Goal: Task Accomplishment & Management: Manage account settings

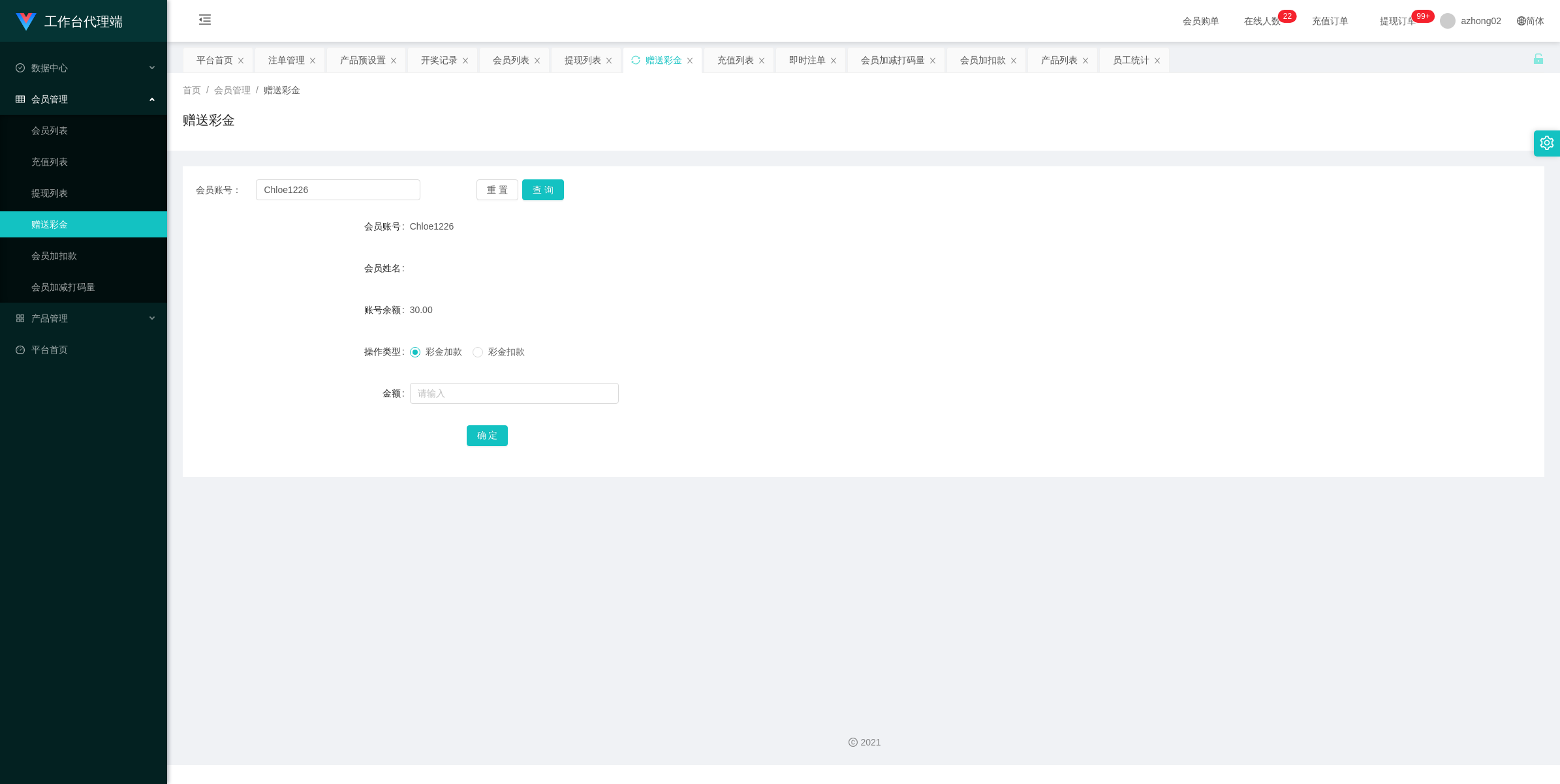
click at [312, 177] on div "会员账号： Chloe1226 重 置 查 询 会员账号 Chloe1226 会员姓名 账号余额 30.00 操作类型 彩金加款 彩金扣款 金额 确 定" at bounding box center [863, 321] width 1362 height 310
click at [312, 181] on input "Chloe1226" at bounding box center [338, 190] width 165 height 21
paste input "mk8901"
type input "mk8901"
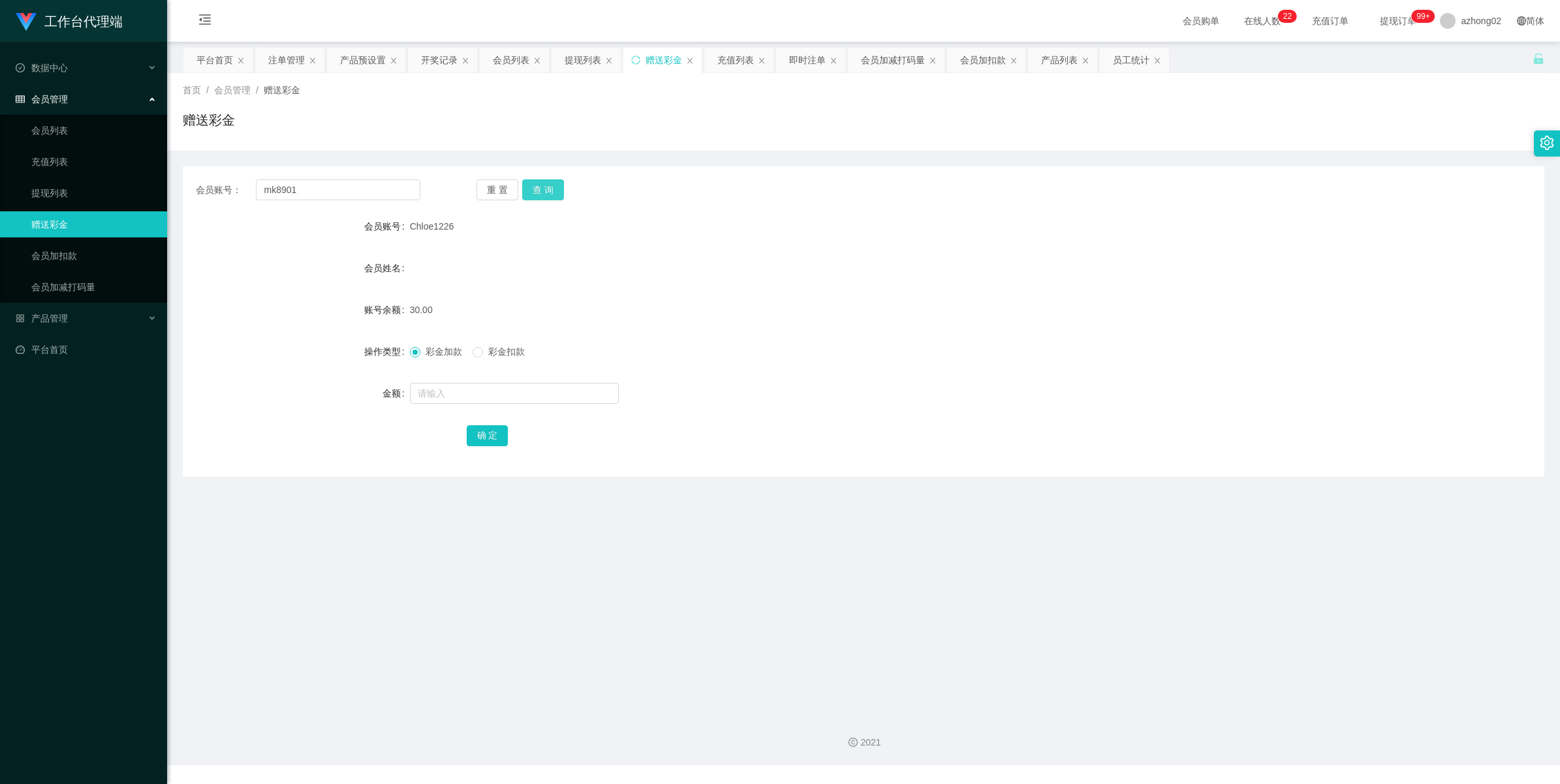
click at [549, 182] on button "查 询" at bounding box center [543, 190] width 42 height 21
drag, startPoint x: 37, startPoint y: 124, endPoint x: 41, endPoint y: 111, distance: 13.6
click at [37, 124] on link "会员列表" at bounding box center [94, 130] width 125 height 26
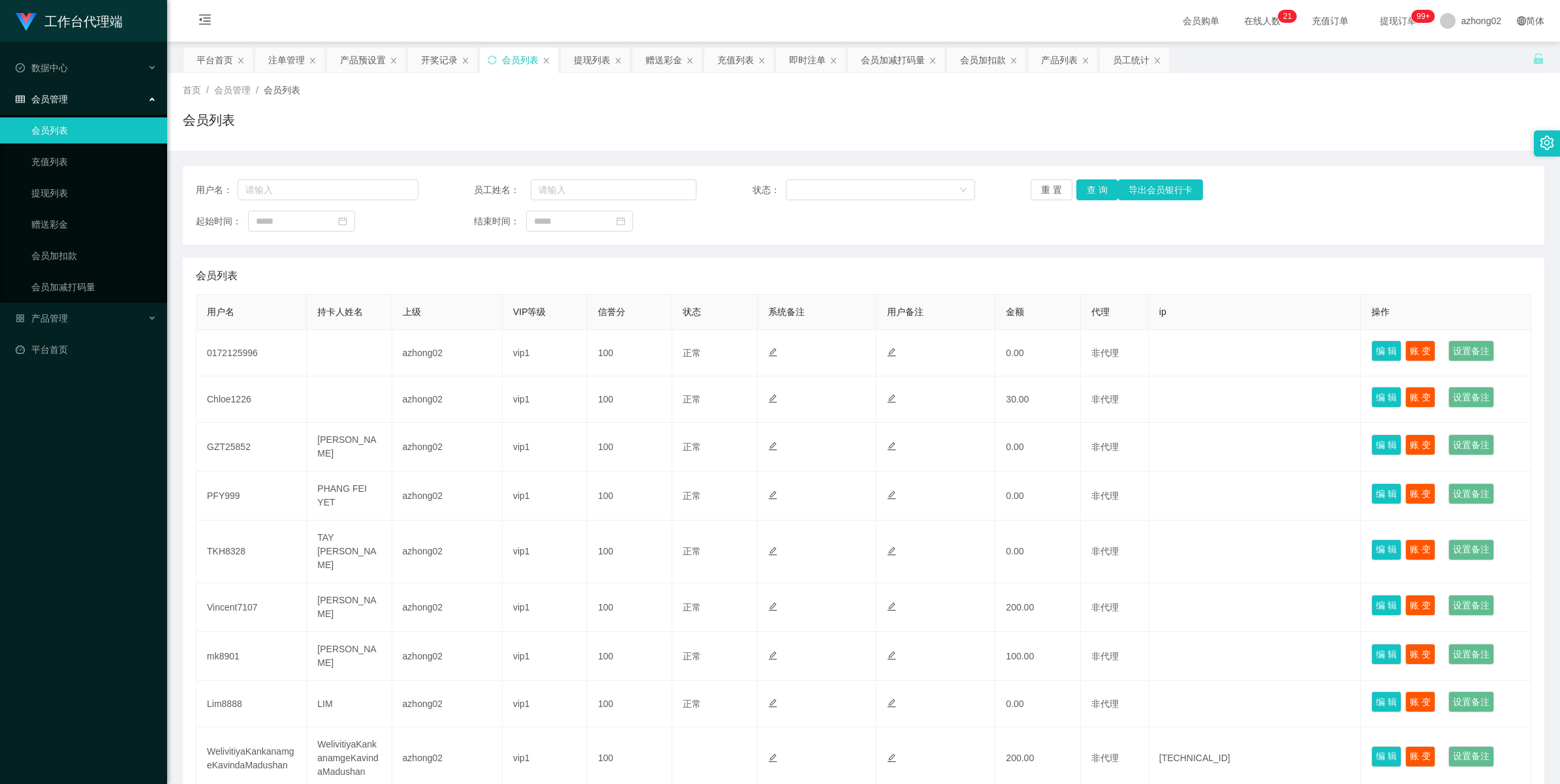
click at [41, 209] on ul "会员列表 充值列表 提现列表 赠送彩金 会员加扣款 会员加减打码量" at bounding box center [83, 209] width 167 height 188
drag, startPoint x: 41, startPoint y: 220, endPoint x: 63, endPoint y: 220, distance: 22.0
click at [42, 220] on link "赠送彩金" at bounding box center [94, 225] width 125 height 26
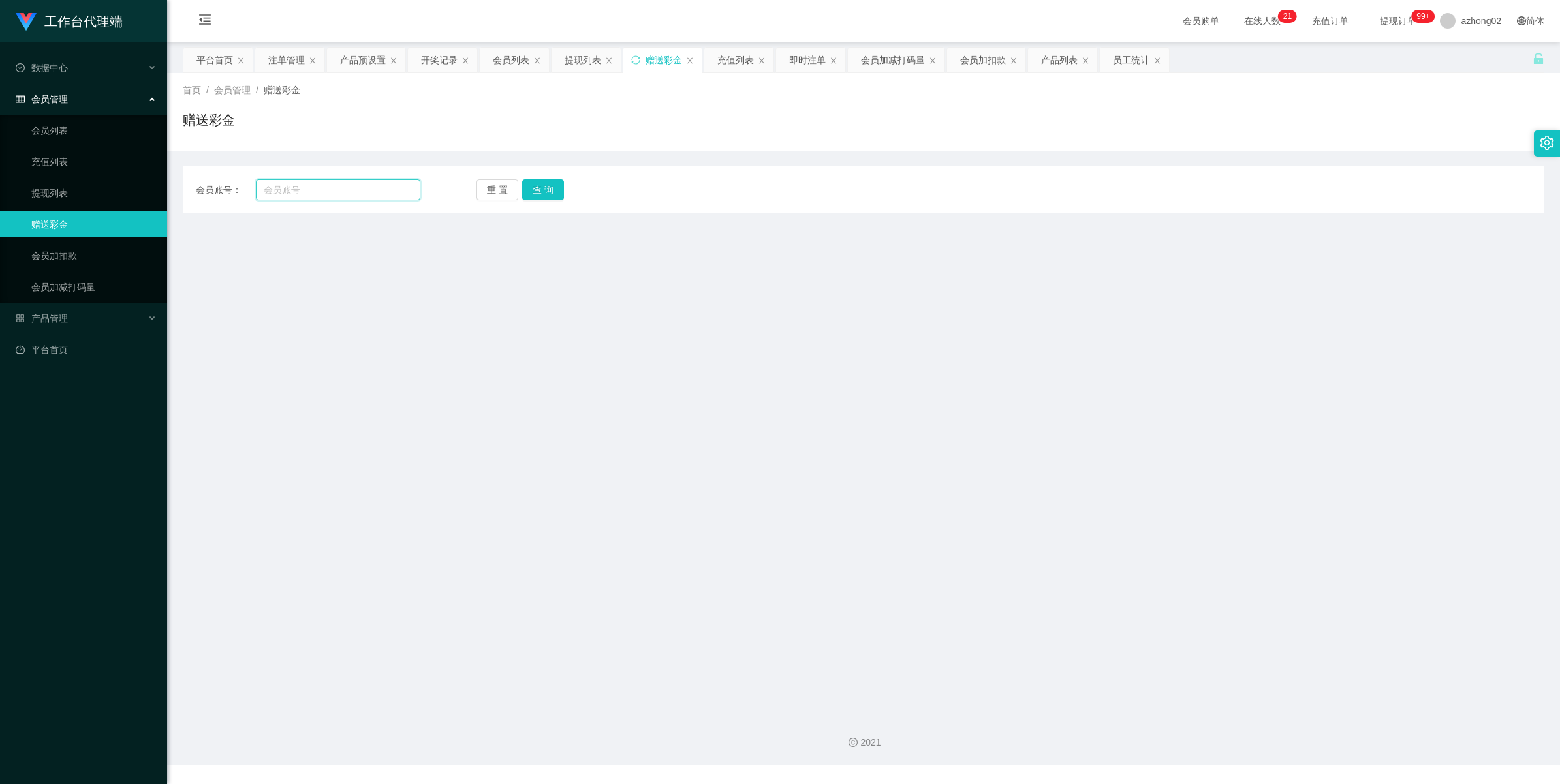
drag, startPoint x: 312, startPoint y: 196, endPoint x: 321, endPoint y: 194, distance: 9.2
click at [312, 196] on input "text" at bounding box center [338, 190] width 165 height 21
paste input "0172125996"
type input "0172125996"
click at [534, 188] on button "查 询" at bounding box center [543, 190] width 42 height 21
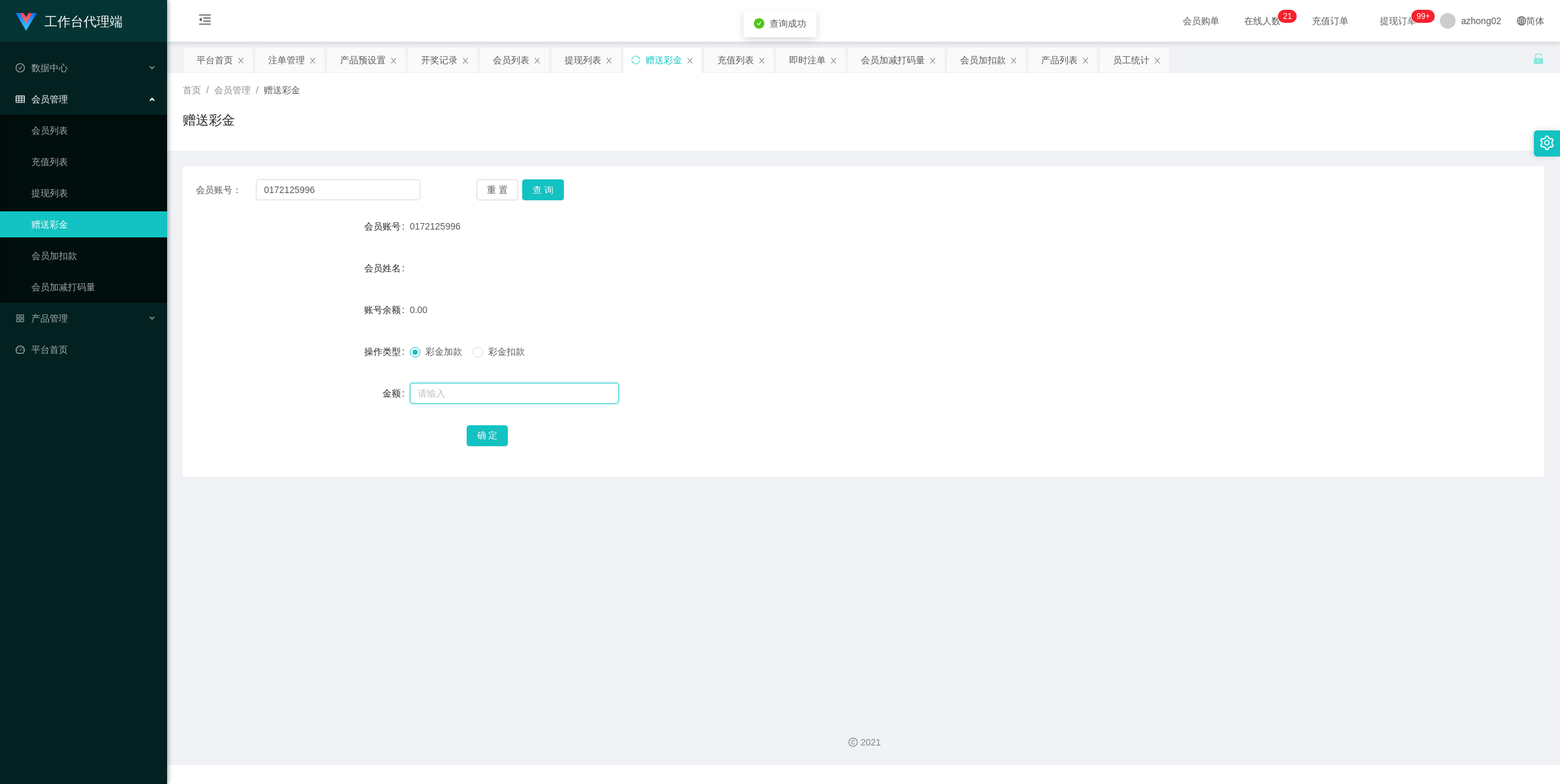
click at [436, 387] on input "text" at bounding box center [514, 393] width 209 height 21
type input "30"
click at [488, 426] on button "确 定" at bounding box center [487, 436] width 42 height 21
click at [52, 313] on span "产品管理" at bounding box center [41, 318] width 52 height 10
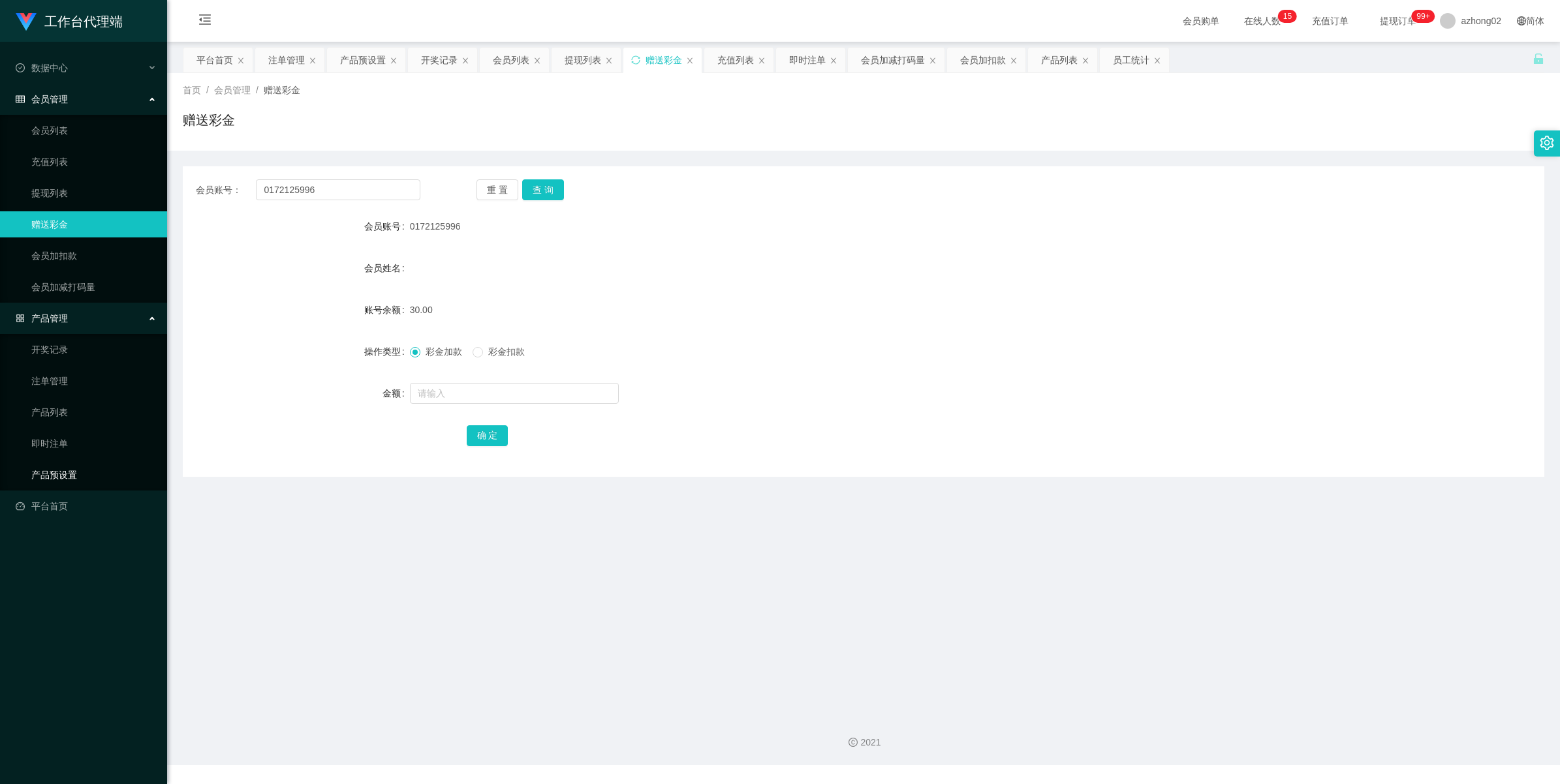
drag, startPoint x: 67, startPoint y: 471, endPoint x: 75, endPoint y: 470, distance: 8.1
click at [67, 473] on link "产品预设置" at bounding box center [94, 475] width 125 height 26
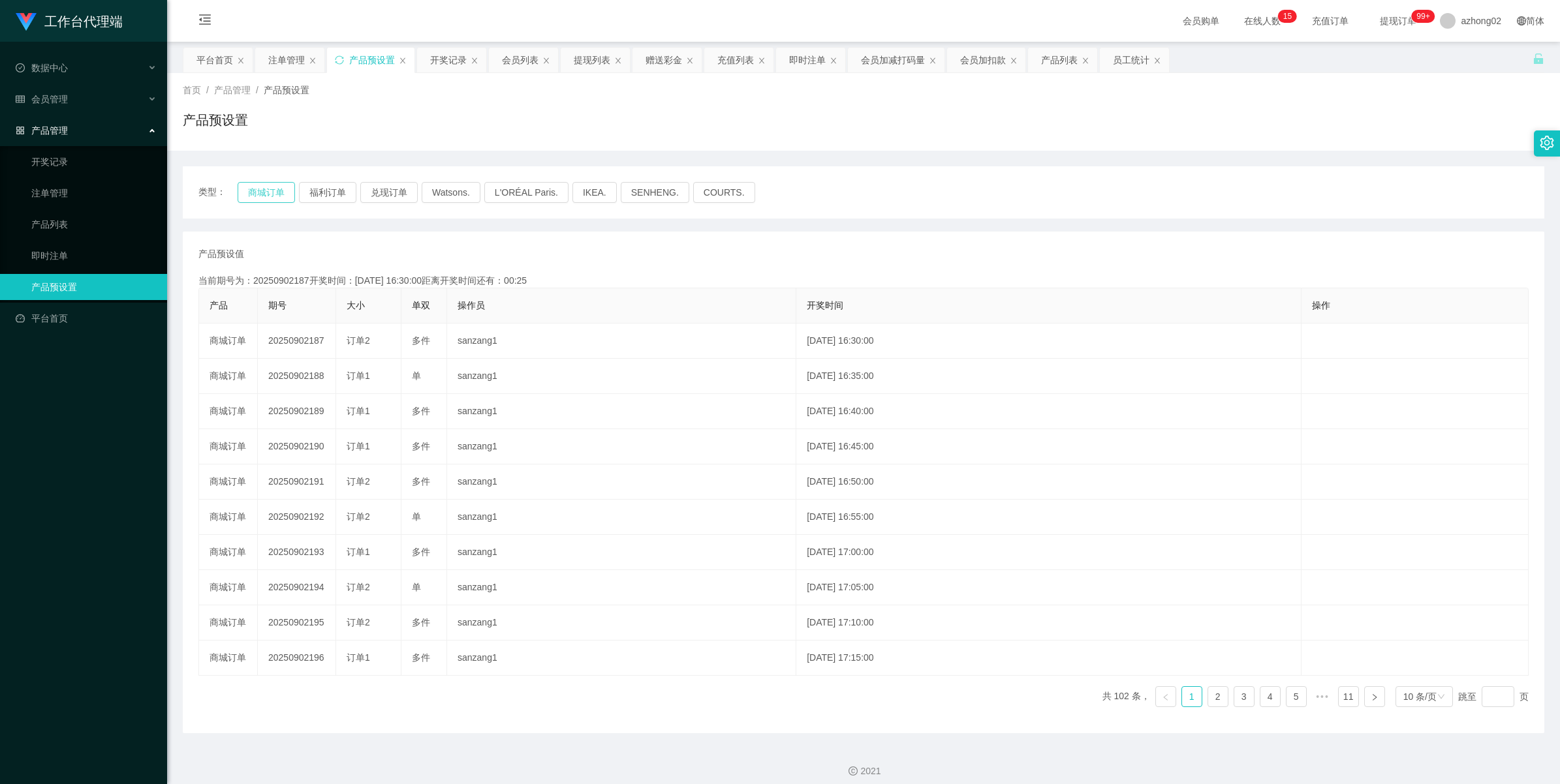
click at [267, 184] on button "商城订单" at bounding box center [266, 193] width 57 height 21
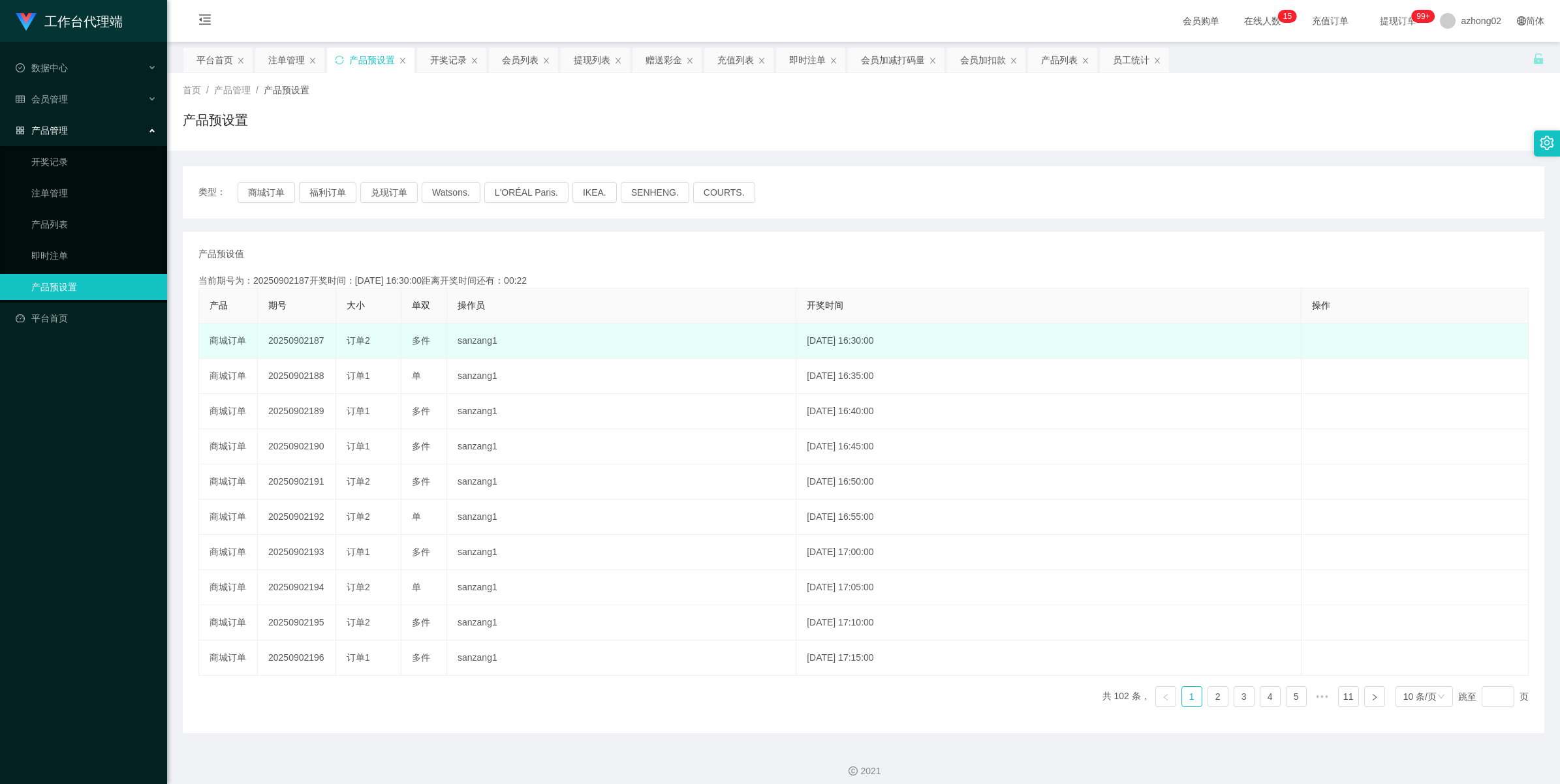
click at [294, 346] on td "20250902187" at bounding box center [297, 341] width 78 height 35
click at [294, 345] on td "20250902187" at bounding box center [297, 341] width 78 height 35
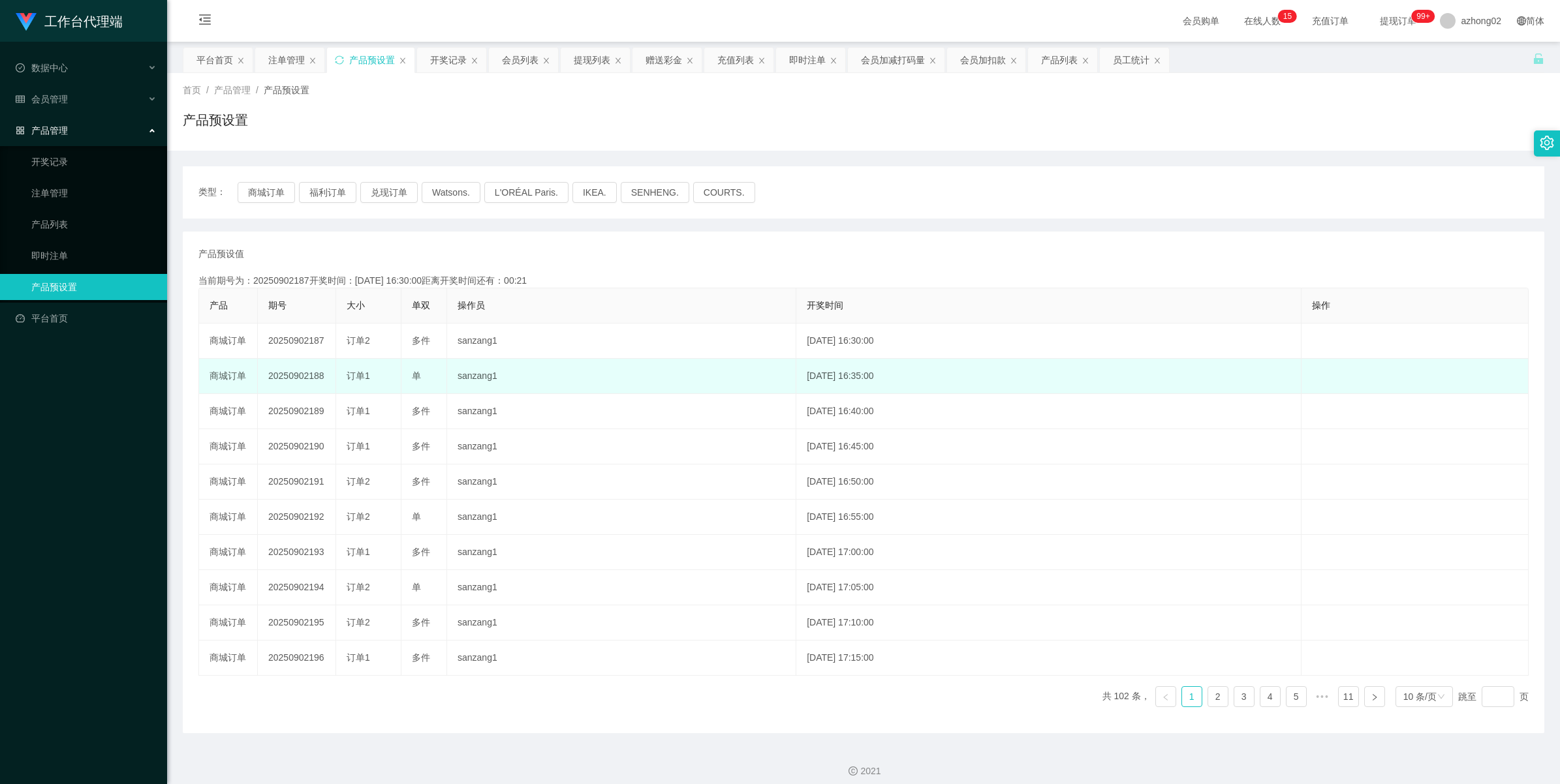
drag, startPoint x: 294, startPoint y: 345, endPoint x: 291, endPoint y: 370, distance: 25.2
click at [291, 370] on td "20250902188" at bounding box center [297, 376] width 78 height 35
click at [291, 373] on td "20250902188" at bounding box center [297, 376] width 78 height 35
copy td "20250902188"
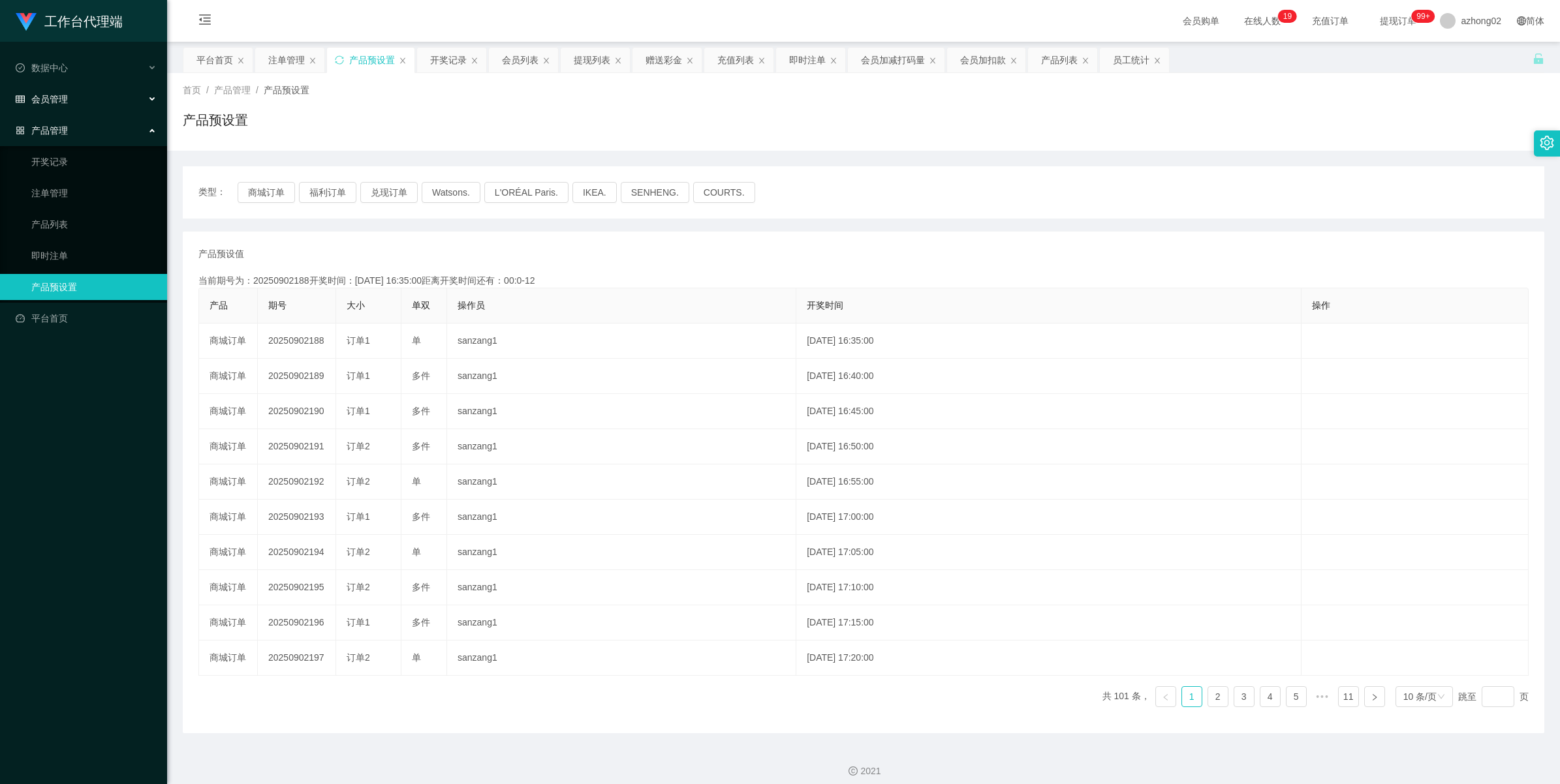
click at [49, 98] on span "会员管理" at bounding box center [41, 99] width 52 height 10
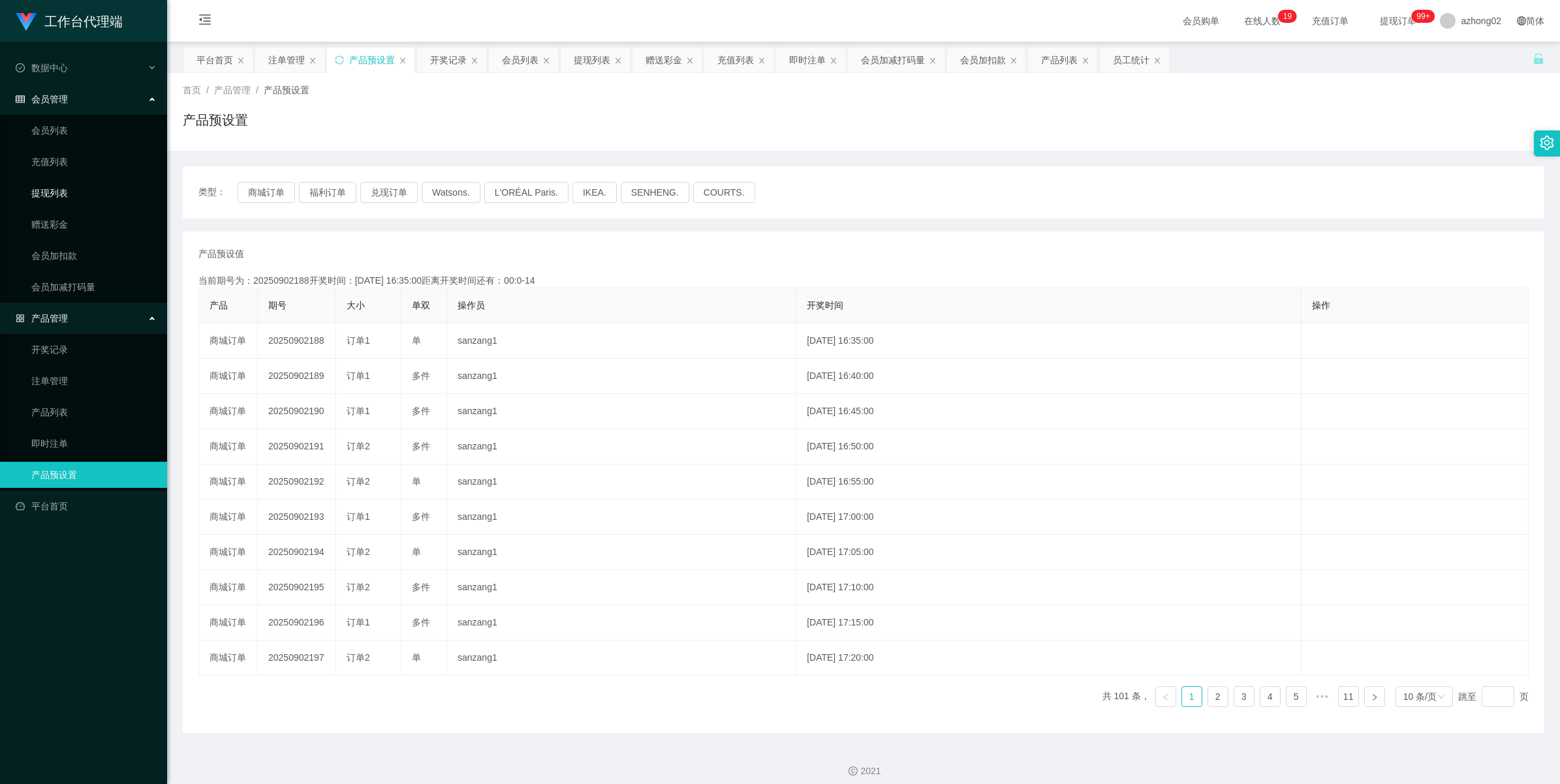
click at [52, 197] on link "提现列表" at bounding box center [94, 193] width 125 height 26
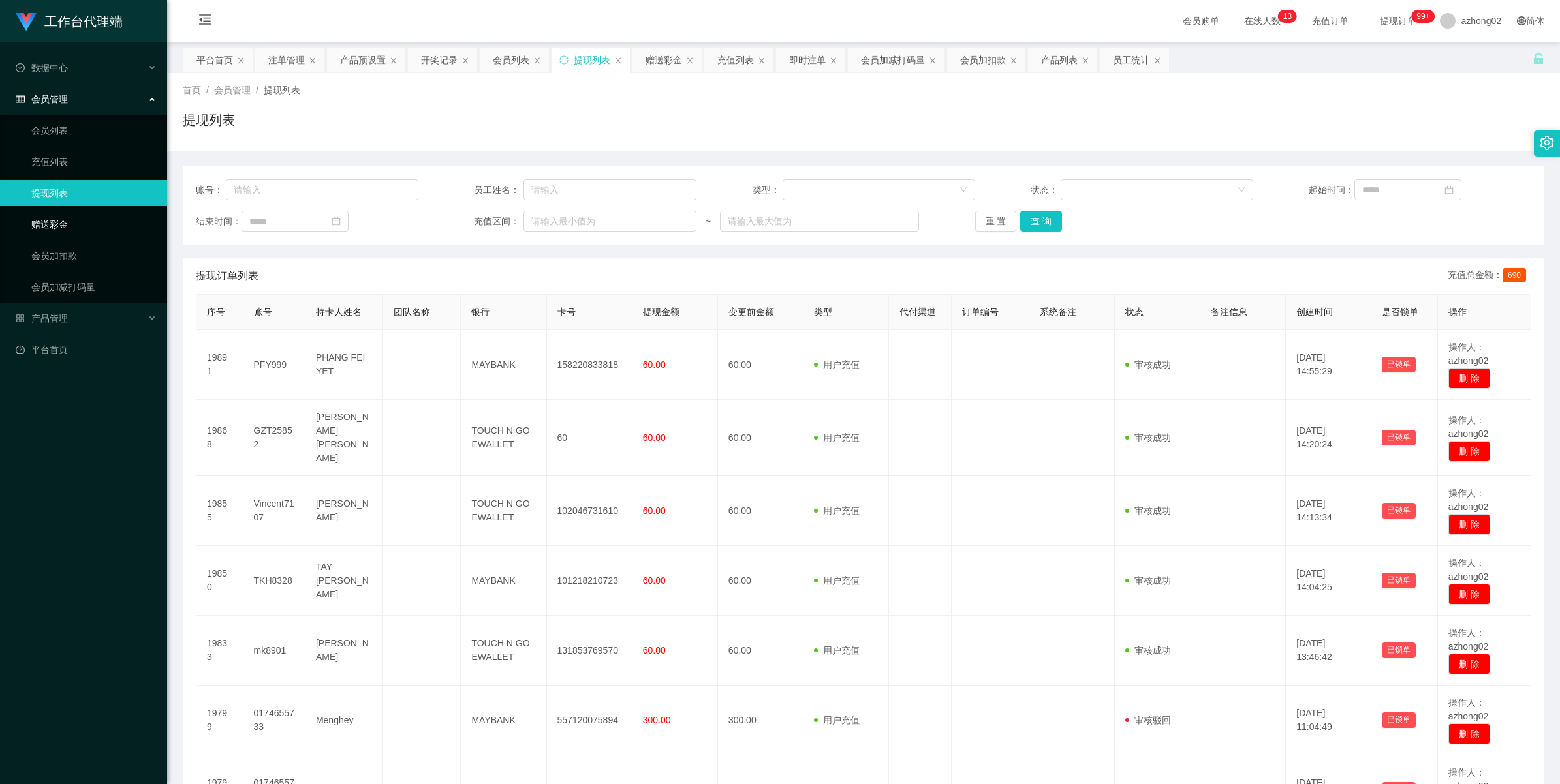
click at [60, 220] on link "赠送彩金" at bounding box center [94, 225] width 125 height 26
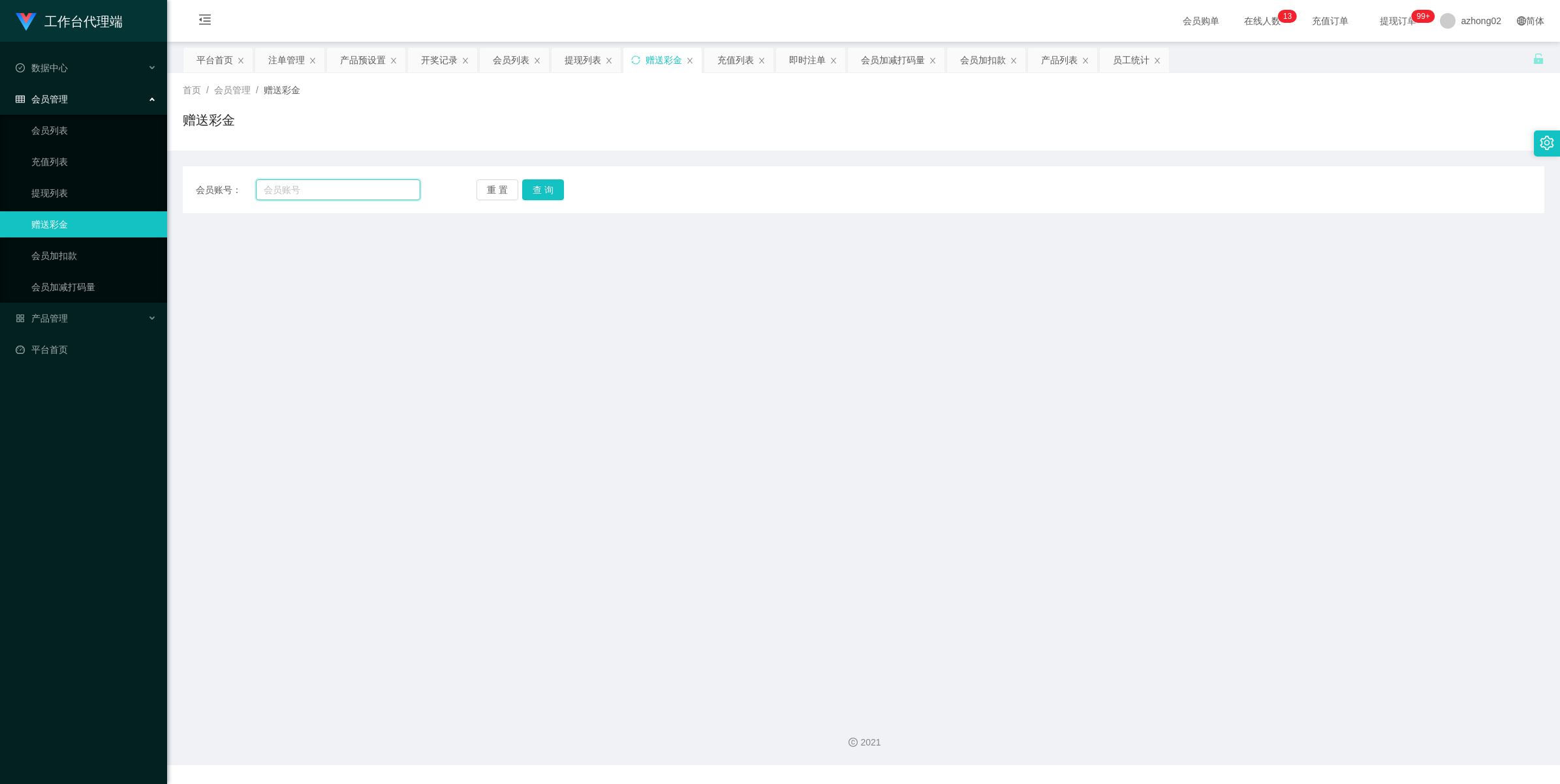
click at [324, 193] on input "text" at bounding box center [338, 190] width 165 height 21
paste input "Chloe1226"
type input "Chloe1226"
drag, startPoint x: 540, startPoint y: 184, endPoint x: 536, endPoint y: 216, distance: 32.2
click at [540, 184] on button "查 询" at bounding box center [543, 190] width 42 height 21
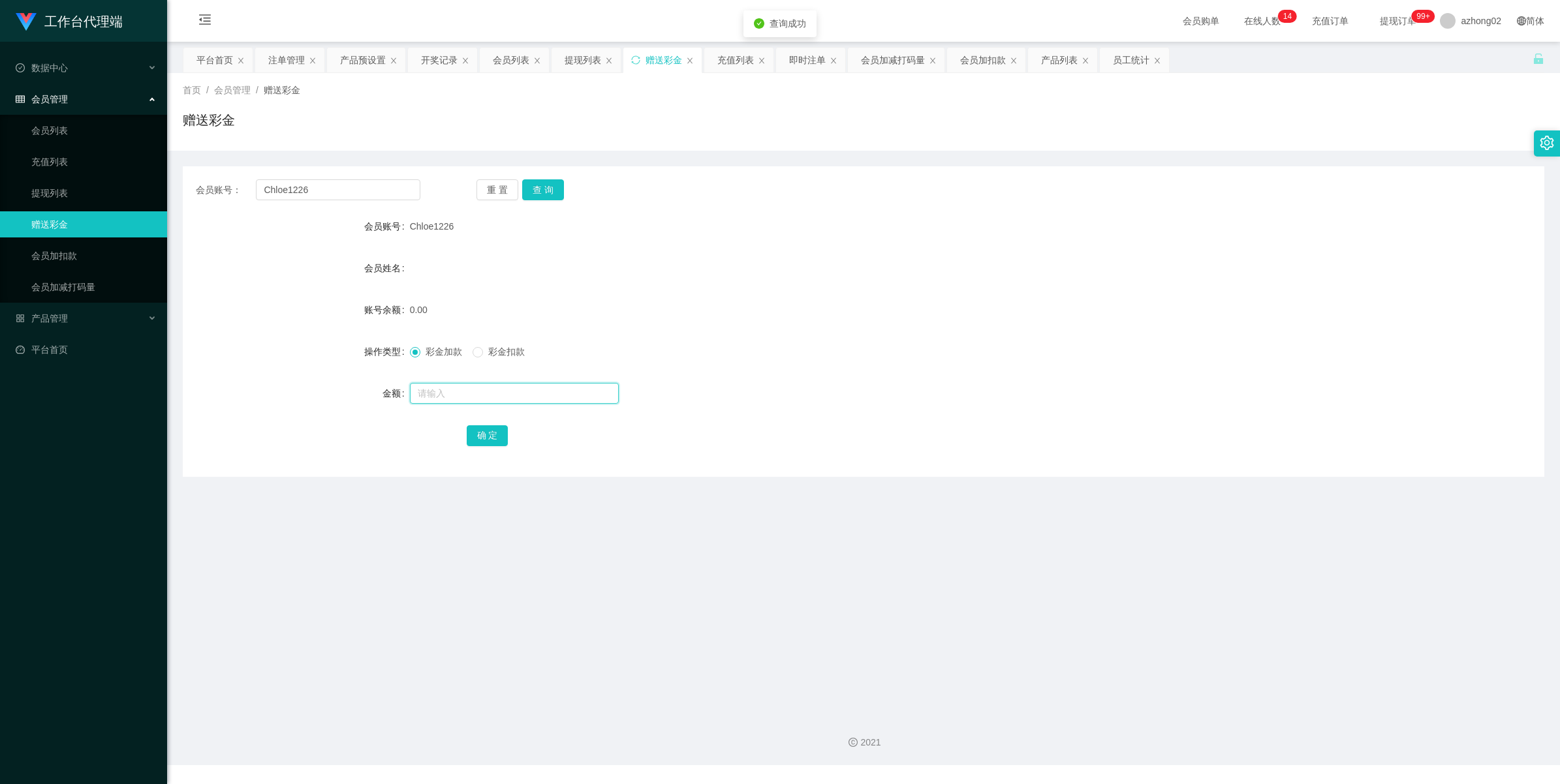
click at [442, 387] on input "text" at bounding box center [514, 393] width 209 height 21
type input "60"
click at [51, 323] on span "产品管理" at bounding box center [41, 318] width 52 height 10
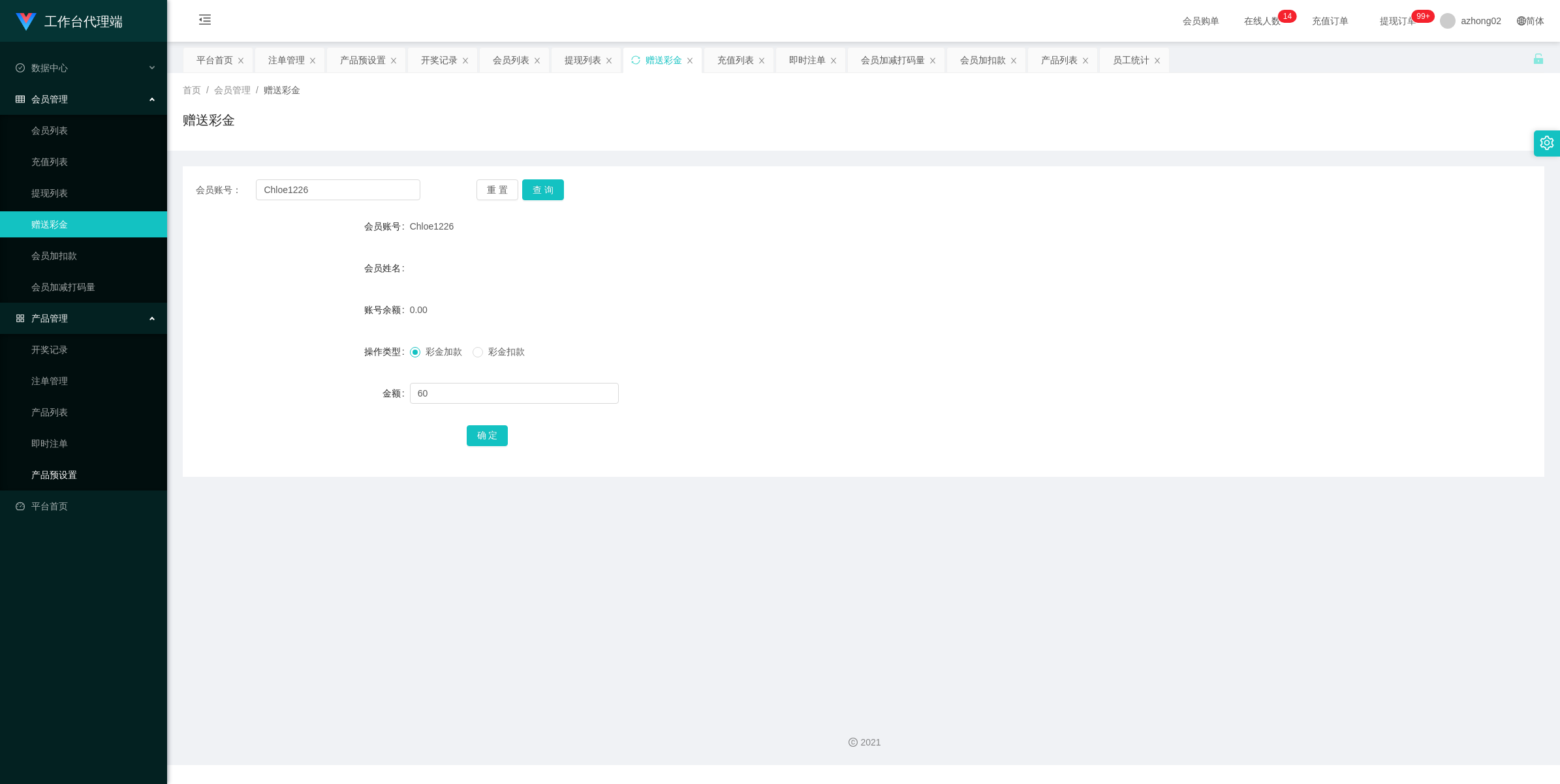
click at [49, 473] on link "产品预设置" at bounding box center [94, 475] width 125 height 26
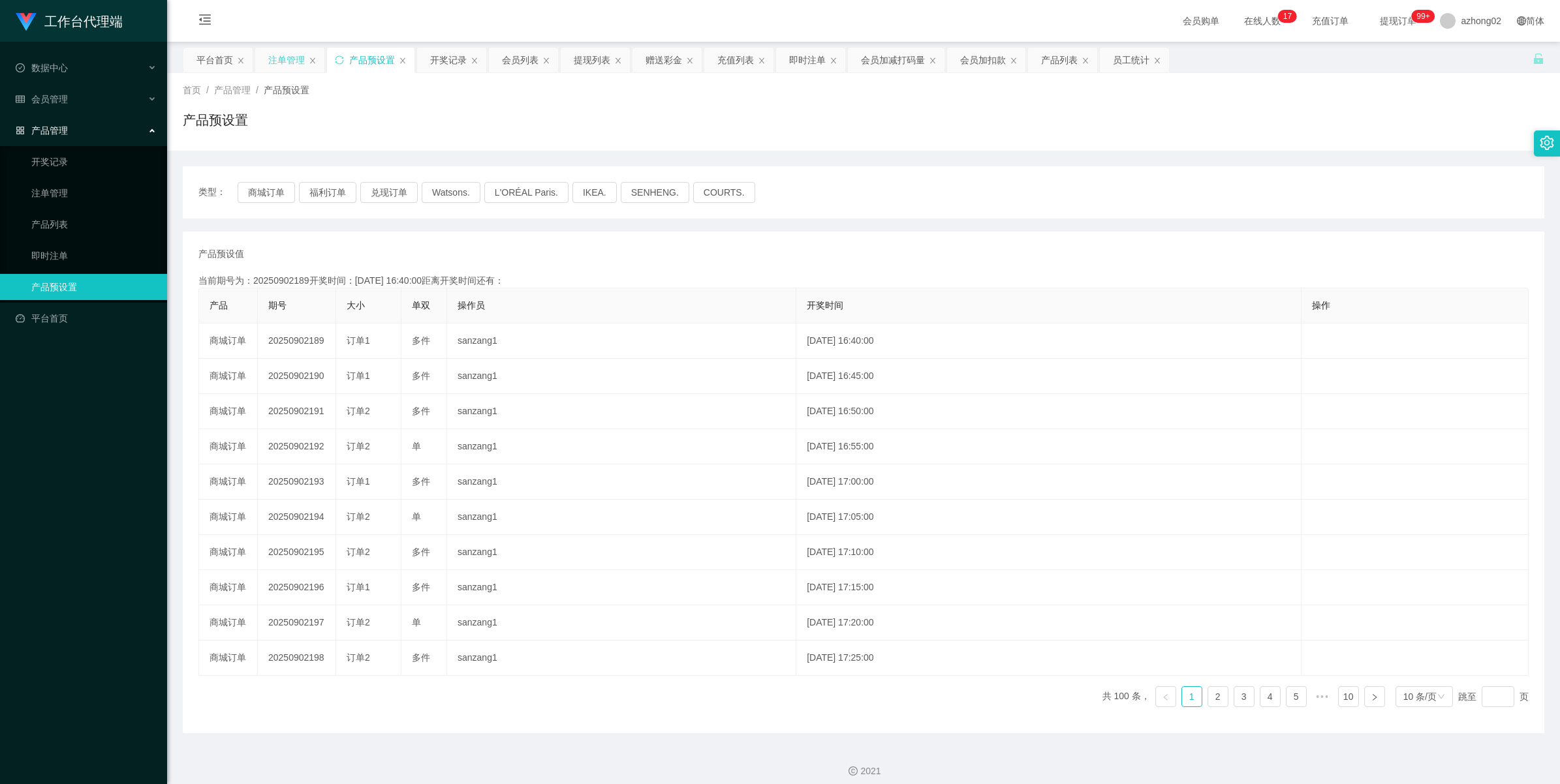
click at [278, 57] on div "注单管理" at bounding box center [286, 60] width 37 height 25
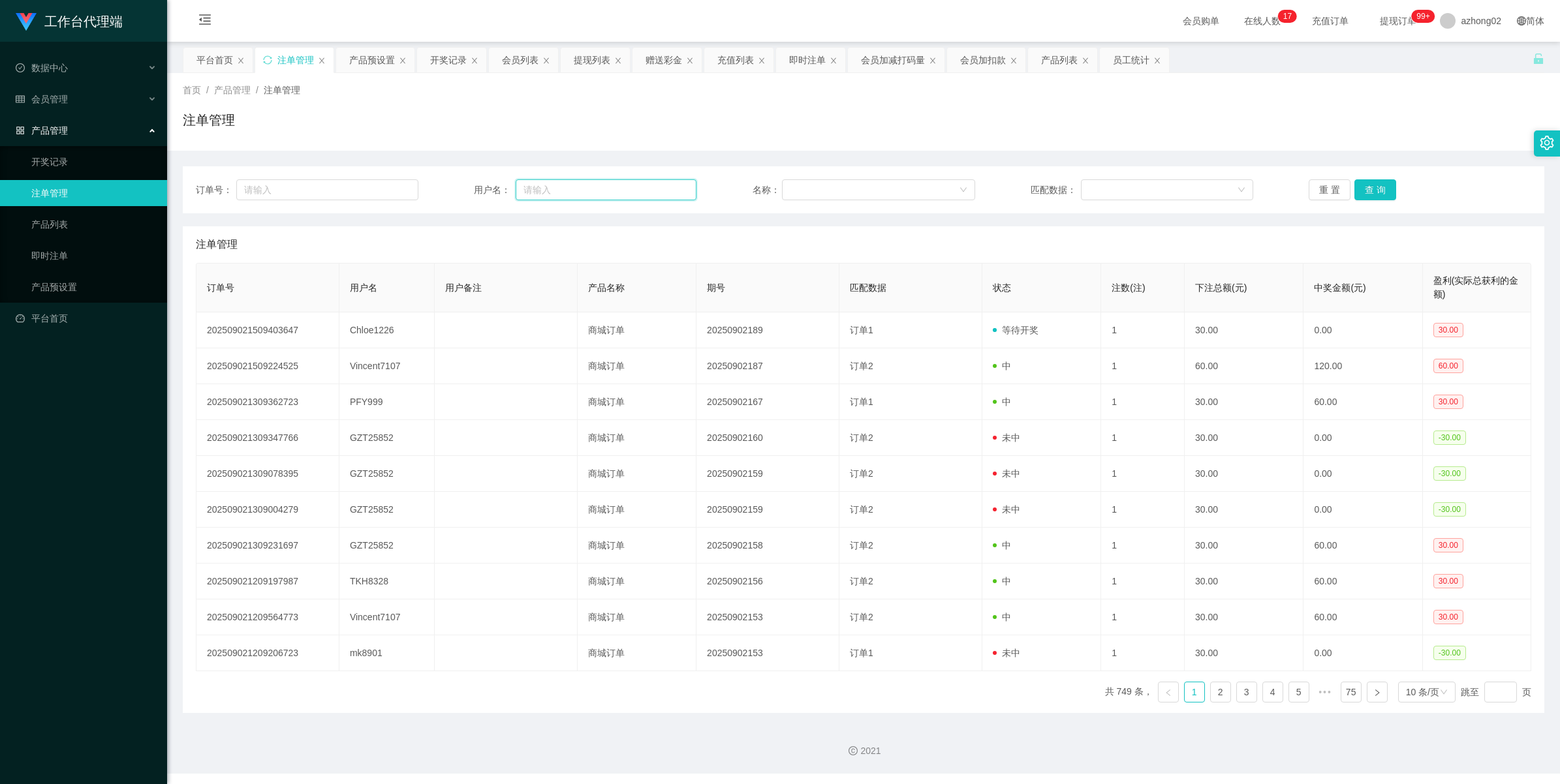
click at [533, 191] on input "text" at bounding box center [606, 190] width 181 height 21
paste input "Chloe1226"
type input "Chloe1226"
click at [1385, 184] on button "查 询" at bounding box center [1375, 190] width 42 height 21
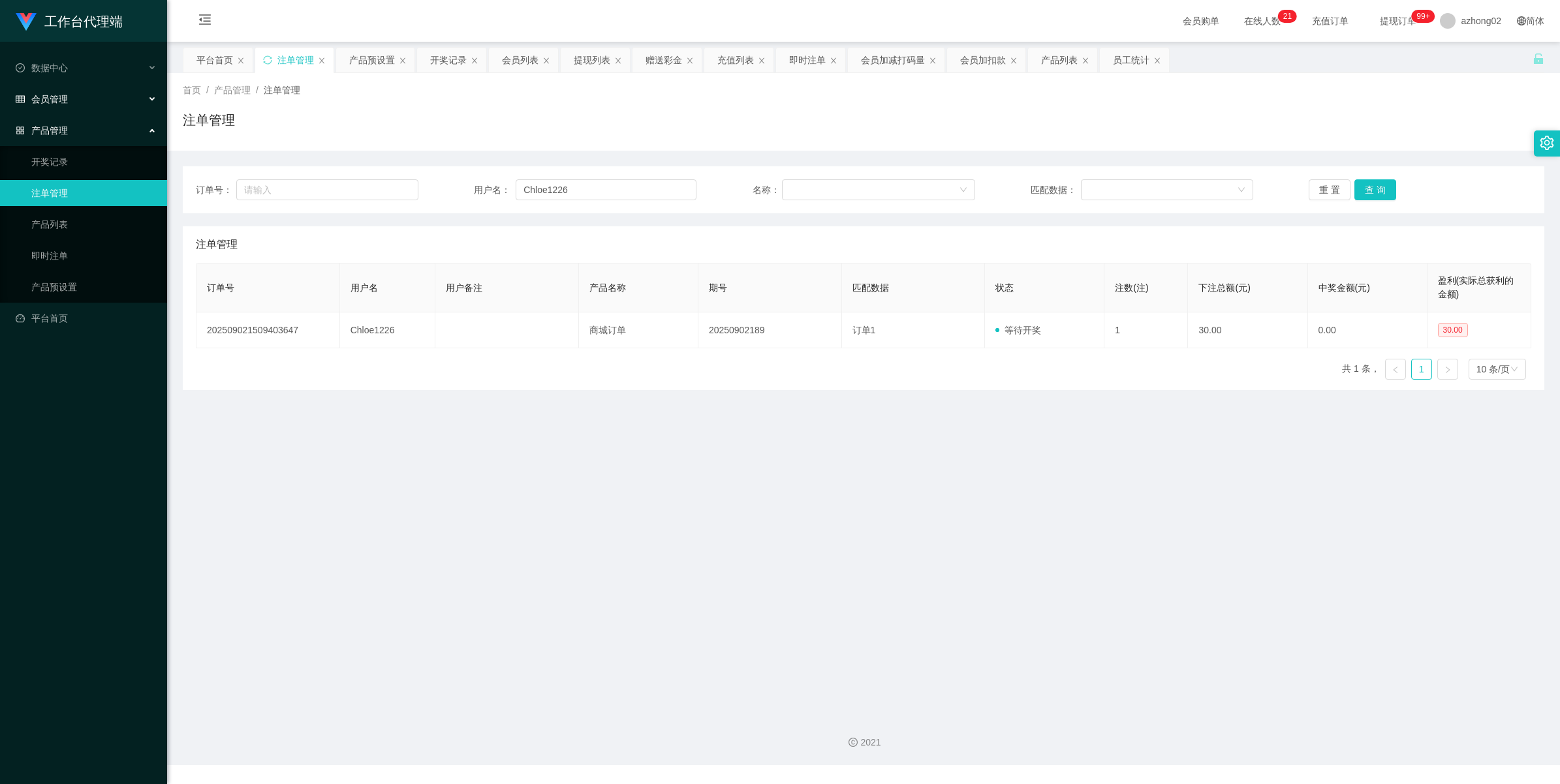
click at [43, 87] on div "会员管理" at bounding box center [83, 100] width 167 height 26
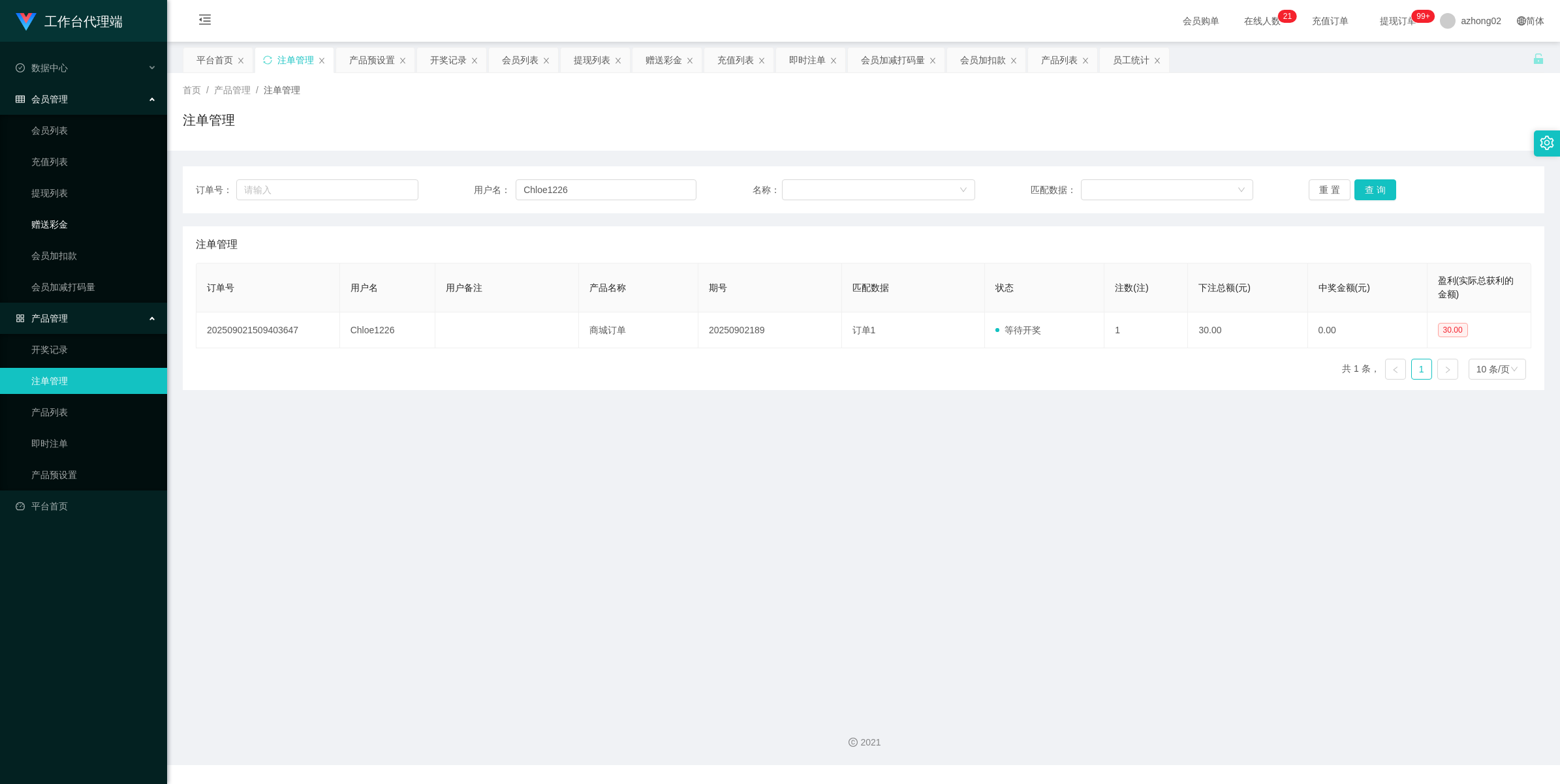
click at [67, 225] on link "赠送彩金" at bounding box center [94, 225] width 125 height 26
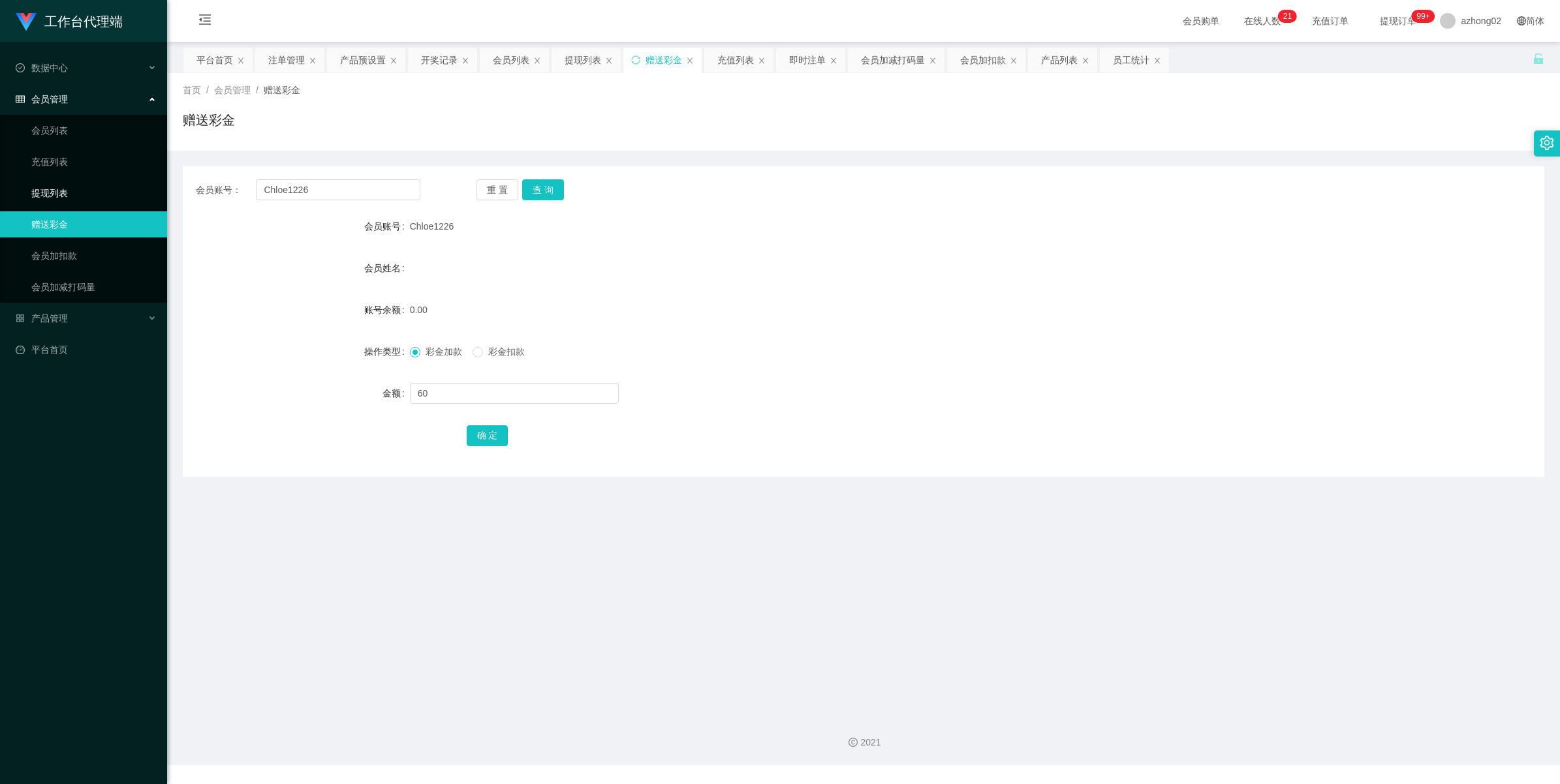
drag, startPoint x: 63, startPoint y: 197, endPoint x: 45, endPoint y: 56, distance: 142.1
click at [63, 196] on link "提现列表" at bounding box center [94, 193] width 125 height 26
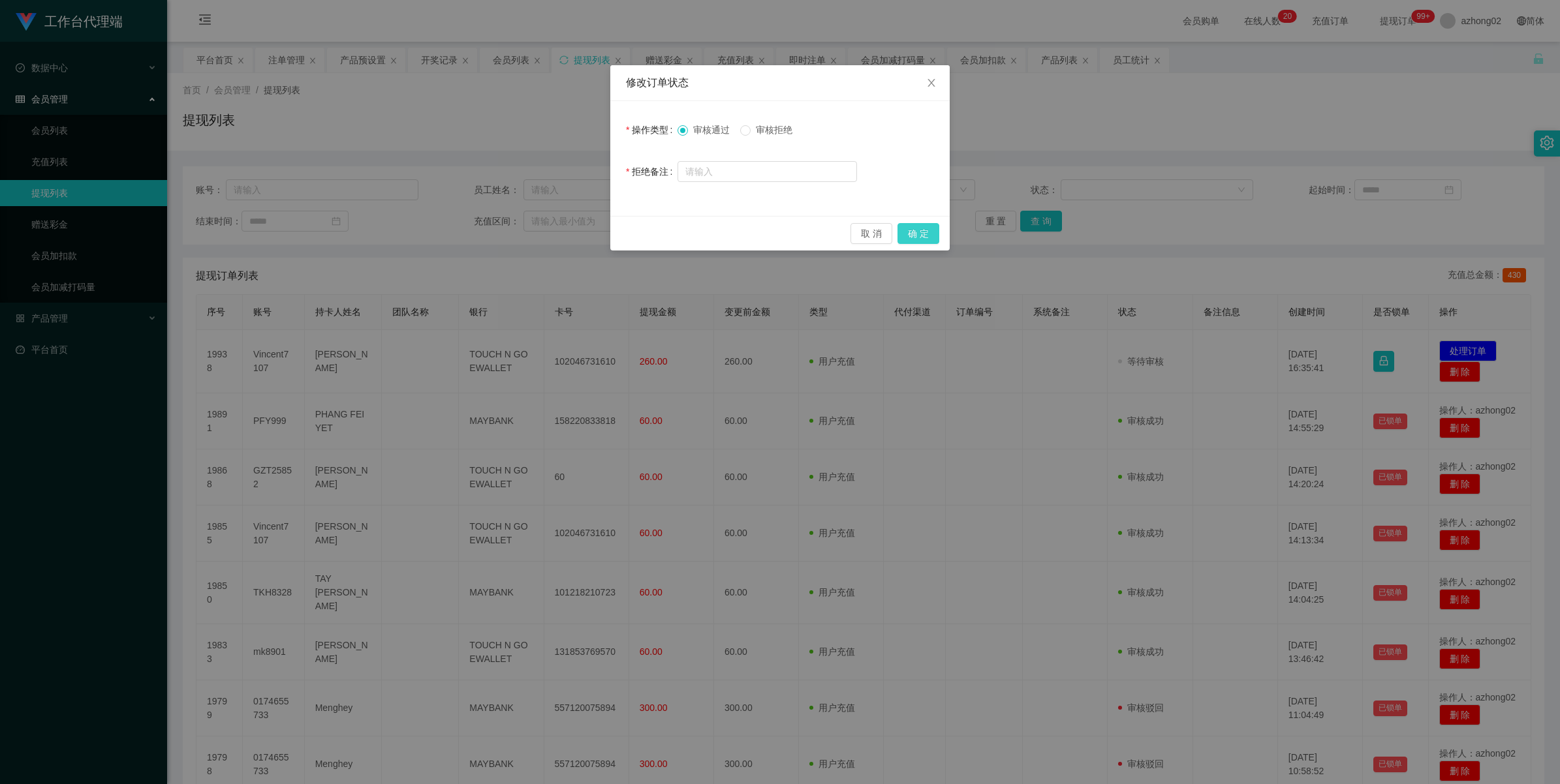
click at [924, 236] on button "确 定" at bounding box center [918, 234] width 42 height 21
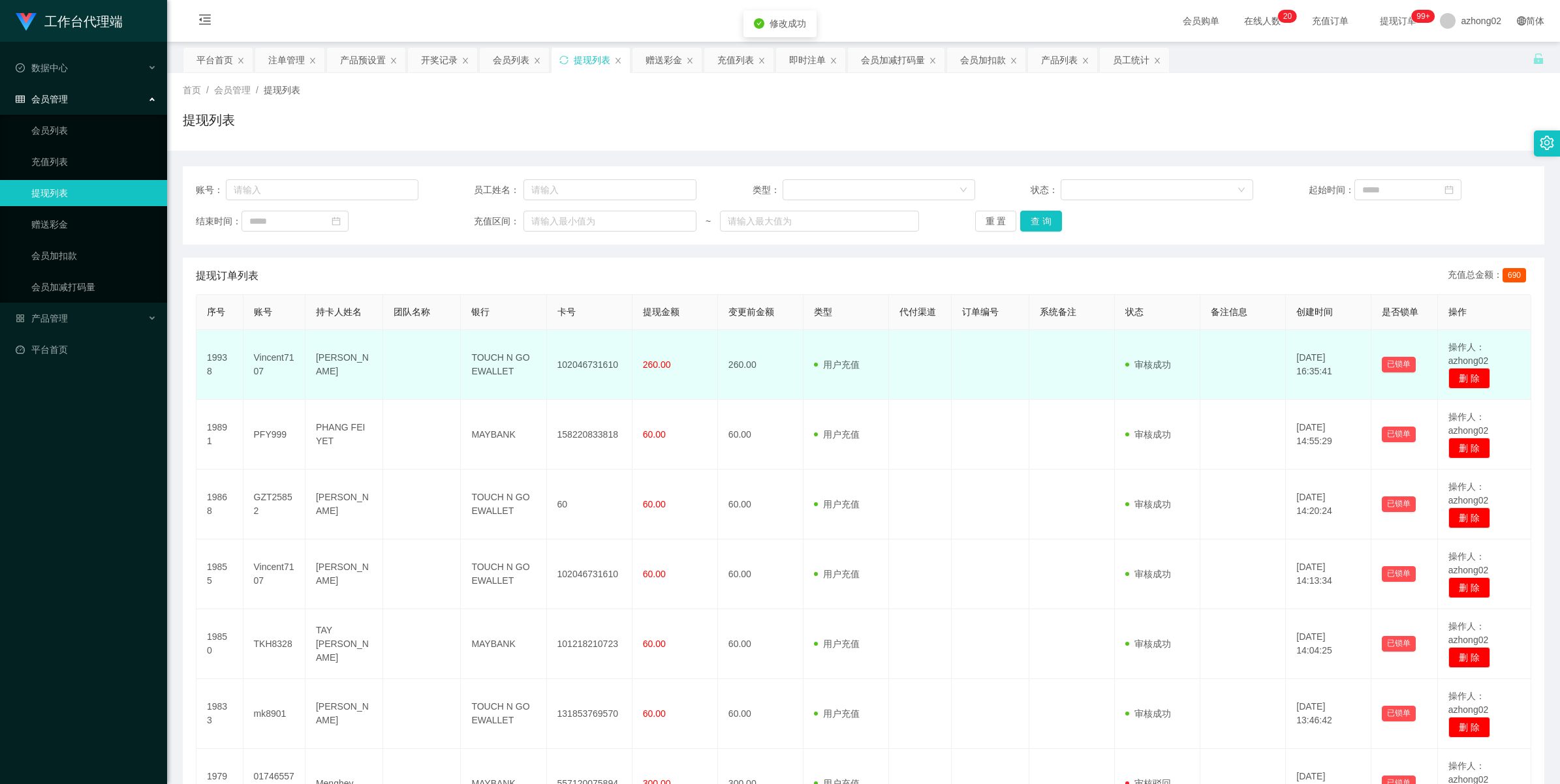
click at [582, 369] on td "102046731610" at bounding box center [590, 365] width 86 height 70
copy td "102046731610"
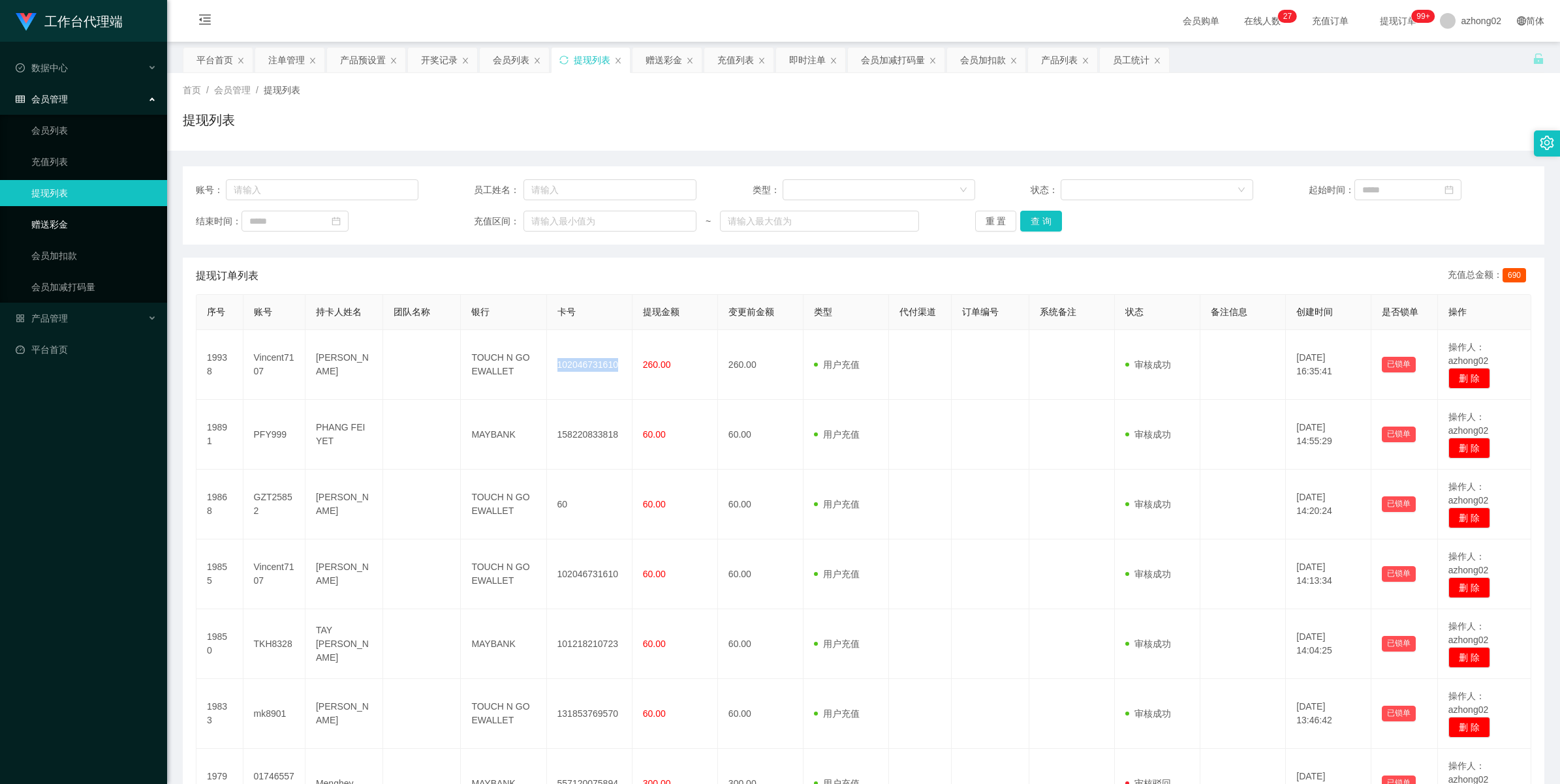
click at [65, 217] on link "赠送彩金" at bounding box center [94, 225] width 125 height 26
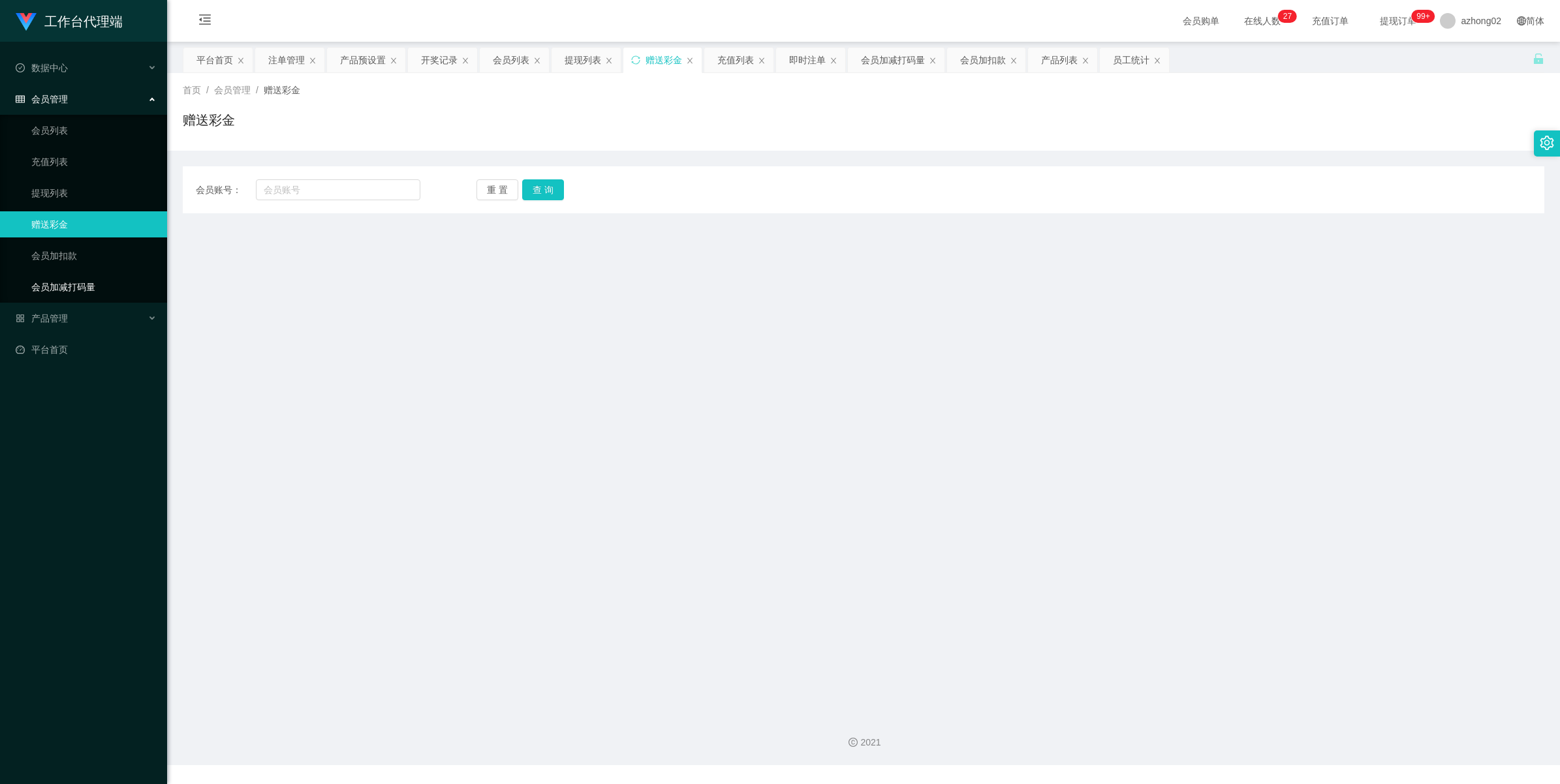
click at [69, 291] on link "会员加减打码量" at bounding box center [94, 287] width 125 height 26
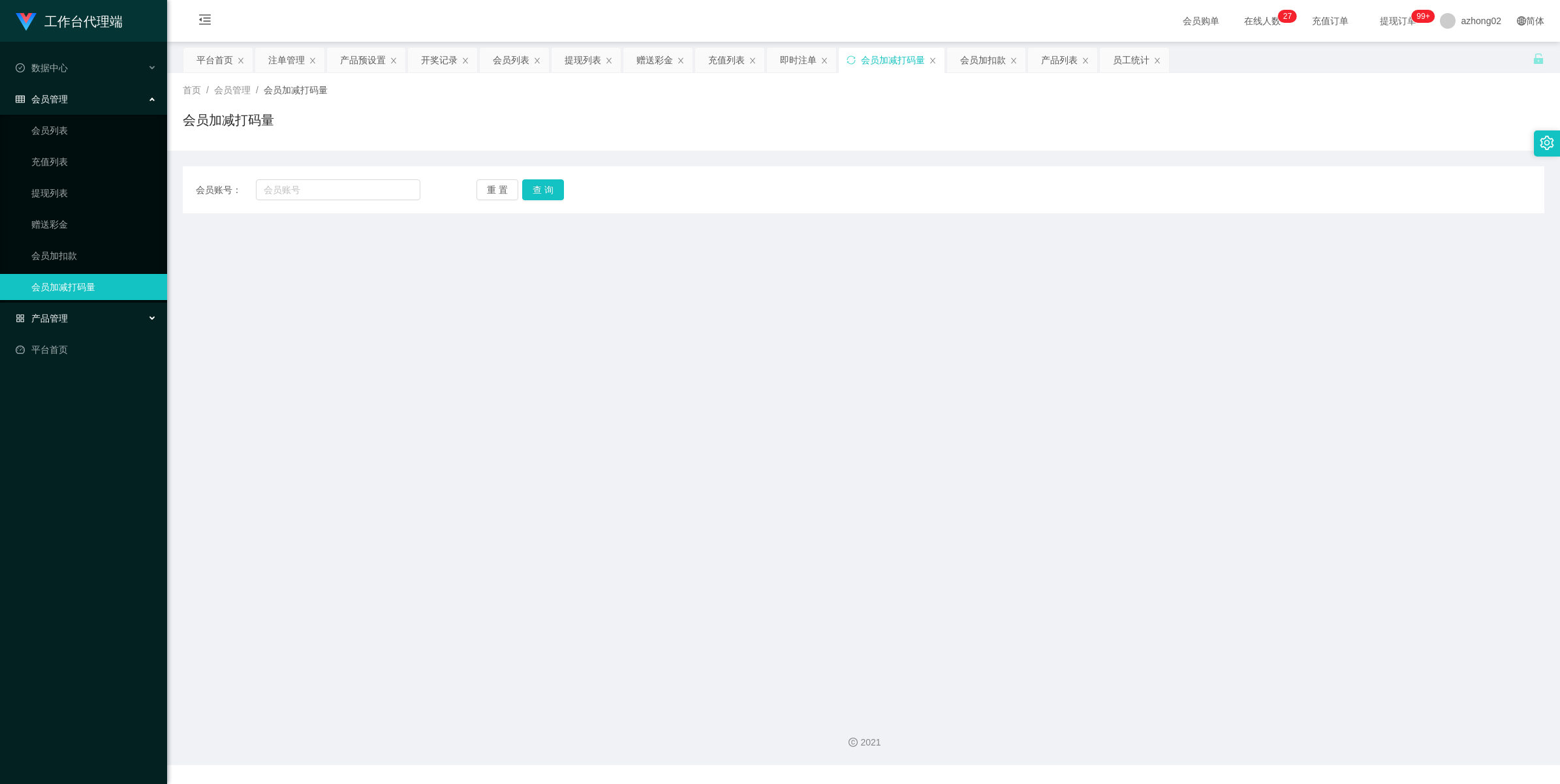
click at [52, 317] on span "产品管理" at bounding box center [41, 318] width 52 height 10
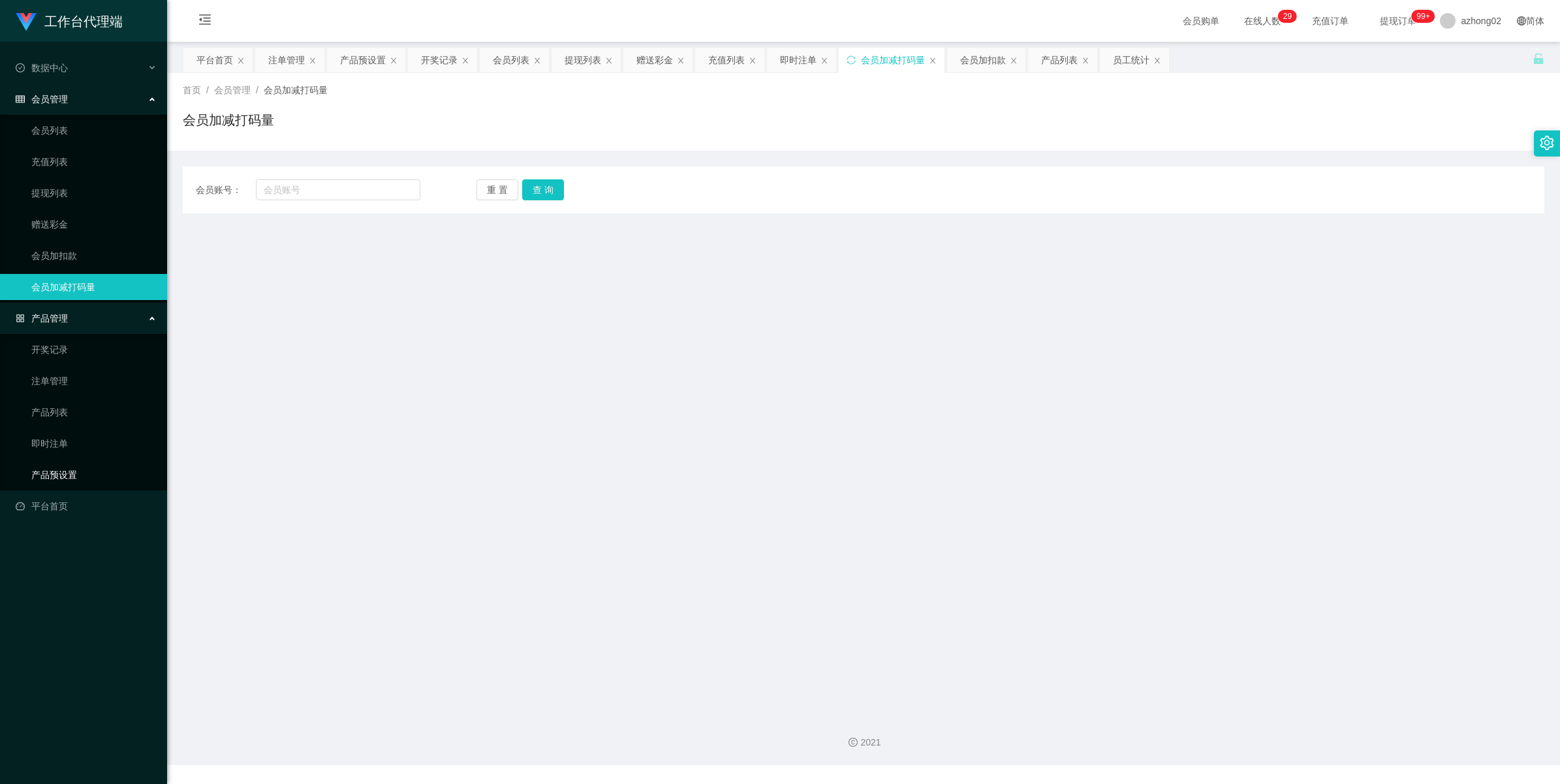
drag, startPoint x: 63, startPoint y: 477, endPoint x: 86, endPoint y: 465, distance: 25.9
click at [63, 477] on link "产品预设置" at bounding box center [94, 475] width 125 height 26
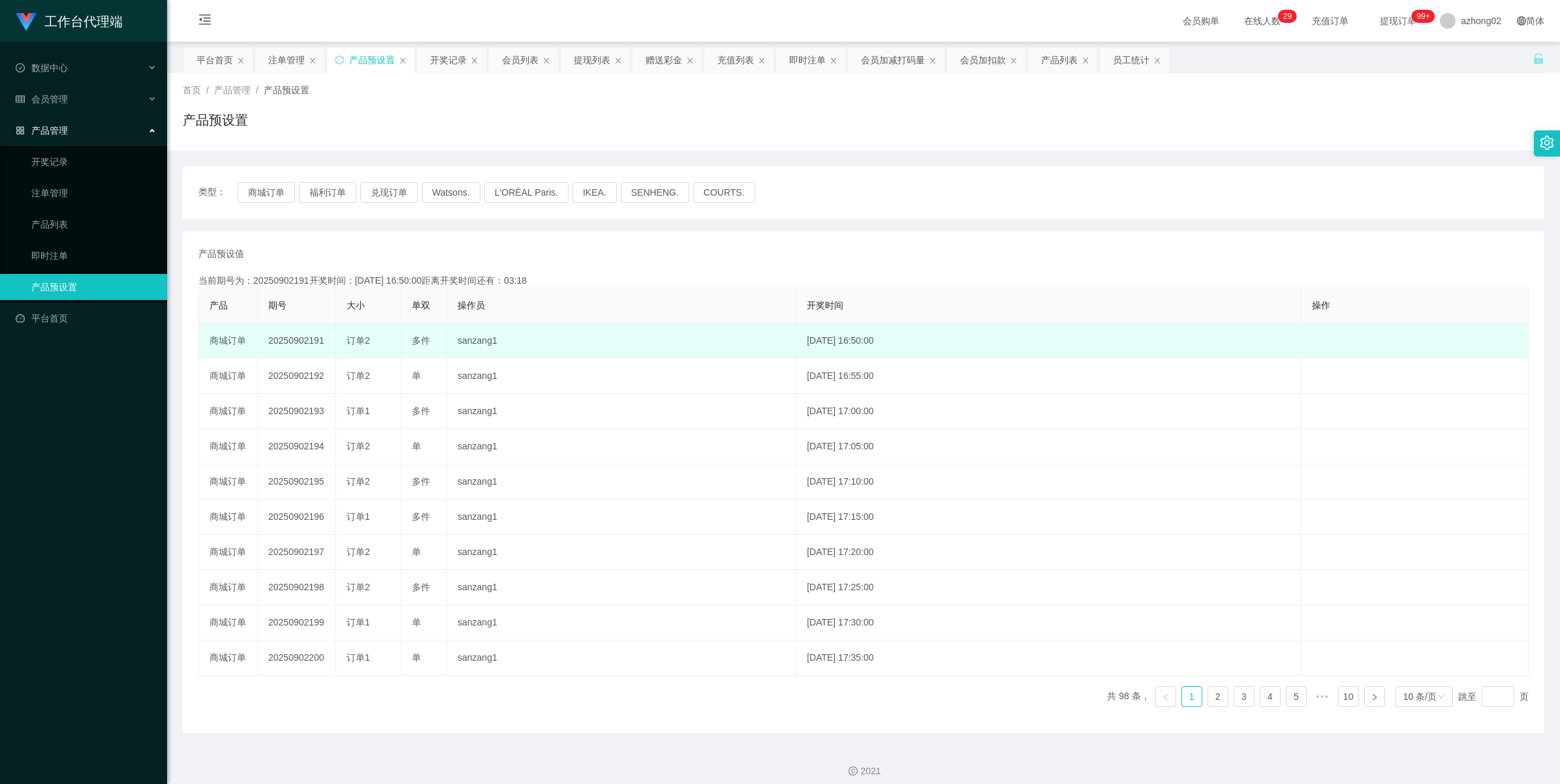
click at [295, 337] on td "20250902191" at bounding box center [297, 341] width 78 height 35
copy td "20250902191"
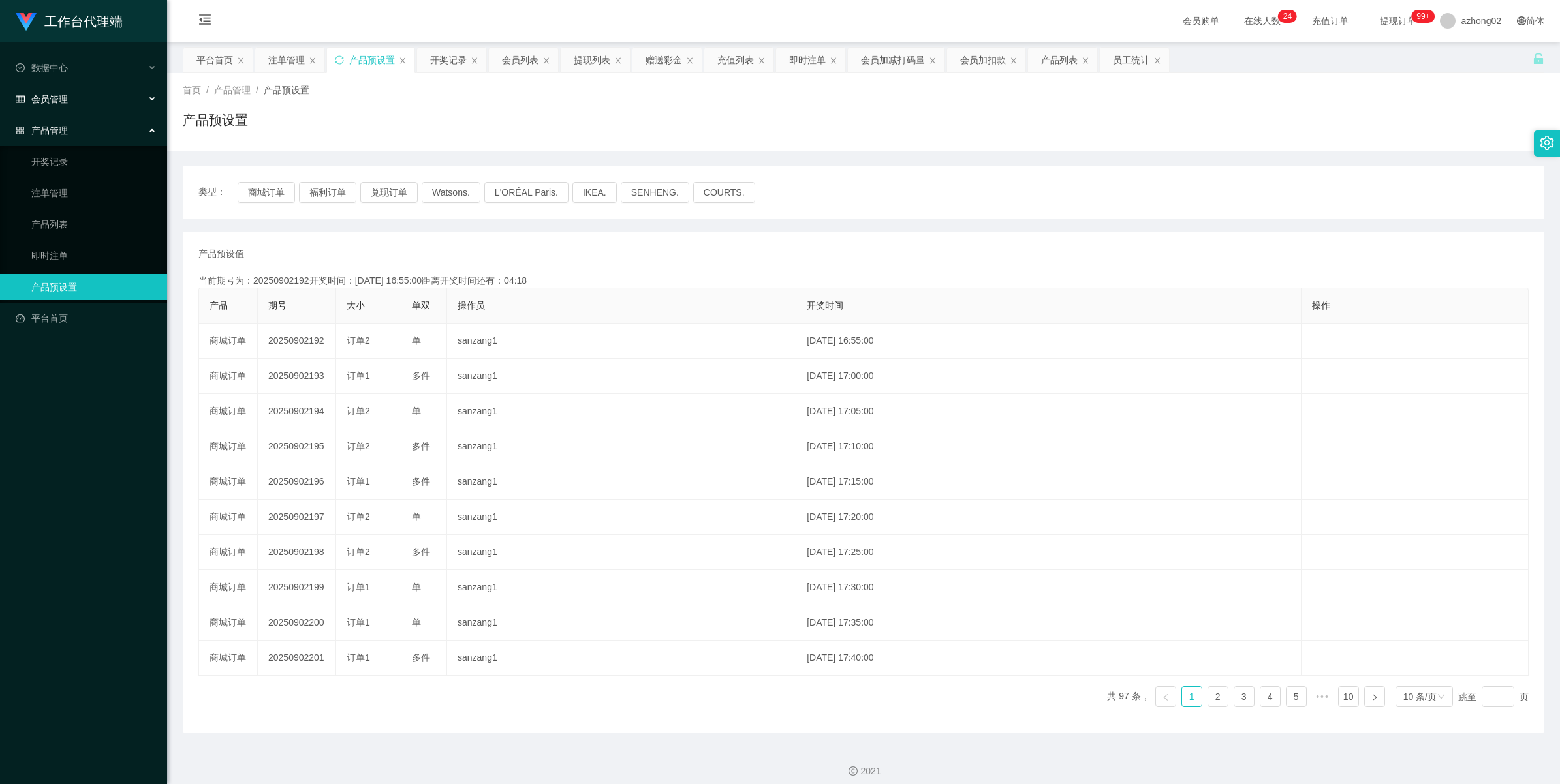
click at [45, 102] on span "会员管理" at bounding box center [41, 99] width 52 height 10
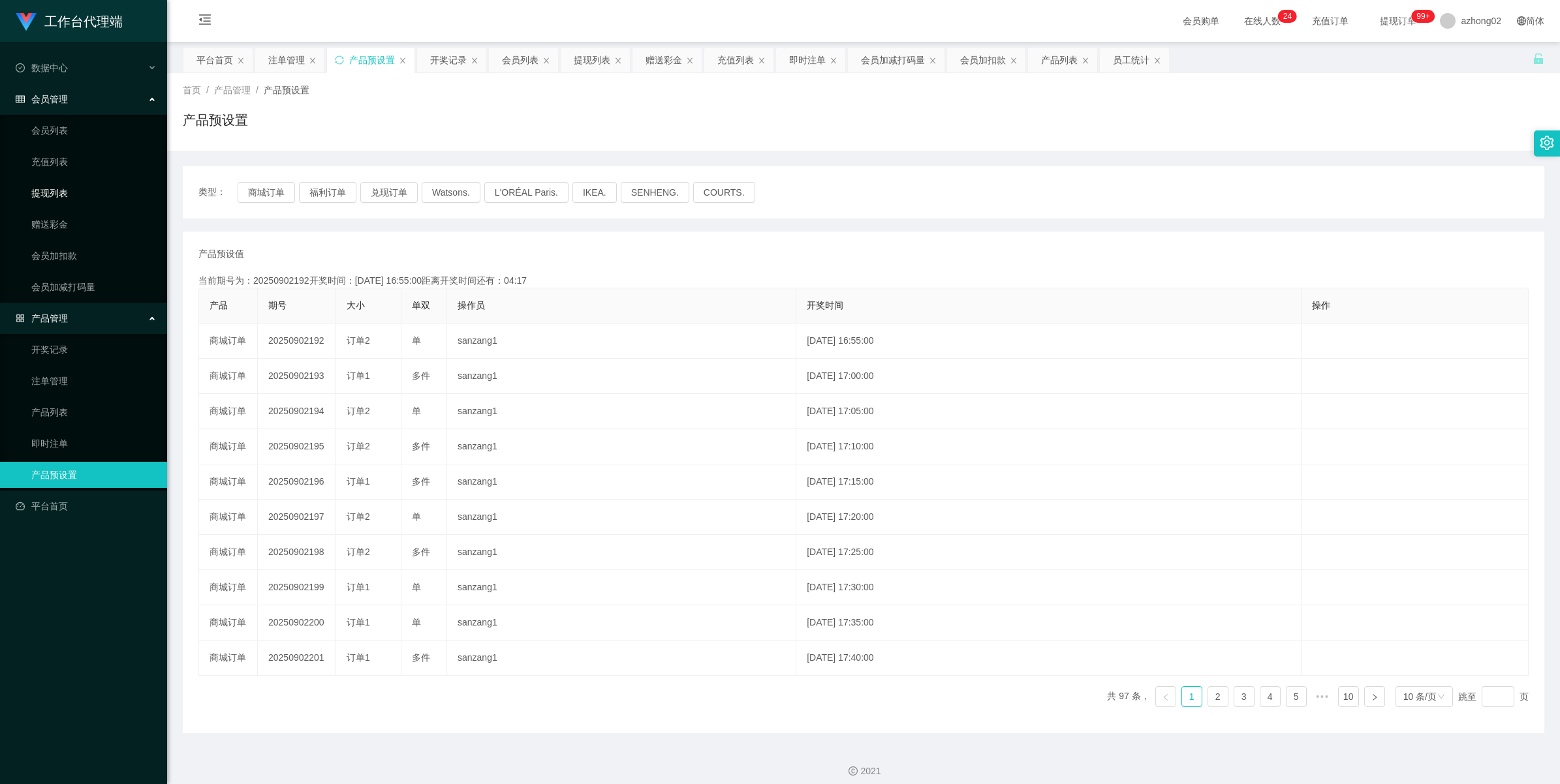
click at [53, 198] on link "提现列表" at bounding box center [94, 193] width 125 height 26
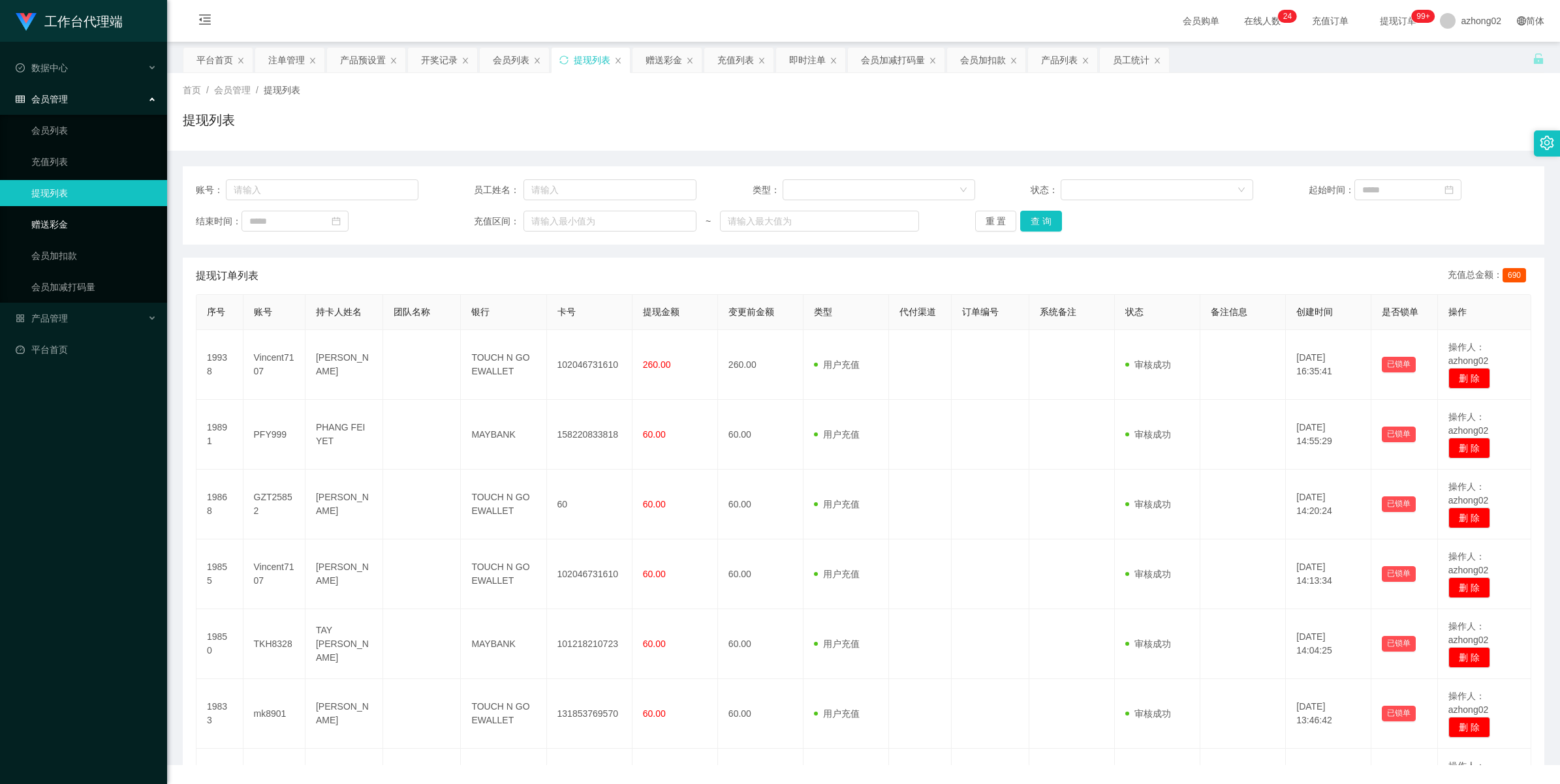
click at [63, 214] on link "赠送彩金" at bounding box center [94, 225] width 125 height 26
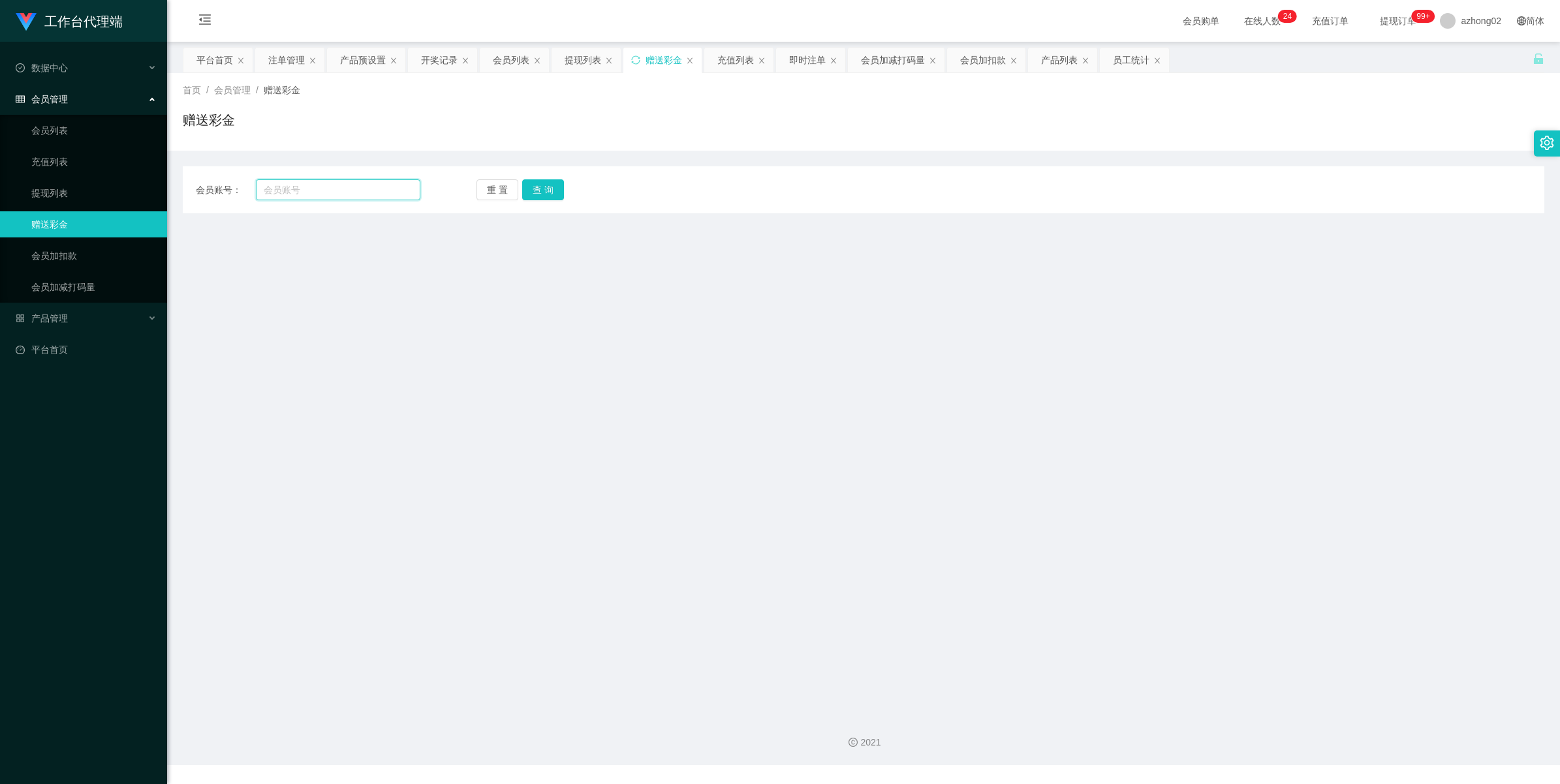
drag, startPoint x: 332, startPoint y: 193, endPoint x: 423, endPoint y: 196, distance: 91.0
click at [333, 193] on input "text" at bounding box center [338, 190] width 165 height 21
paste input "0172125996"
type input "0172125996"
drag, startPoint x: 535, startPoint y: 183, endPoint x: 639, endPoint y: 225, distance: 112.2
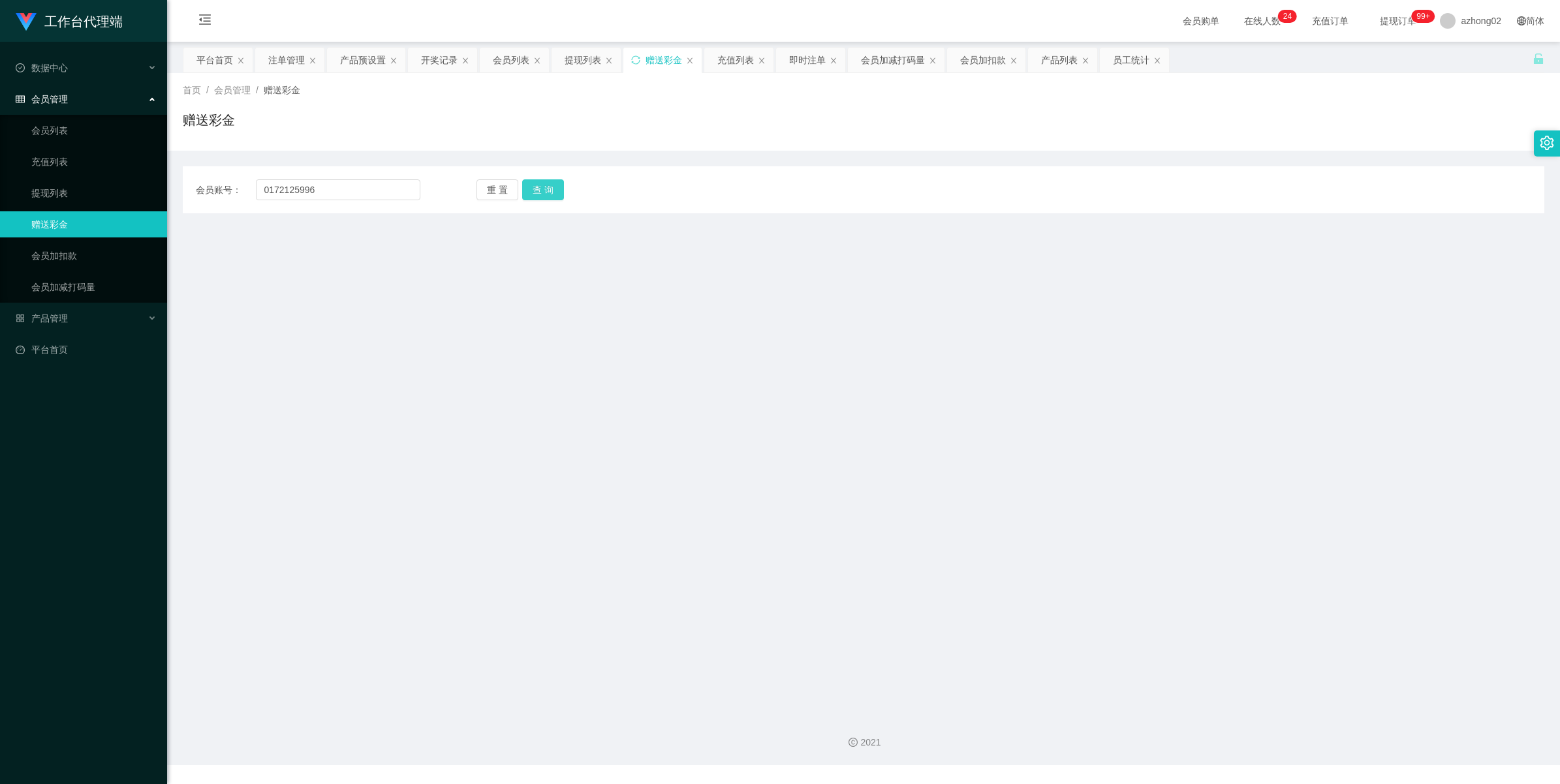
click at [535, 183] on button "查 询" at bounding box center [543, 190] width 42 height 21
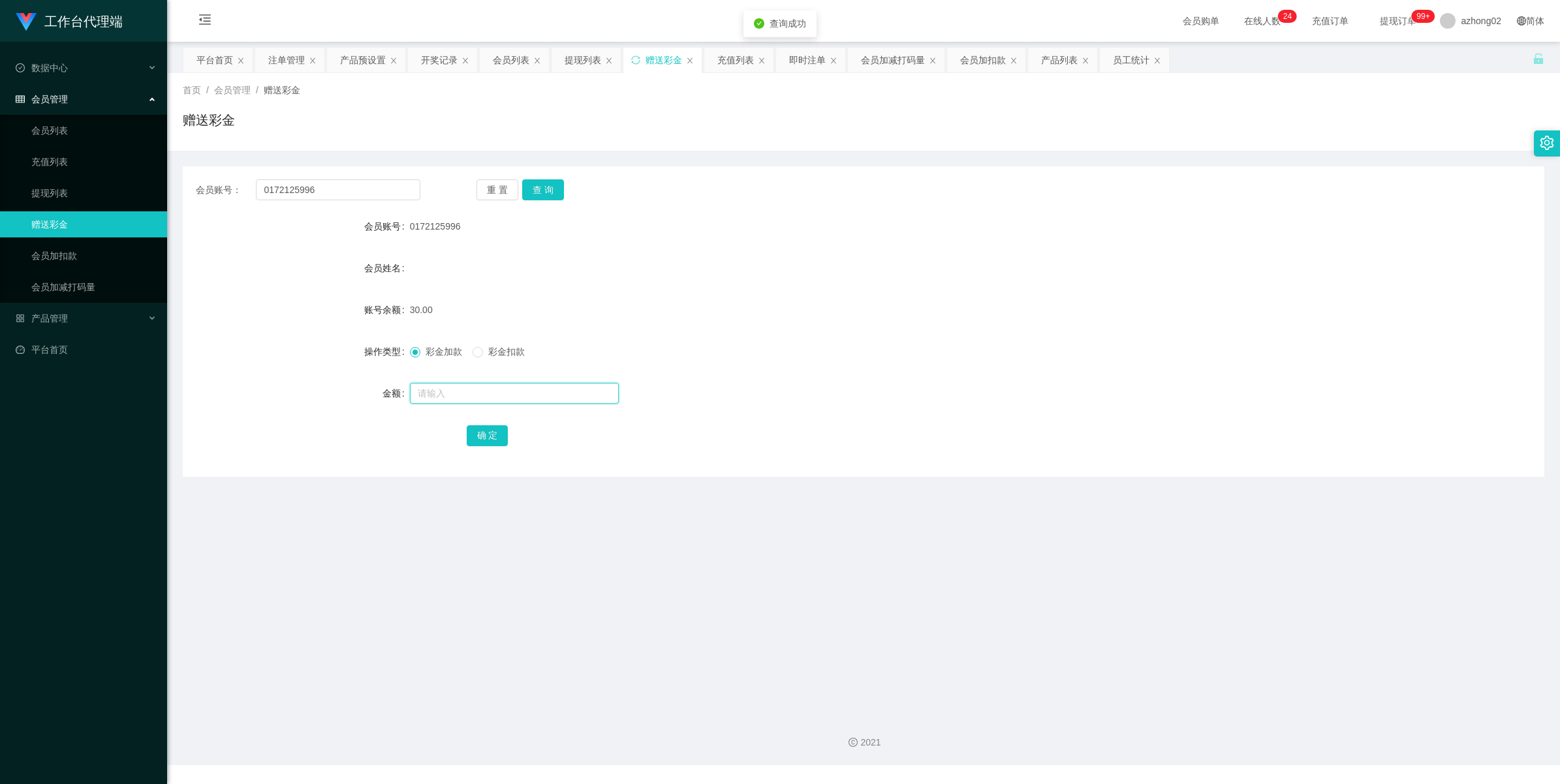
click at [482, 388] on input "text" at bounding box center [514, 393] width 209 height 21
type input "30"
click at [497, 434] on button "确 定" at bounding box center [487, 436] width 42 height 21
click at [458, 389] on input "text" at bounding box center [514, 393] width 209 height 21
type input "30"
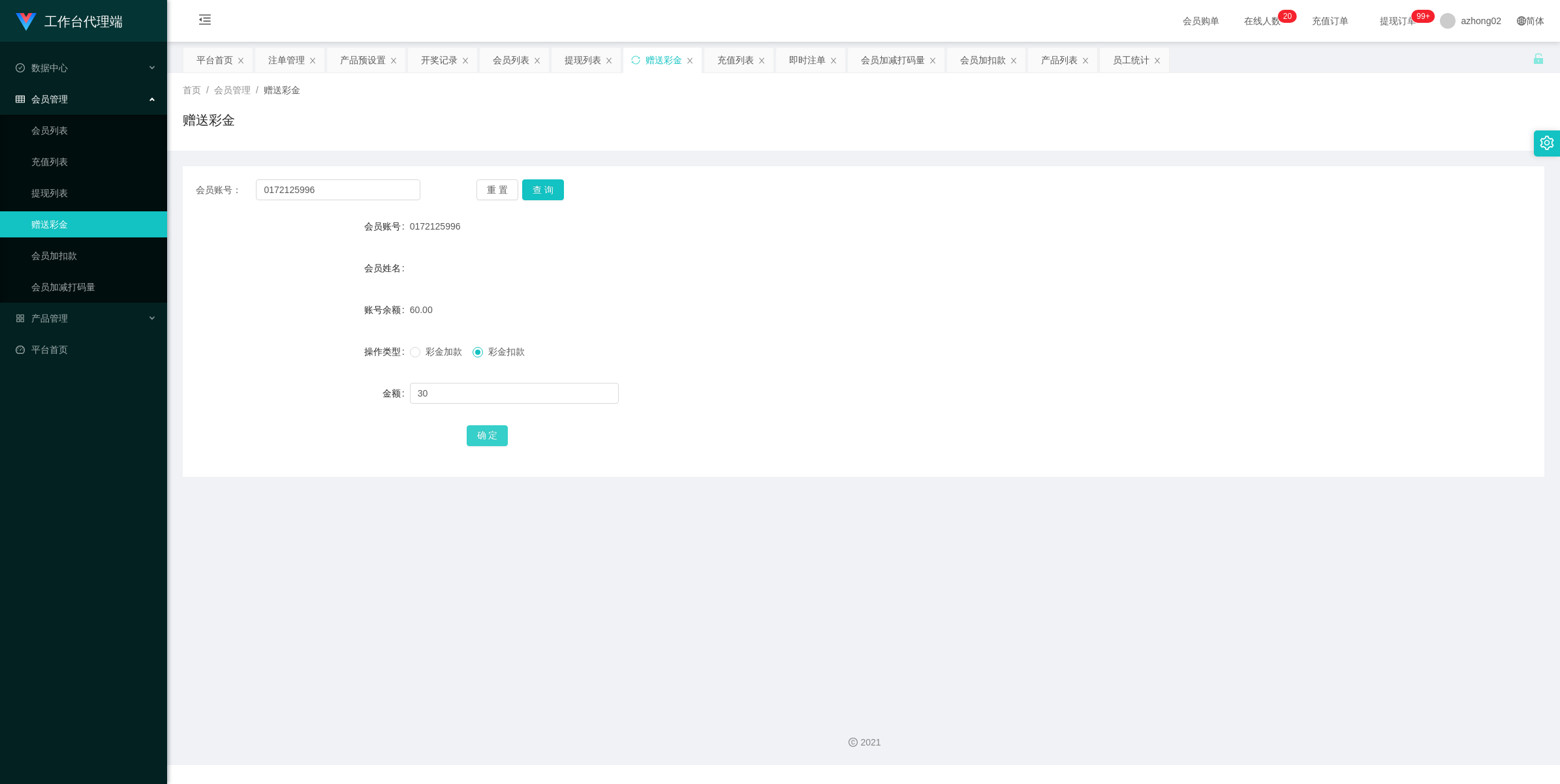
drag, startPoint x: 480, startPoint y: 434, endPoint x: 487, endPoint y: 436, distance: 7.3
click at [481, 435] on button "确 定" at bounding box center [487, 436] width 42 height 21
click at [549, 194] on button "查 询" at bounding box center [543, 190] width 42 height 21
click at [458, 399] on input "text" at bounding box center [514, 393] width 209 height 21
type input "30"
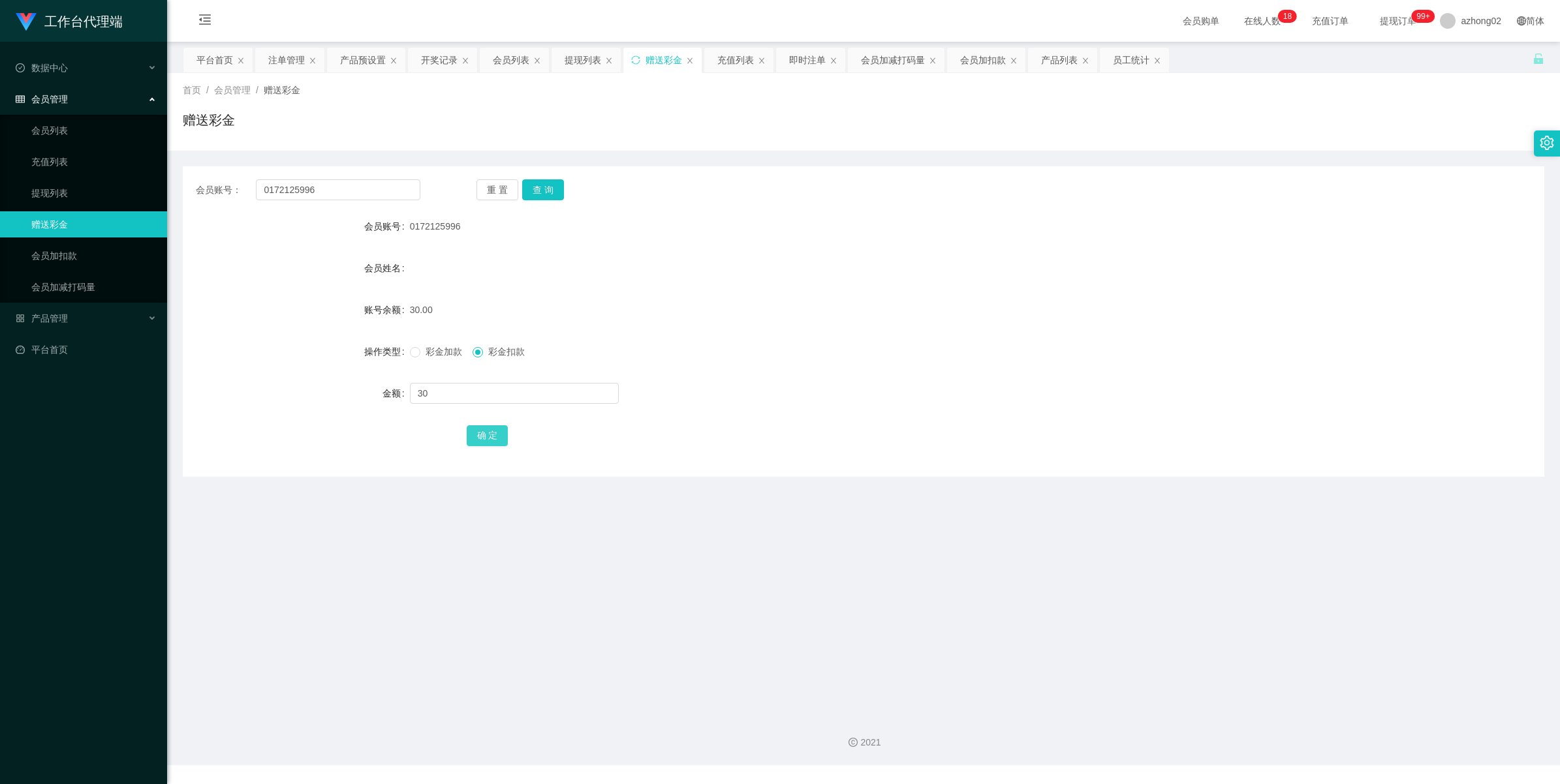
click at [497, 431] on button "确 定" at bounding box center [487, 436] width 42 height 21
click at [451, 387] on input "text" at bounding box center [514, 393] width 209 height 21
type input "60"
click at [502, 431] on button "确 定" at bounding box center [487, 436] width 42 height 21
drag, startPoint x: 29, startPoint y: 191, endPoint x: 45, endPoint y: 129, distance: 64.0
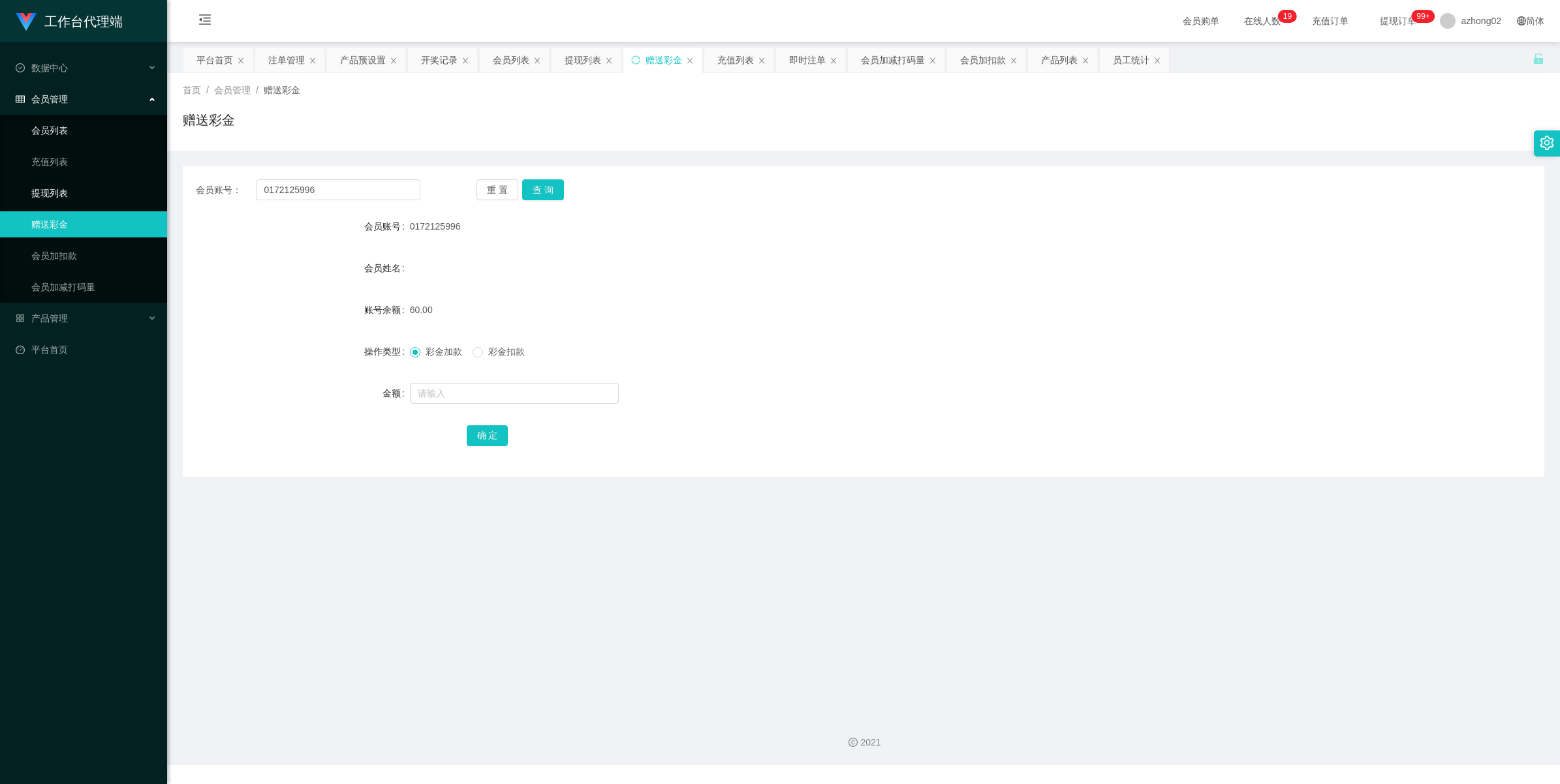
click at [31, 191] on link "提现列表" at bounding box center [94, 193] width 125 height 26
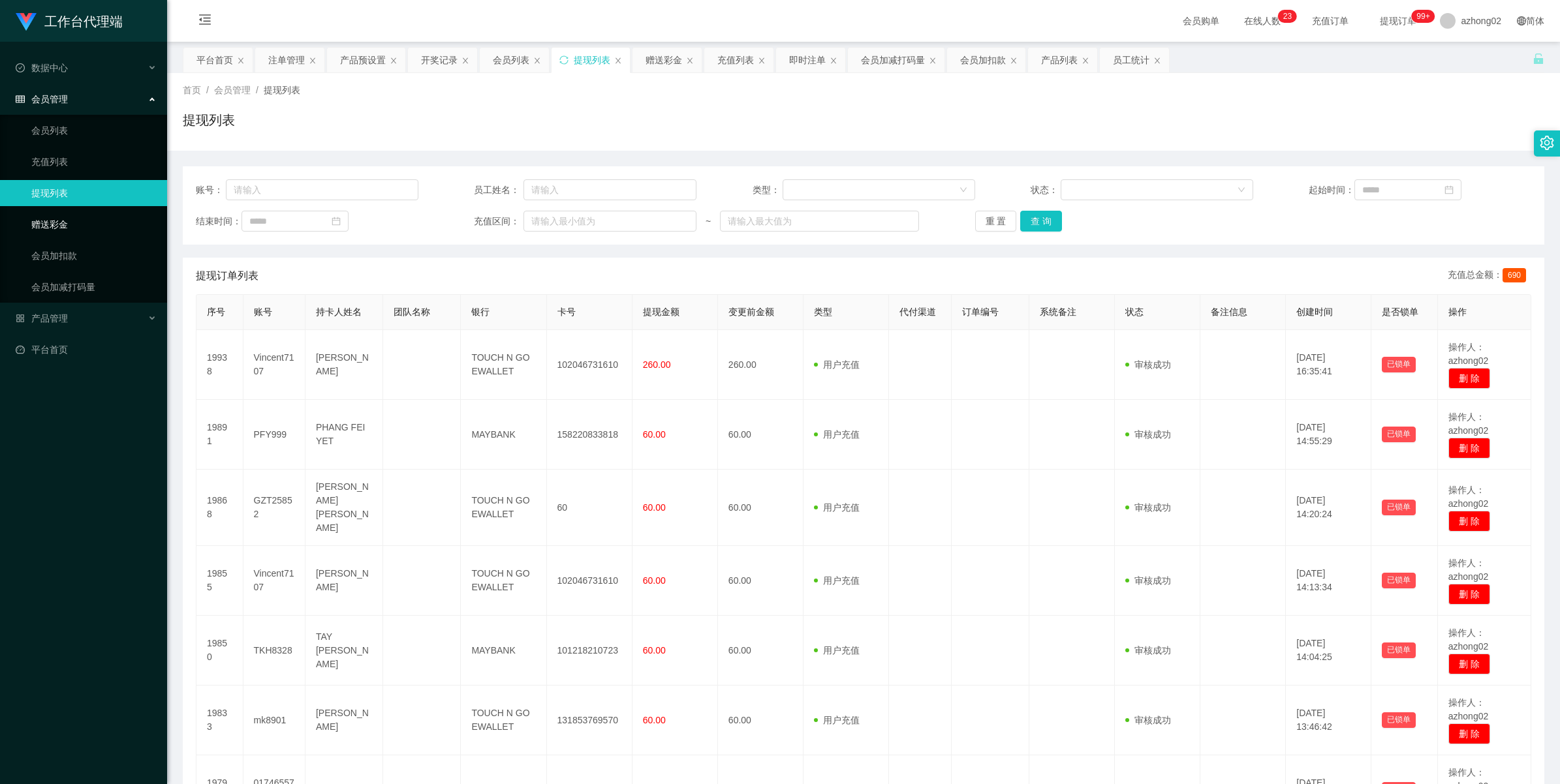
click at [52, 217] on link "赠送彩金" at bounding box center [94, 225] width 125 height 26
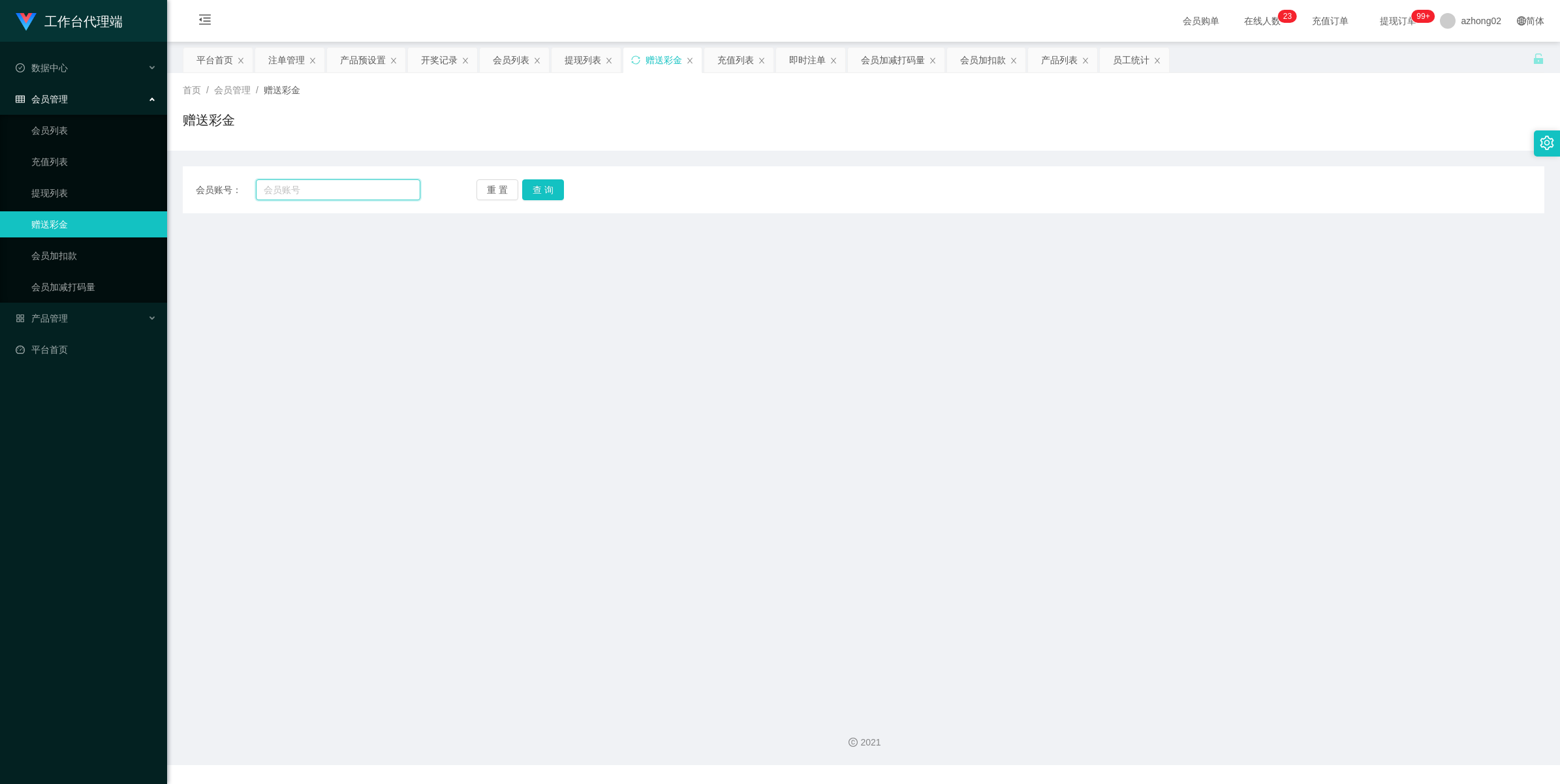
click at [317, 186] on input "text" at bounding box center [338, 190] width 165 height 21
paste input "TKH8328"
type input "TKH8328"
click at [549, 183] on button "查 询" at bounding box center [543, 190] width 42 height 21
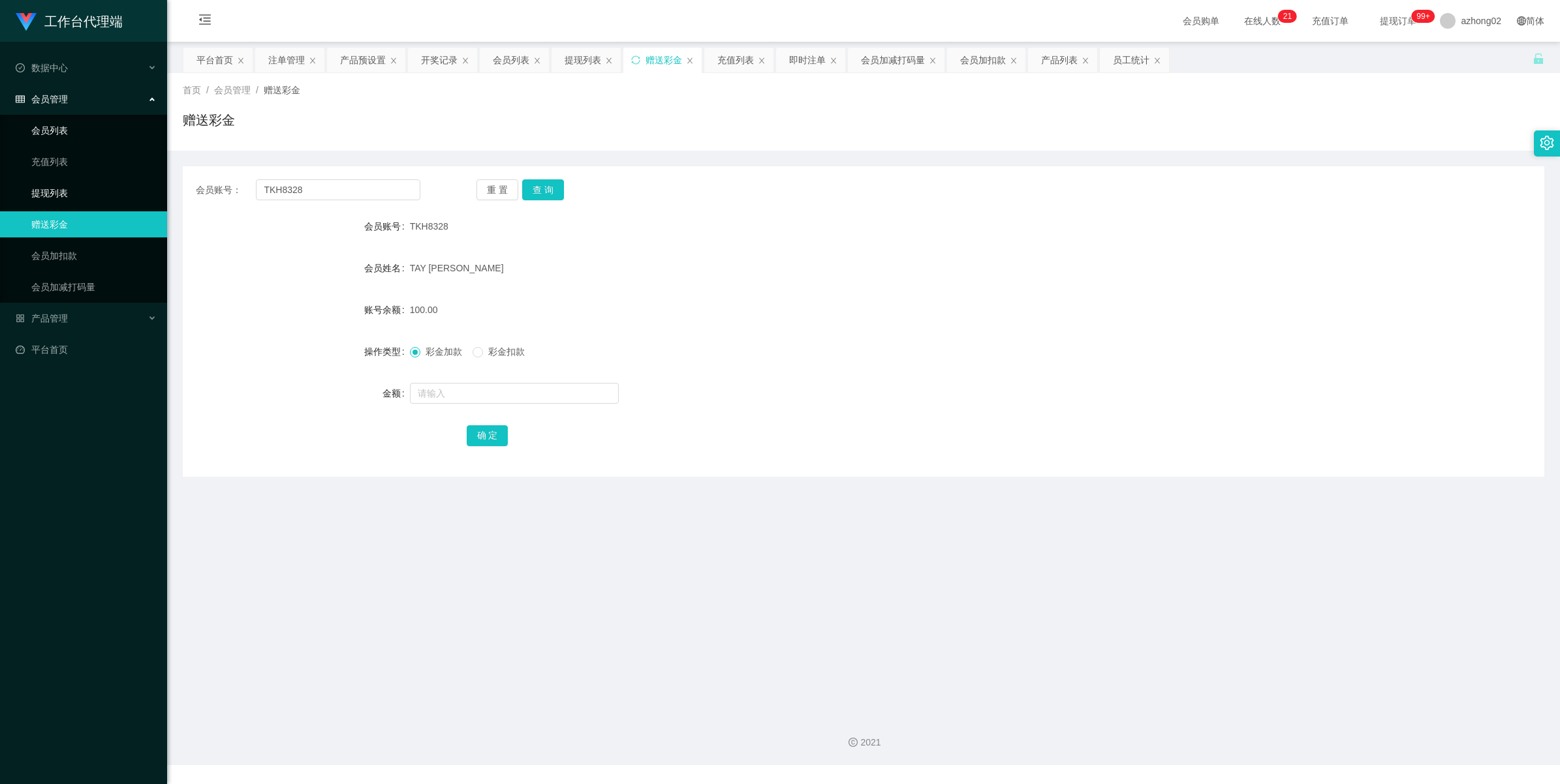
drag, startPoint x: 69, startPoint y: 198, endPoint x: 65, endPoint y: 132, distance: 66.1
click at [69, 198] on link "提现列表" at bounding box center [94, 193] width 125 height 26
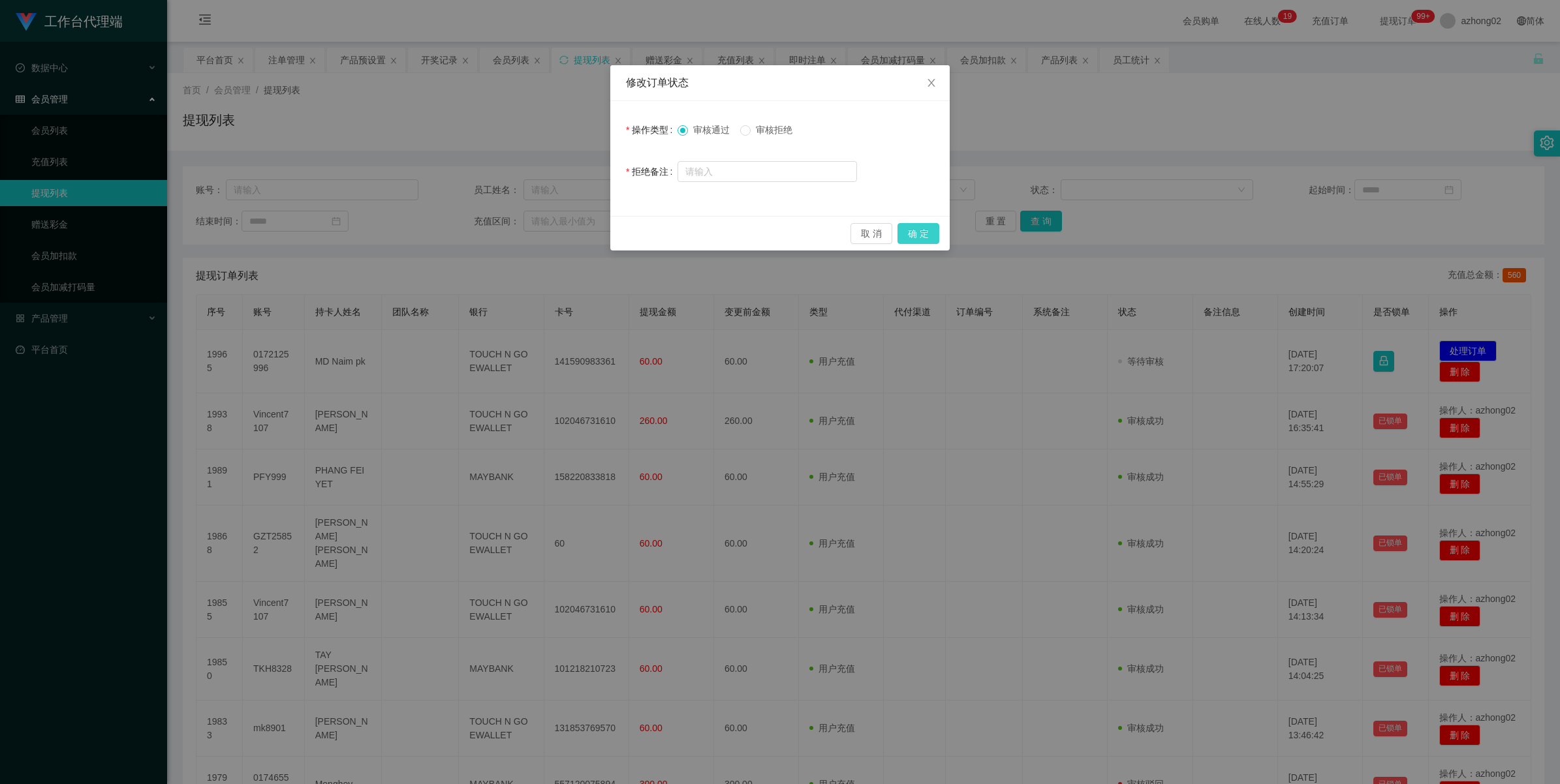
click at [923, 230] on button "确 定" at bounding box center [918, 234] width 42 height 21
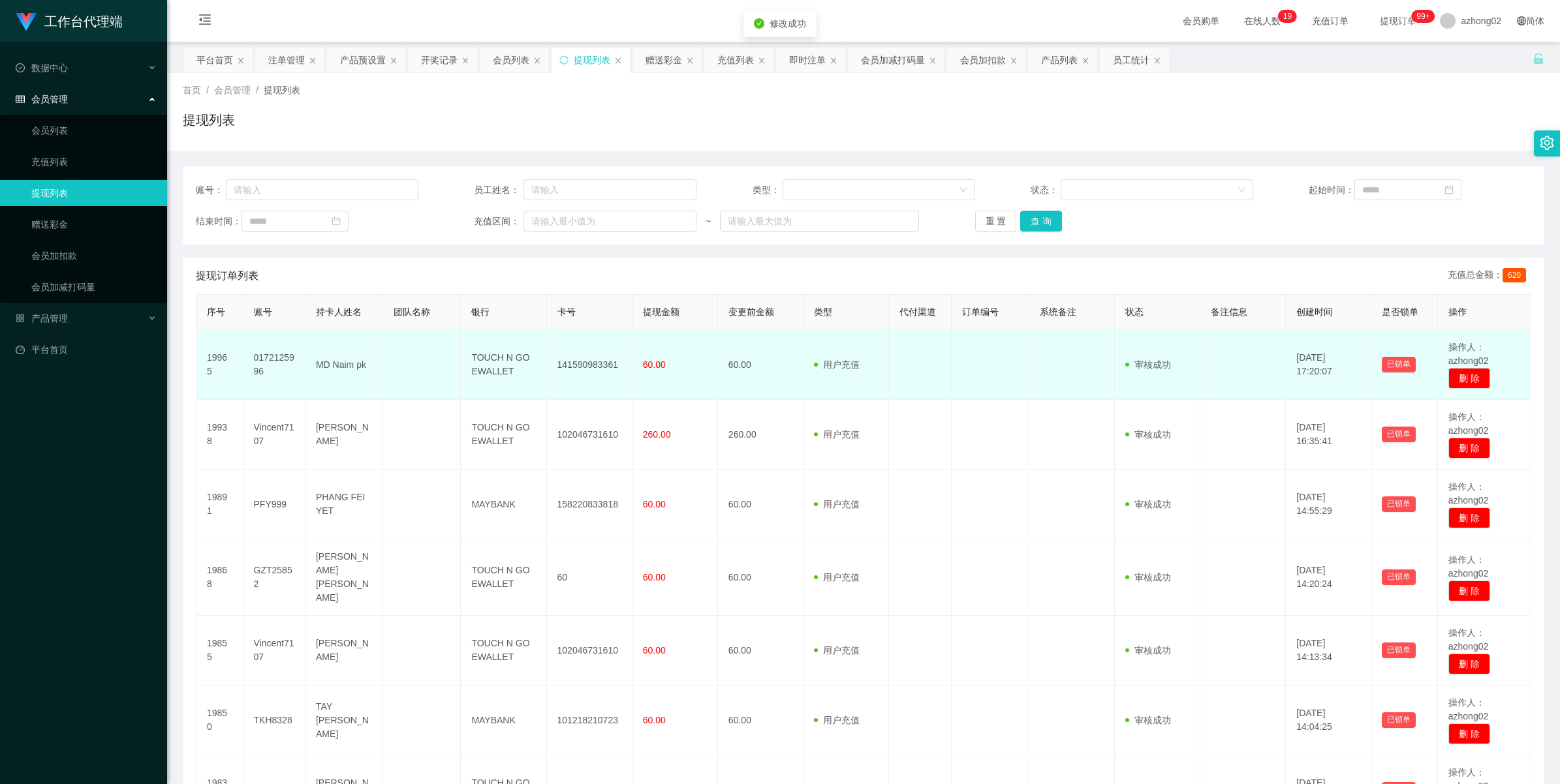
click at [570, 361] on td "141590983361" at bounding box center [590, 365] width 86 height 70
copy td "141590983361"
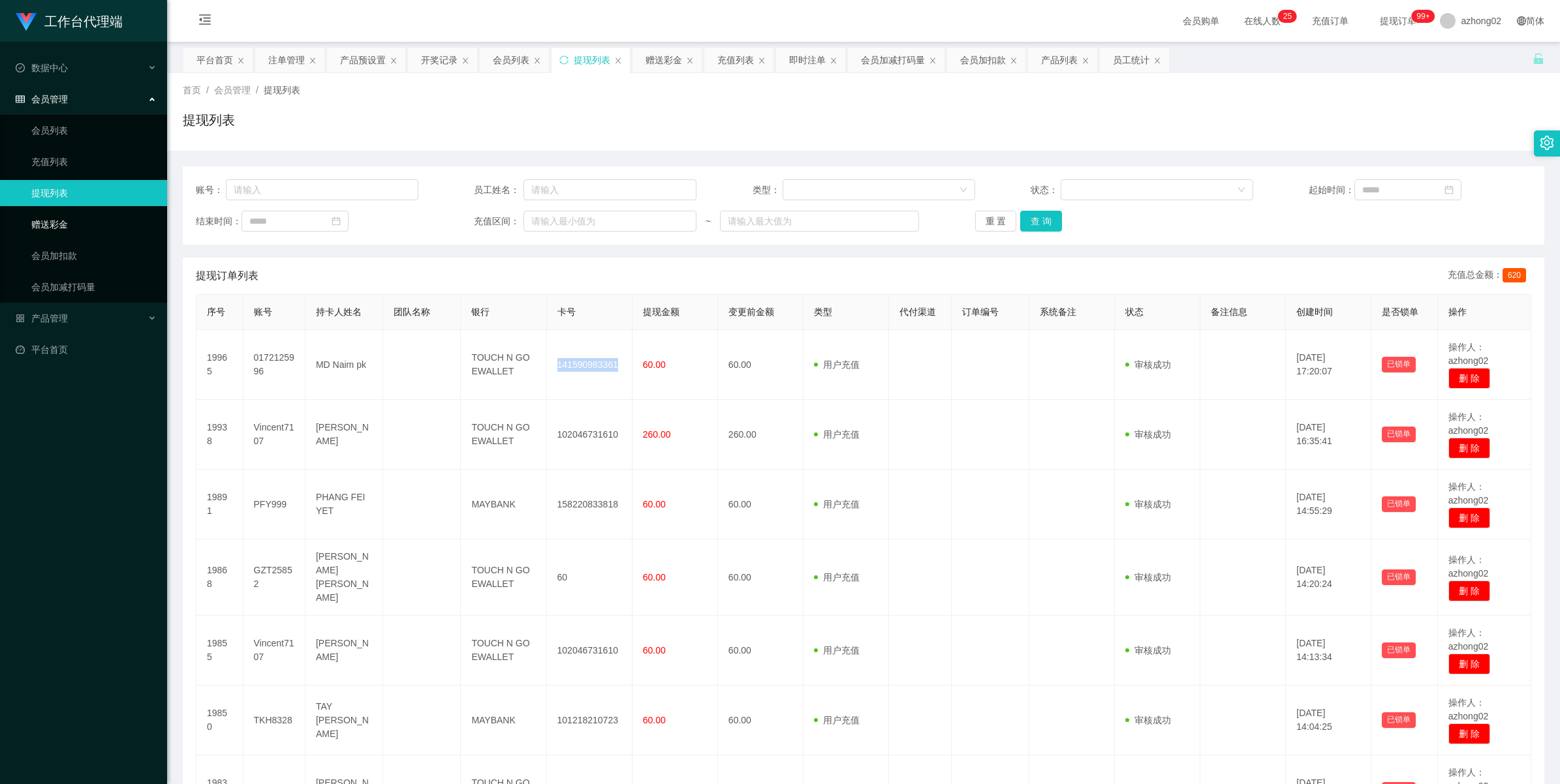
drag, startPoint x: 75, startPoint y: 216, endPoint x: 160, endPoint y: 209, distance: 85.3
click at [75, 216] on link "赠送彩金" at bounding box center [94, 225] width 125 height 26
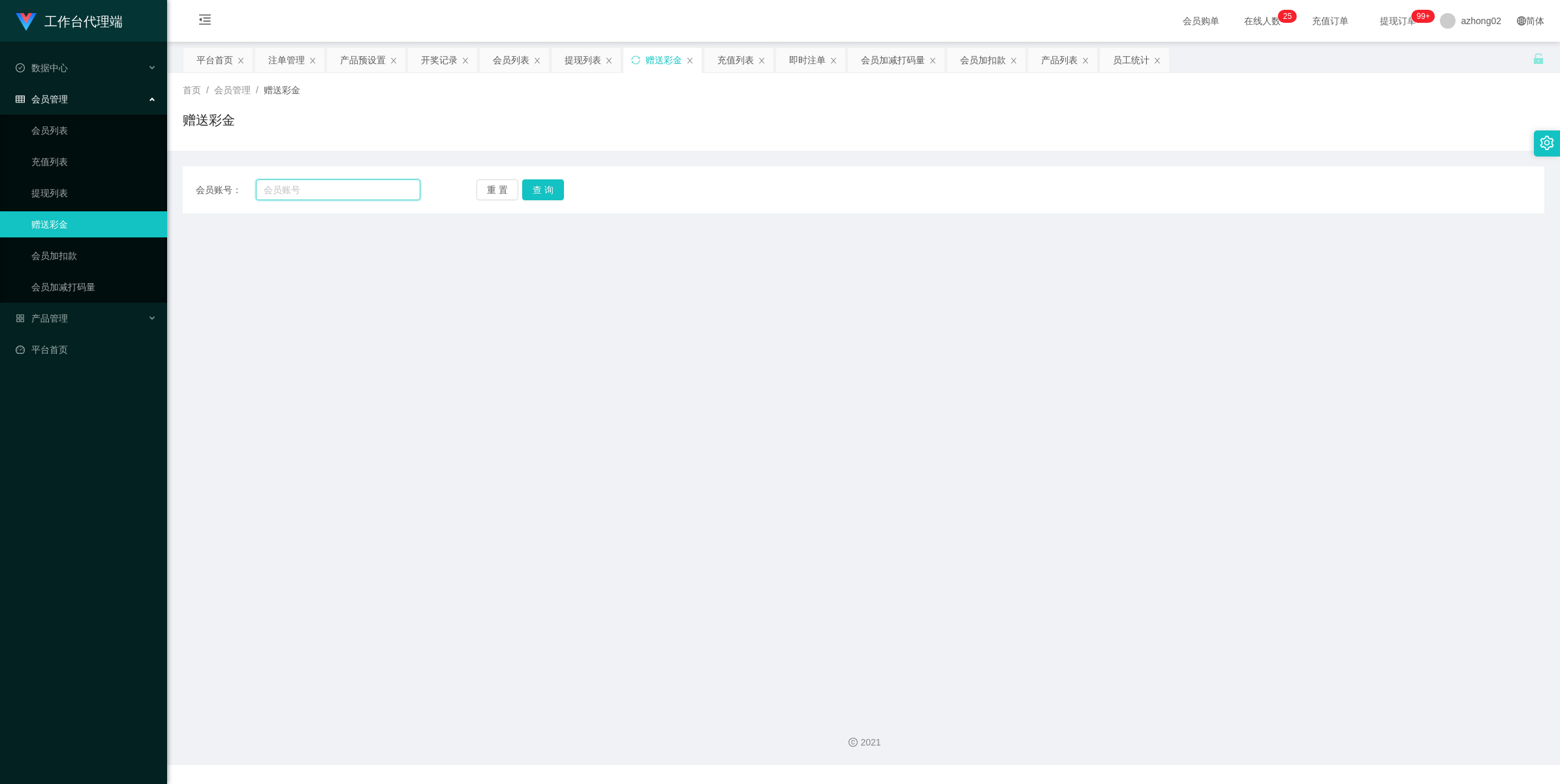
click at [321, 187] on input "text" at bounding box center [338, 190] width 165 height 21
paste input "mk8901"
click at [529, 187] on button "查 询" at bounding box center [543, 190] width 42 height 21
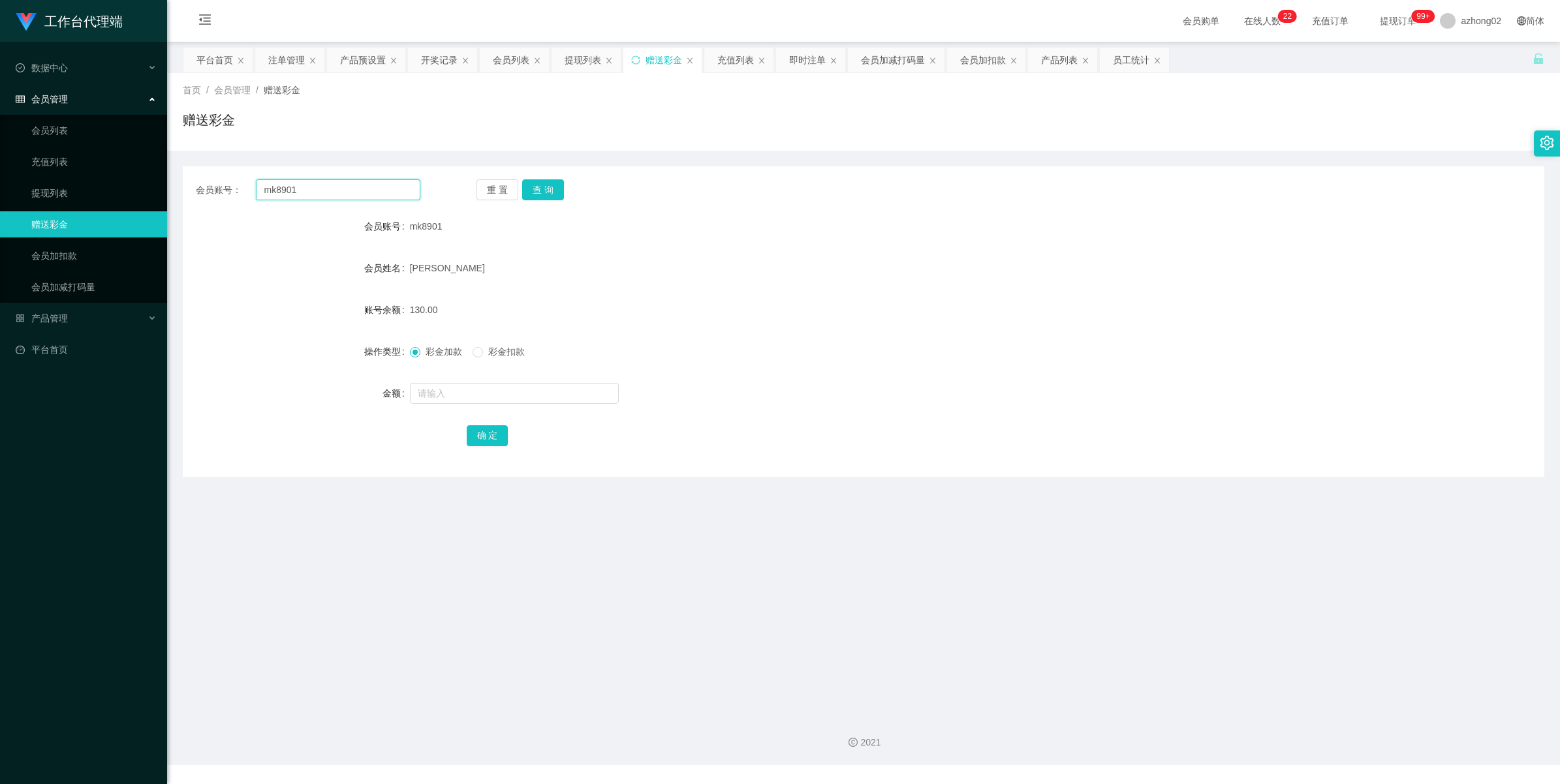
click at [346, 184] on input "mk8901" at bounding box center [338, 190] width 165 height 21
paste input "Chloe1226"
type input "Chloe1226"
click at [540, 187] on button "查 询" at bounding box center [543, 190] width 42 height 21
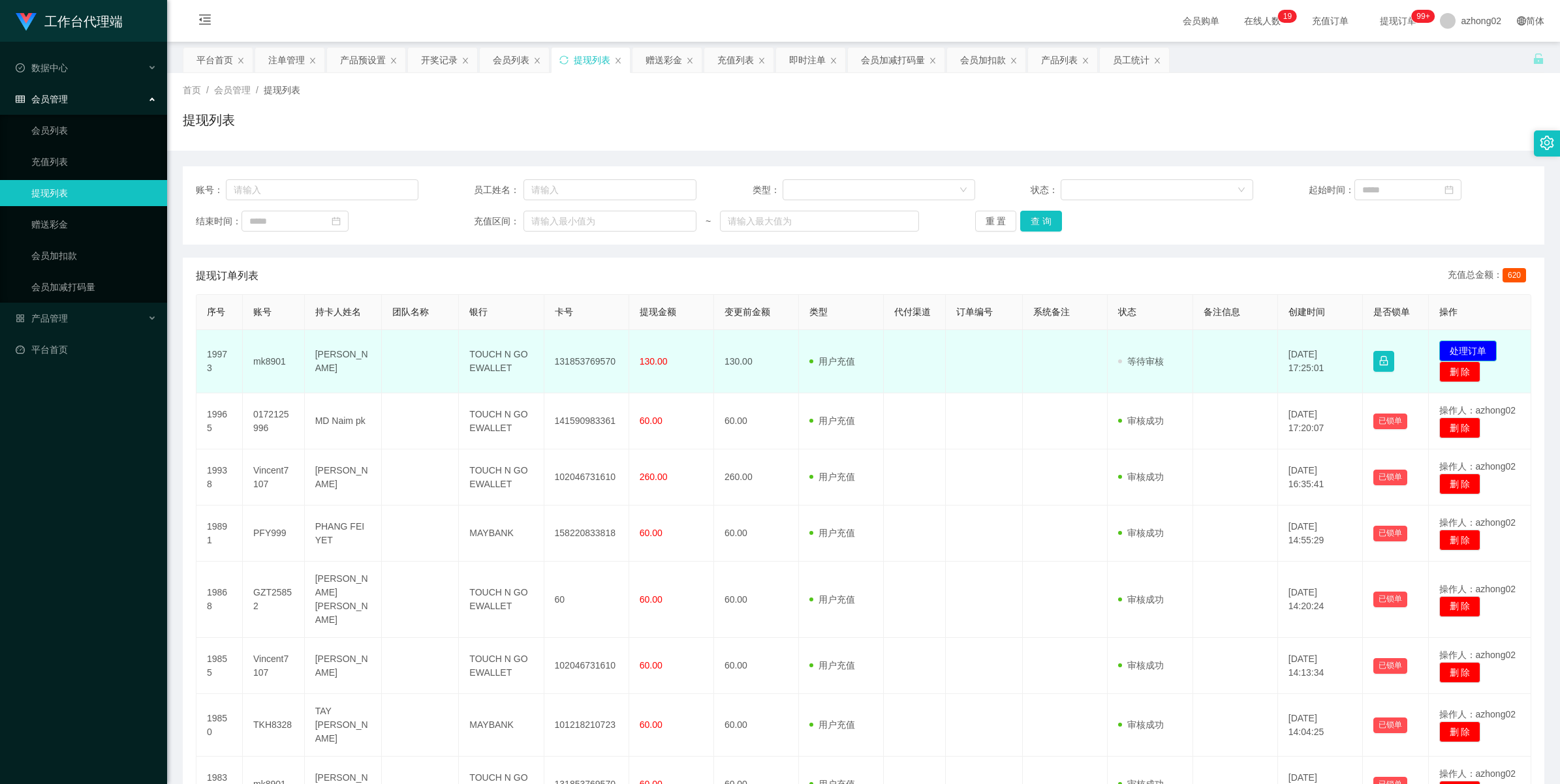
click at [1448, 345] on button "处理订单" at bounding box center [1468, 351] width 57 height 21
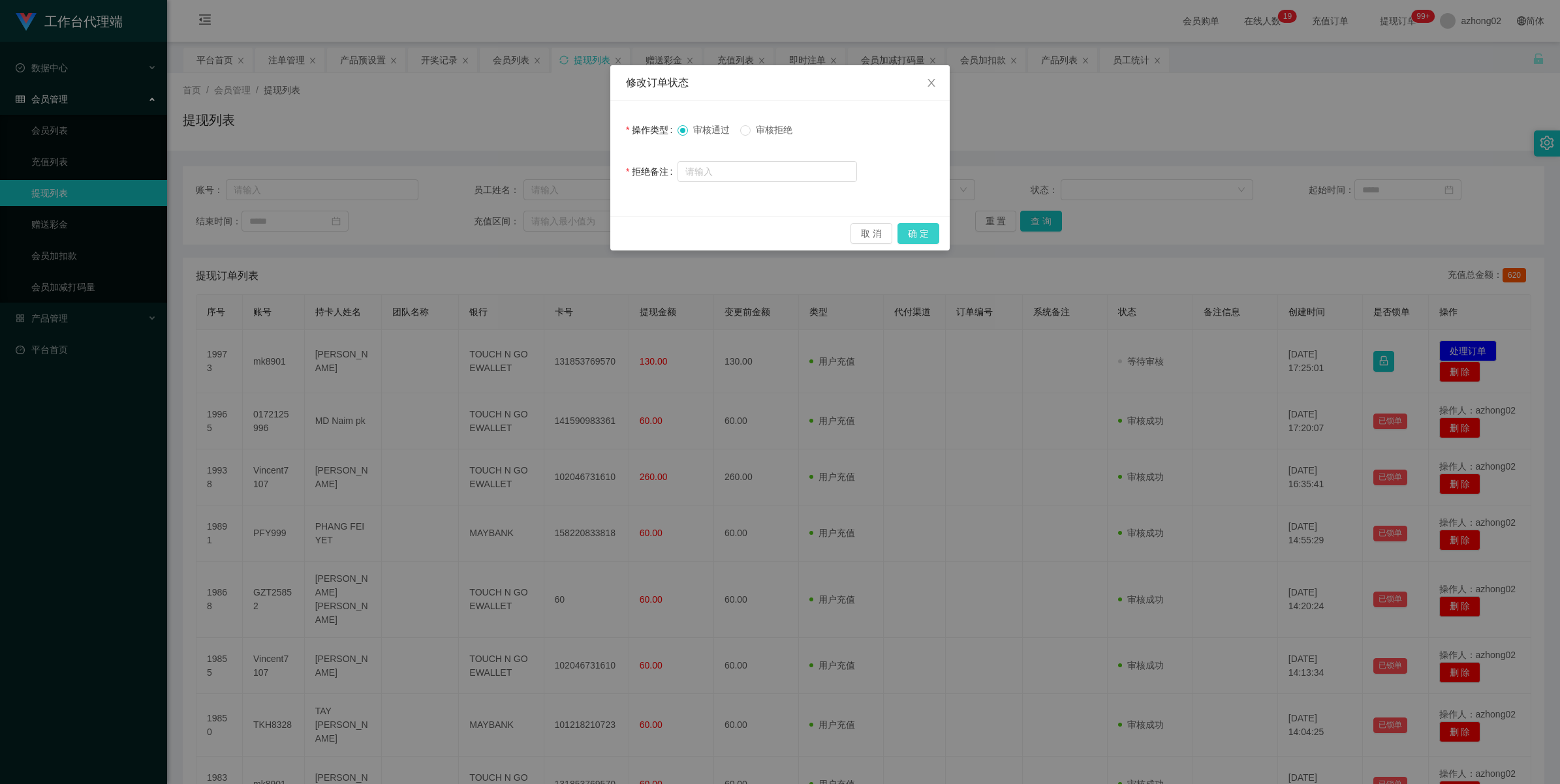
click at [915, 226] on button "确 定" at bounding box center [918, 234] width 42 height 21
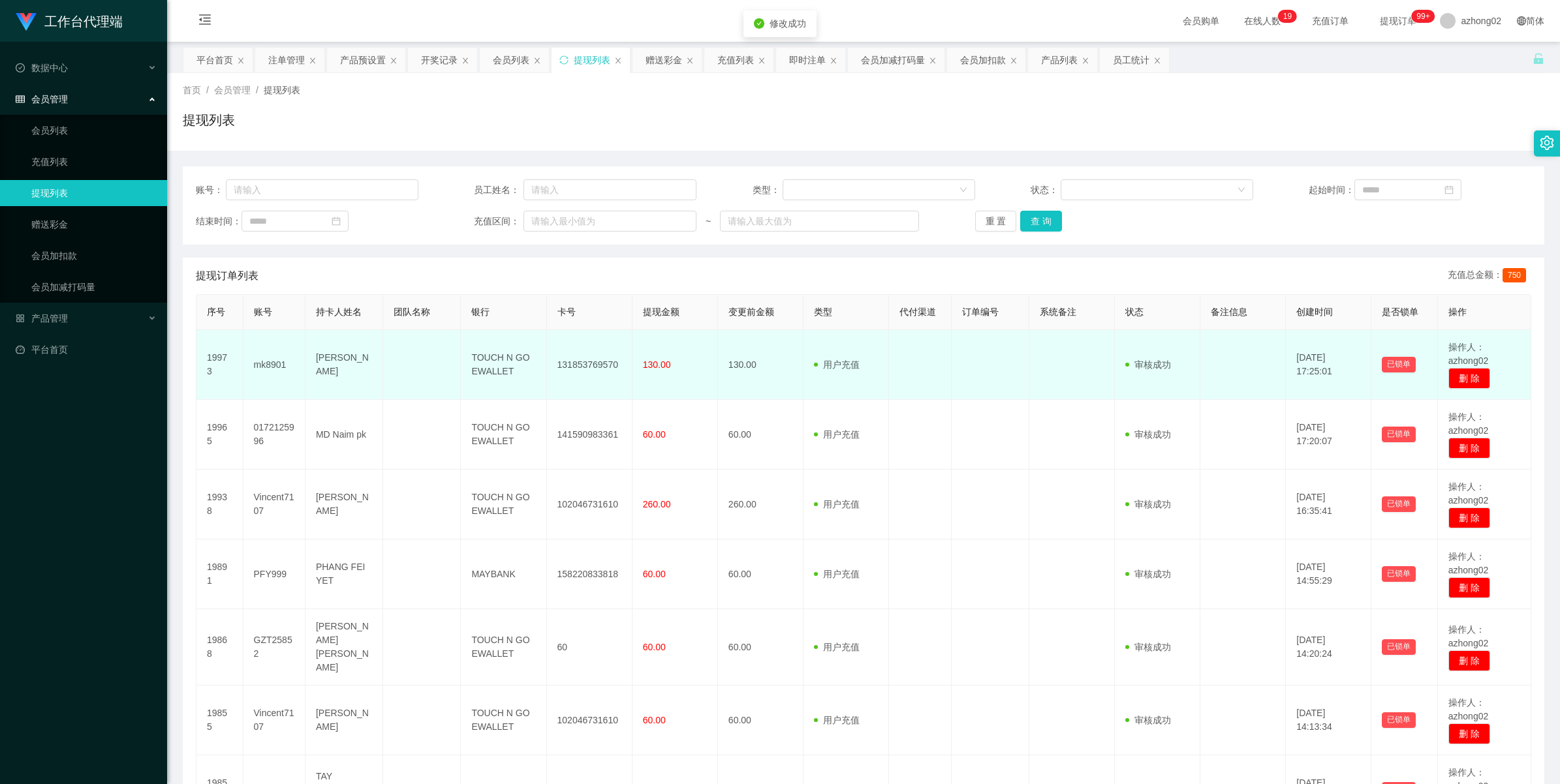
click at [579, 367] on td "131853769570" at bounding box center [590, 365] width 86 height 70
copy td "131853769570"
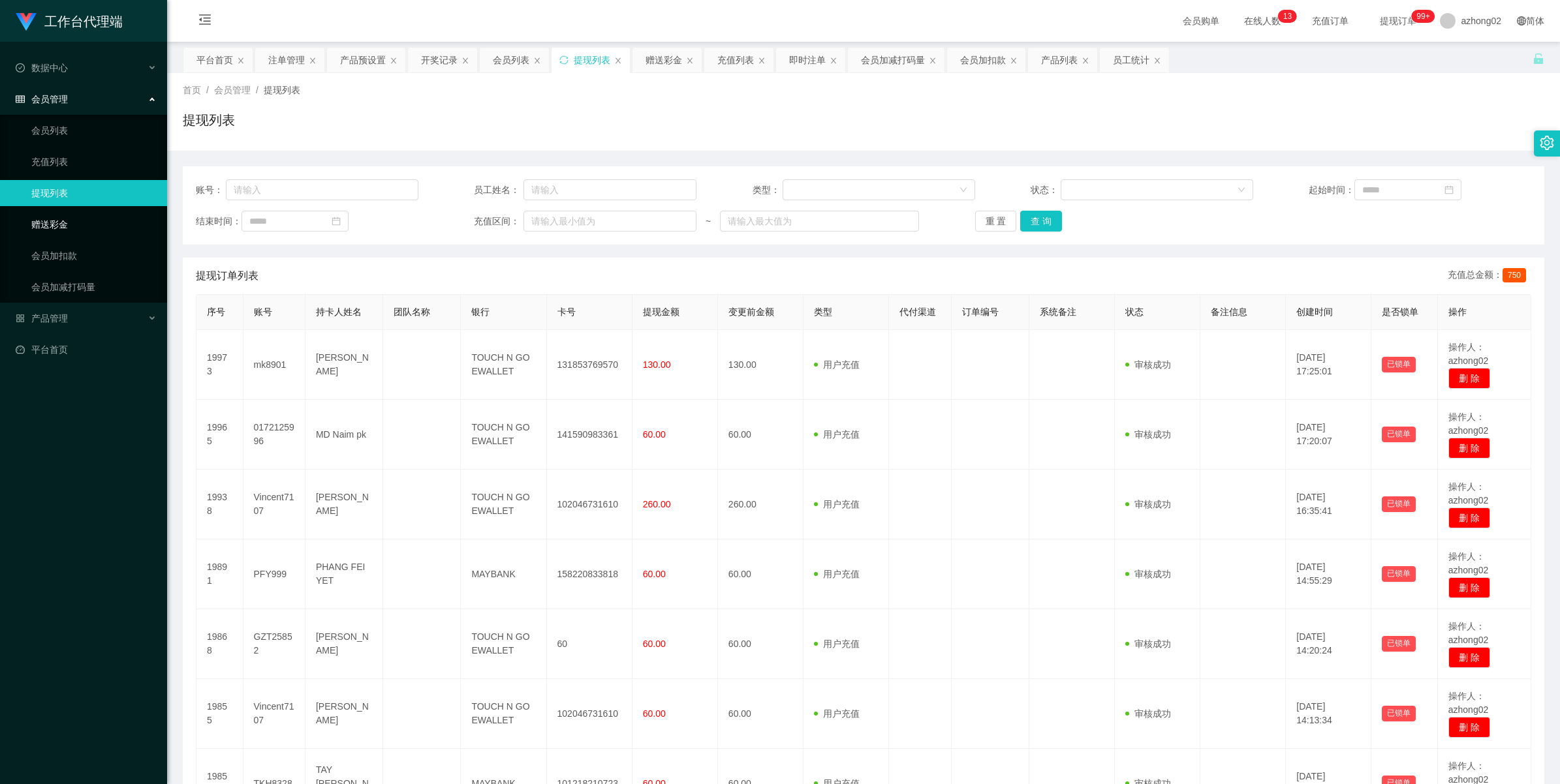
drag, startPoint x: 70, startPoint y: 223, endPoint x: 133, endPoint y: 219, distance: 63.1
click at [70, 223] on link "赠送彩金" at bounding box center [94, 225] width 125 height 26
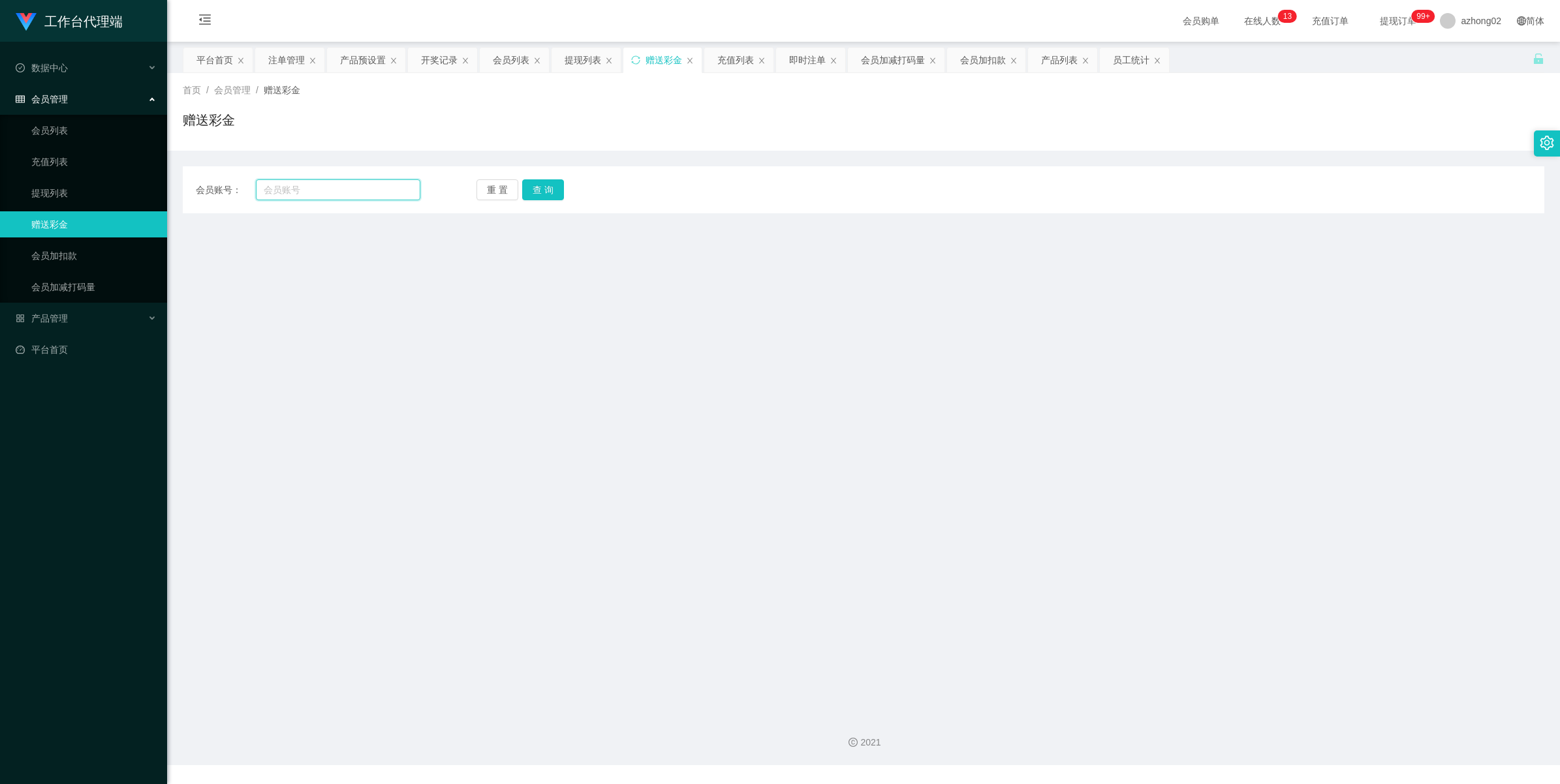
click at [279, 191] on input "text" at bounding box center [338, 190] width 165 height 21
paste input "Chloe1226"
type input "Chloe1226"
click at [536, 186] on button "查 询" at bounding box center [543, 190] width 42 height 21
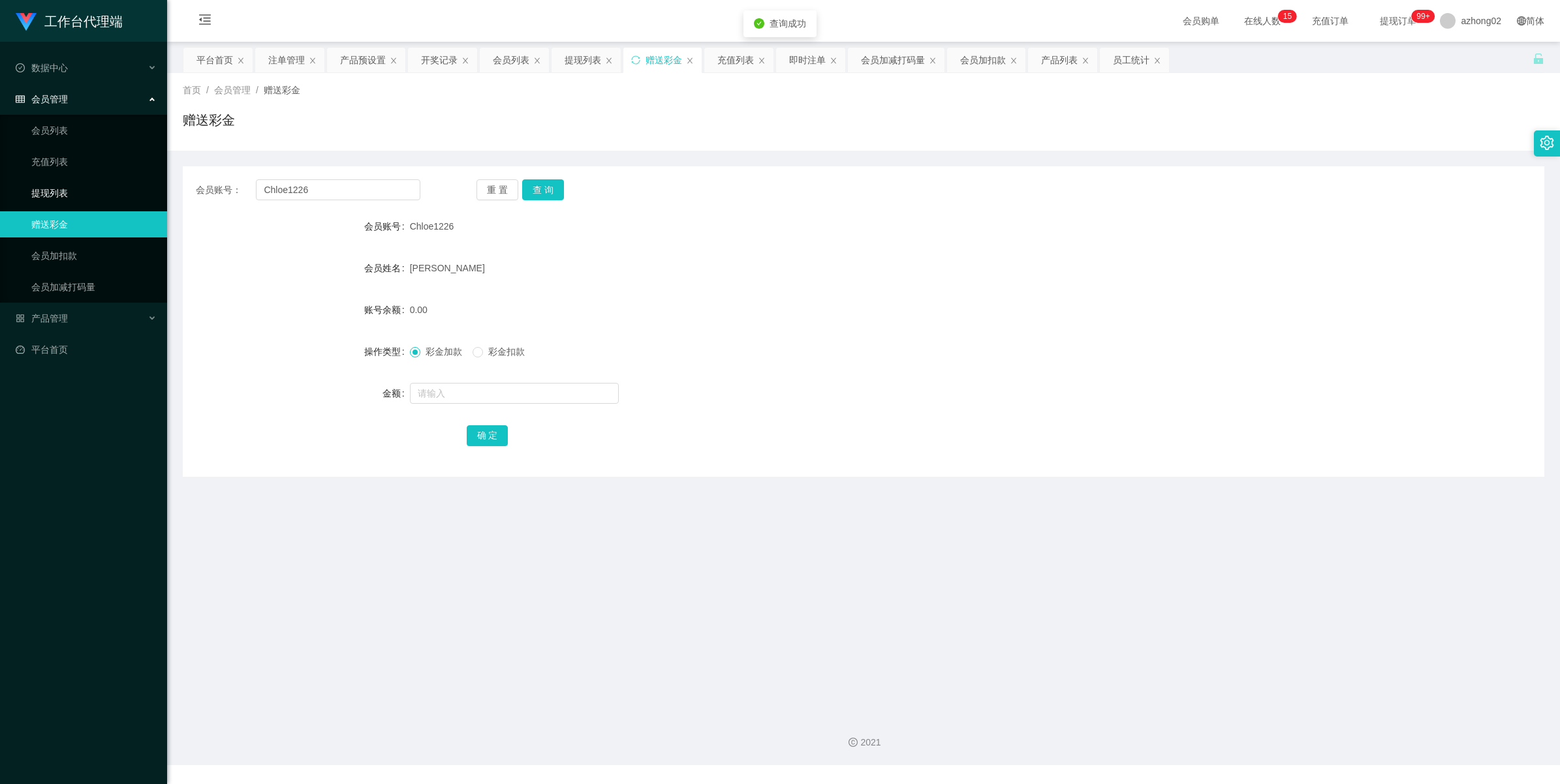
click at [50, 184] on link "提现列表" at bounding box center [94, 193] width 125 height 26
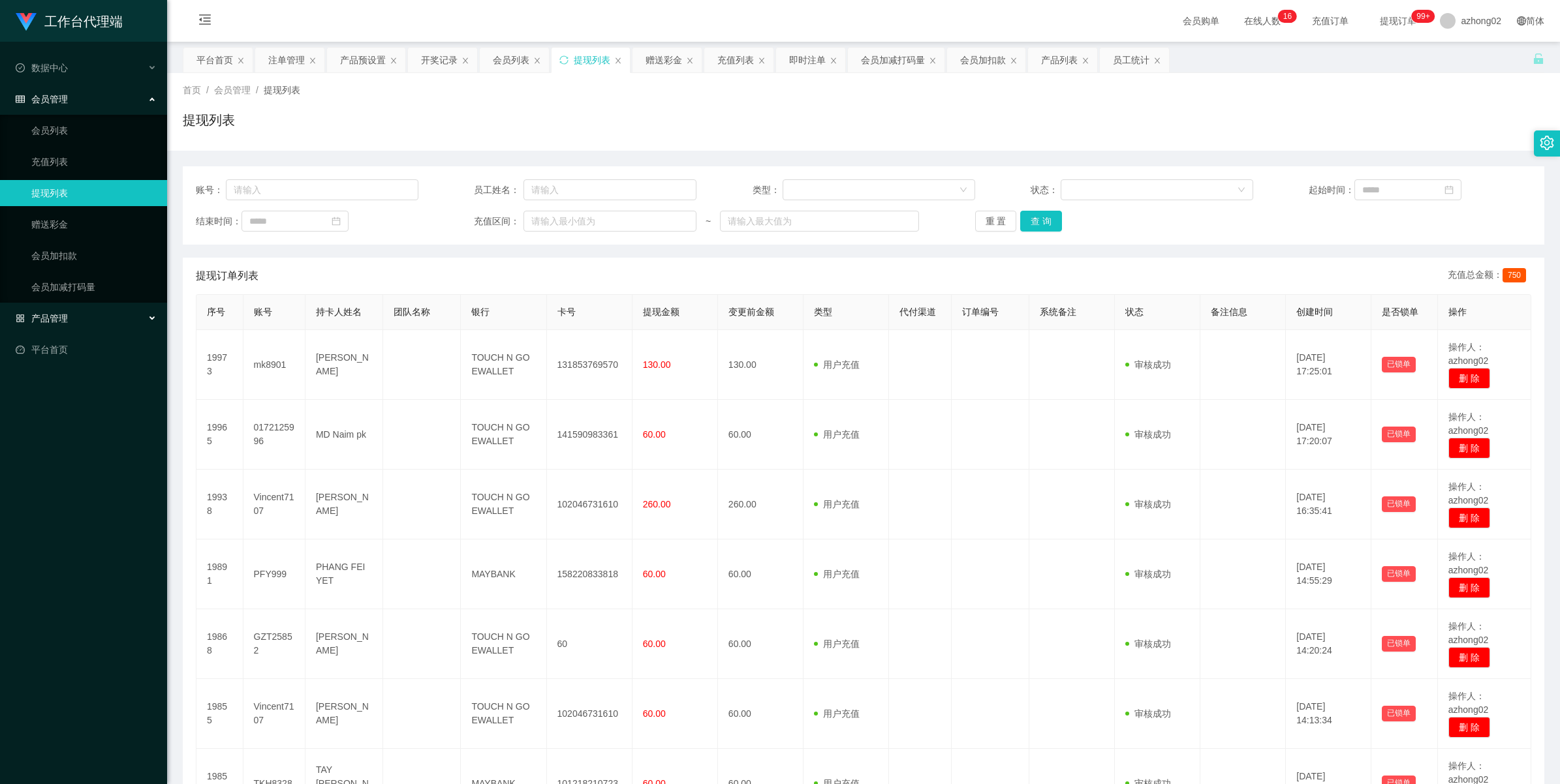
click at [50, 314] on span "产品管理" at bounding box center [41, 318] width 52 height 10
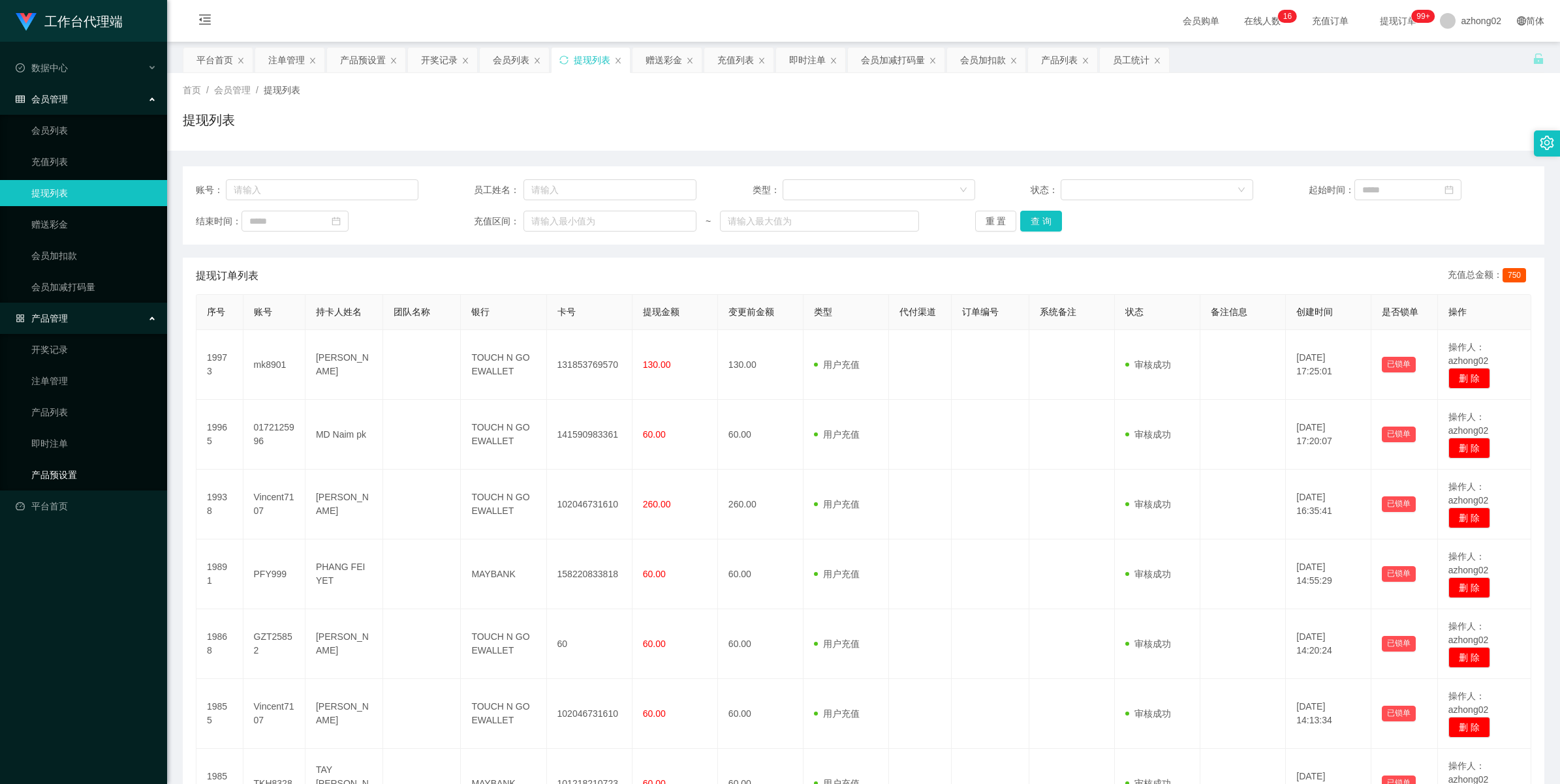
click at [42, 467] on link "产品预设置" at bounding box center [94, 475] width 125 height 26
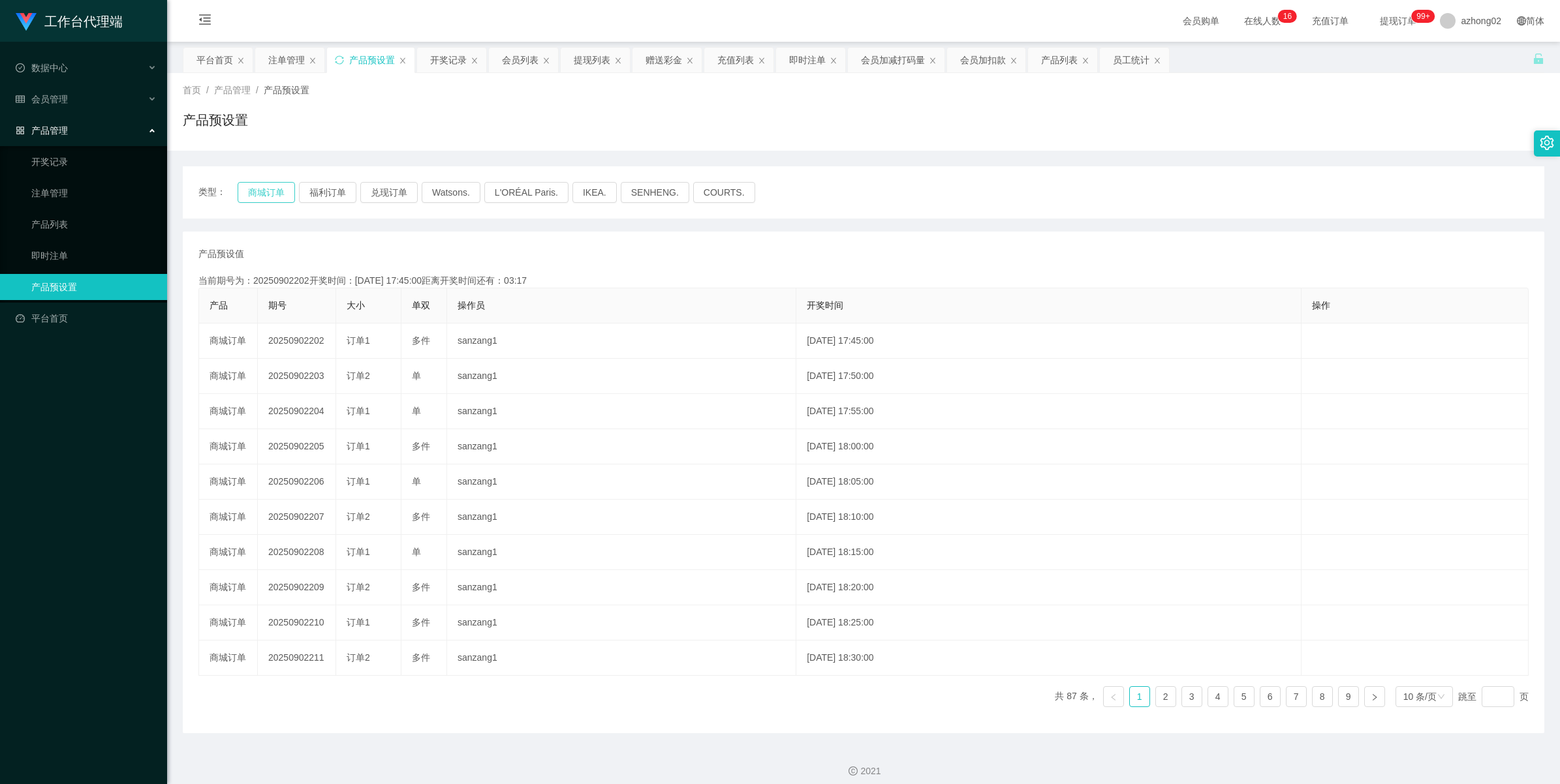
click at [261, 190] on button "商城订单" at bounding box center [266, 193] width 57 height 21
click at [284, 63] on div "注单管理" at bounding box center [286, 60] width 37 height 25
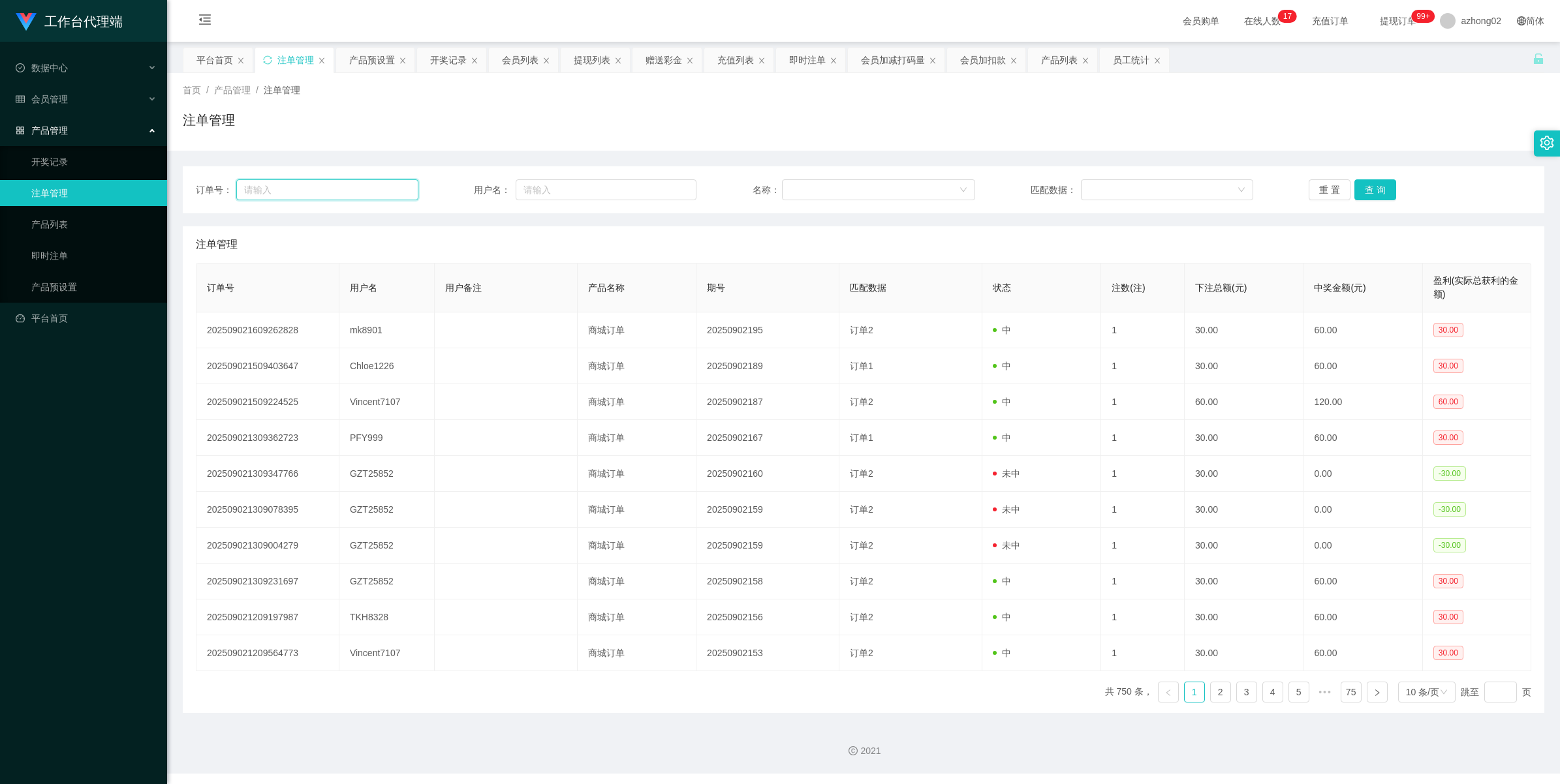
click at [352, 193] on input "text" at bounding box center [327, 190] width 182 height 21
click at [589, 184] on input "text" at bounding box center [606, 190] width 181 height 21
paste input "Chloe1226"
type input "Chloe1226"
click at [1372, 177] on div "订单号： 用户名： Chloe1226 名称： 匹配数据： 重 置 查 询" at bounding box center [863, 190] width 1362 height 47
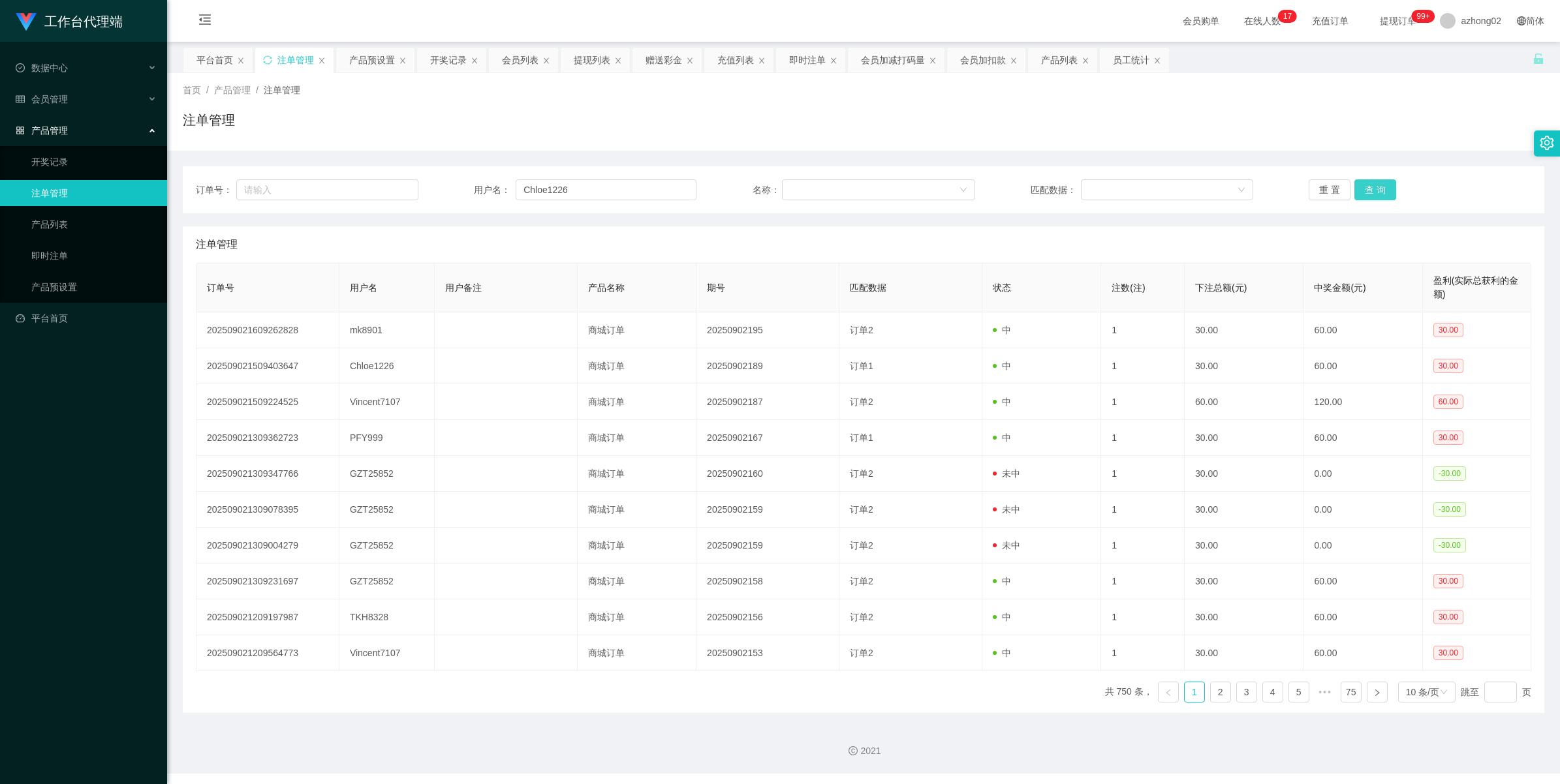
click at [1372, 184] on button "查 询" at bounding box center [1375, 190] width 42 height 21
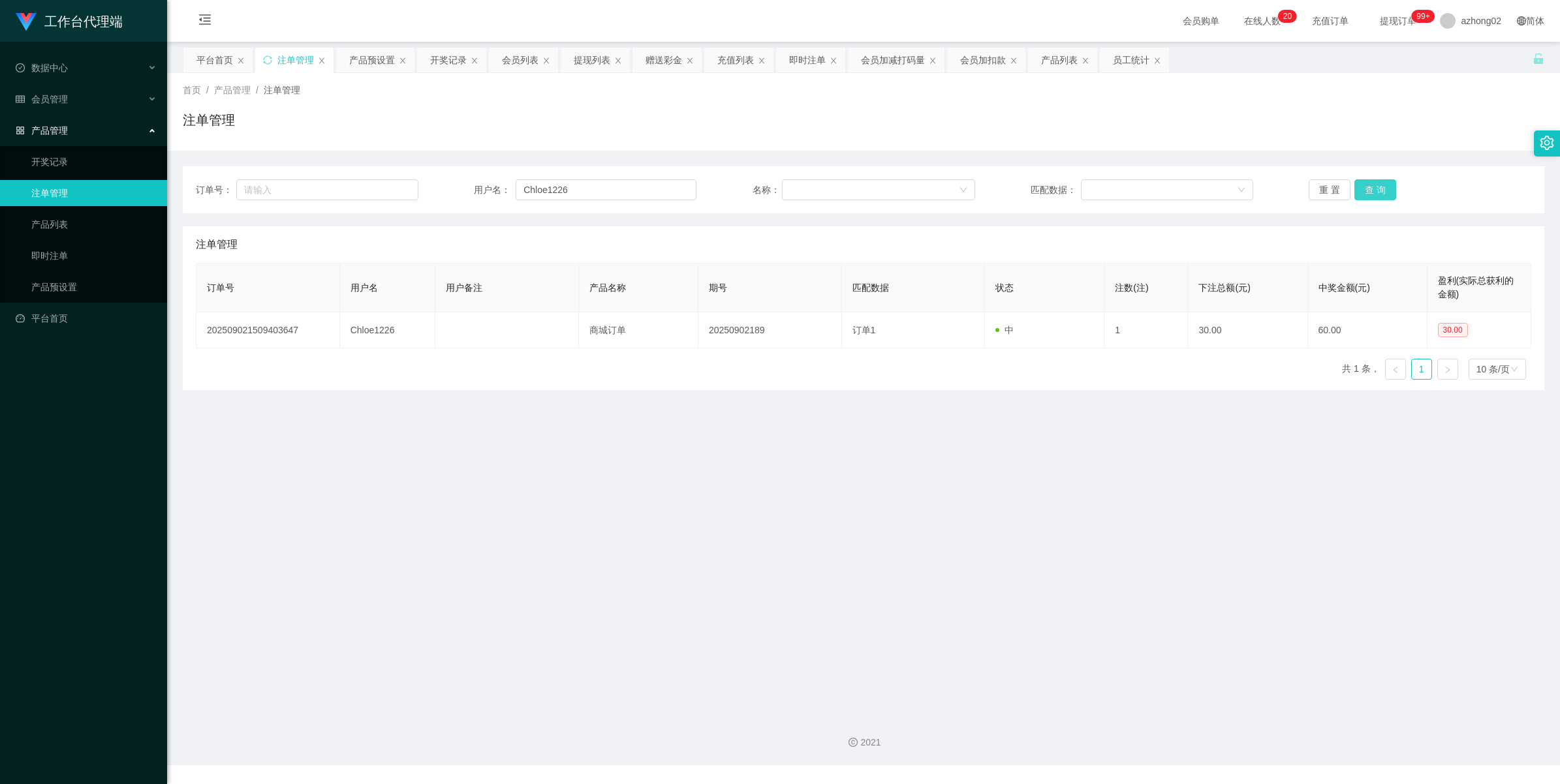
click at [1372, 187] on button "查 询" at bounding box center [1375, 190] width 42 height 21
click at [50, 100] on span "会员管理" at bounding box center [41, 99] width 52 height 10
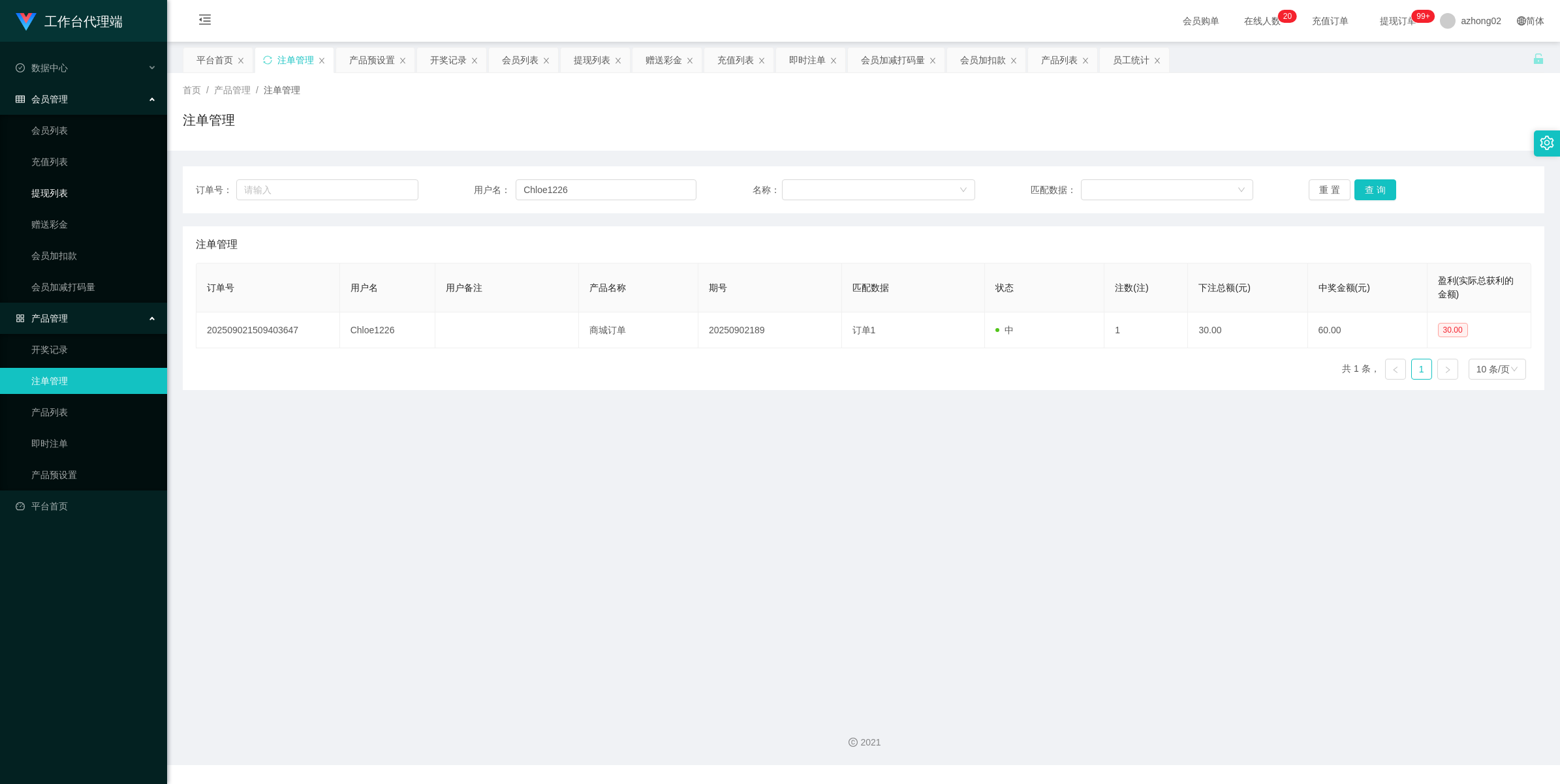
click at [51, 190] on link "提现列表" at bounding box center [94, 193] width 125 height 26
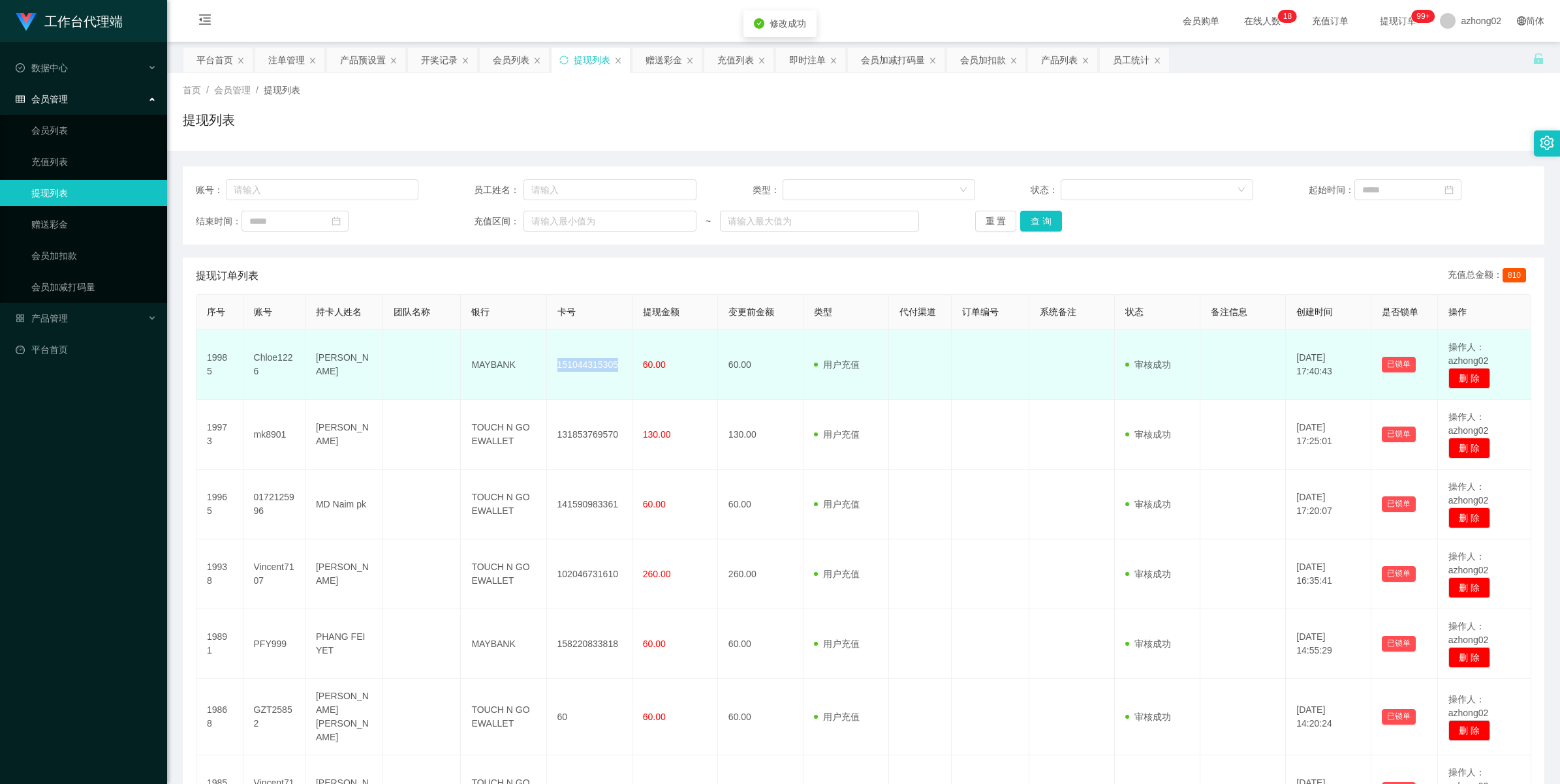
drag, startPoint x: 0, startPoint y: 0, endPoint x: 610, endPoint y: 361, distance: 708.8
click at [610, 361] on td "151044315305" at bounding box center [590, 365] width 86 height 70
click at [573, 370] on td "151044315305" at bounding box center [590, 365] width 86 height 70
click at [598, 363] on td "151044315305" at bounding box center [590, 365] width 86 height 70
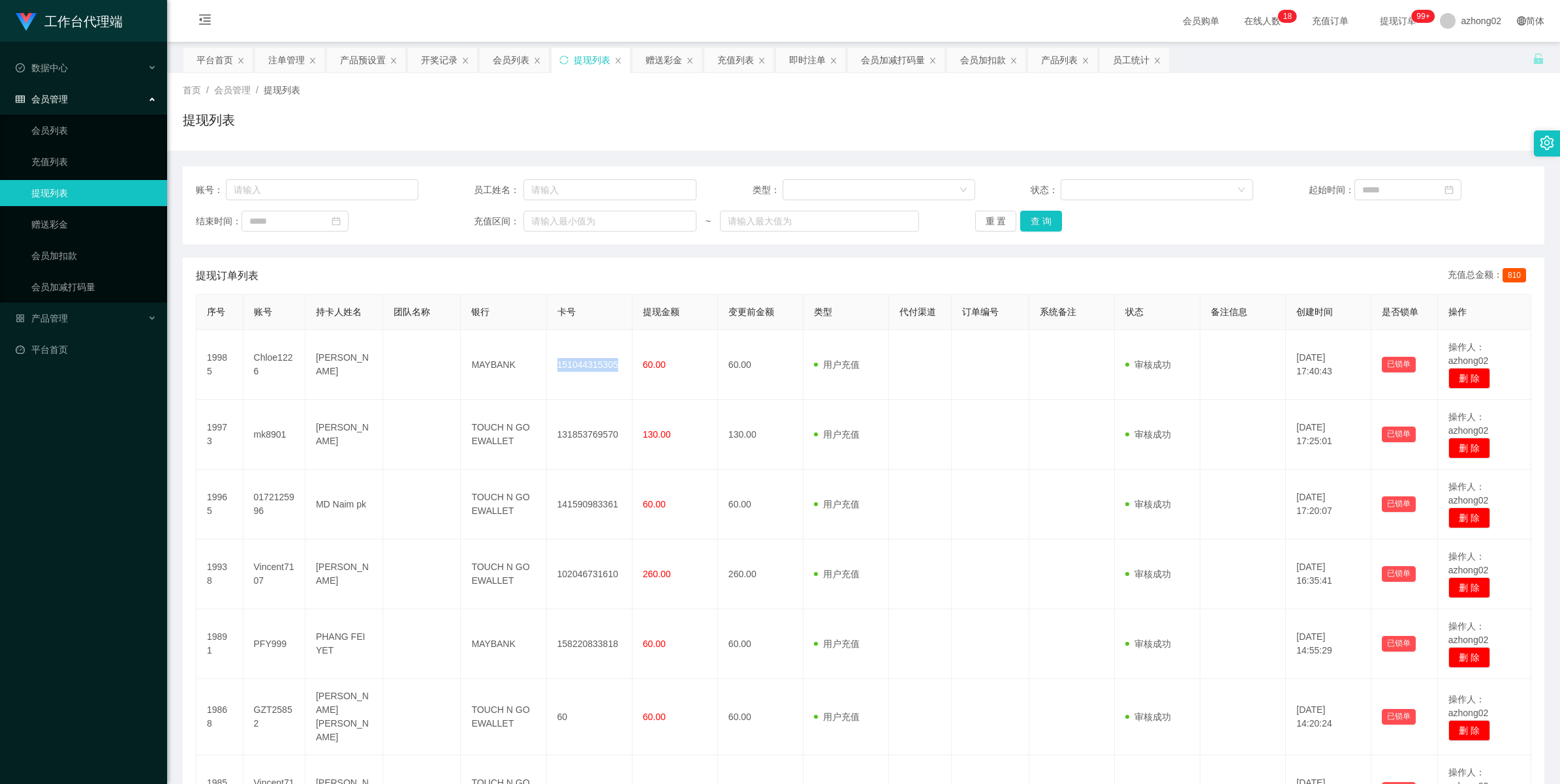
copy td "151044315305"
click at [69, 227] on link "赠送彩金" at bounding box center [94, 225] width 125 height 26
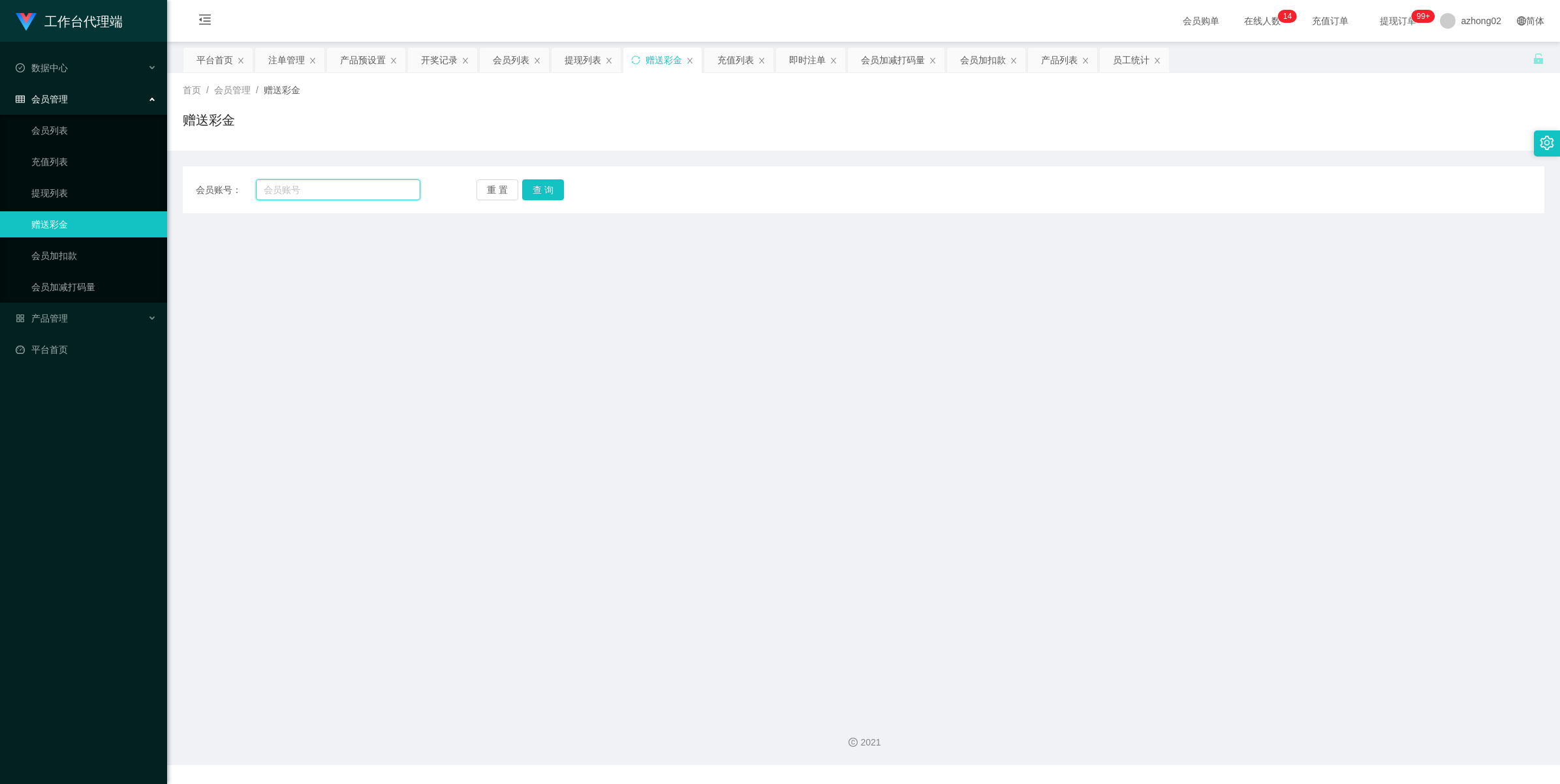
click at [291, 184] on input "text" at bounding box center [338, 190] width 165 height 21
paste input "TKH8328"
type input "TKH8328"
click at [535, 183] on button "查 询" at bounding box center [543, 190] width 42 height 21
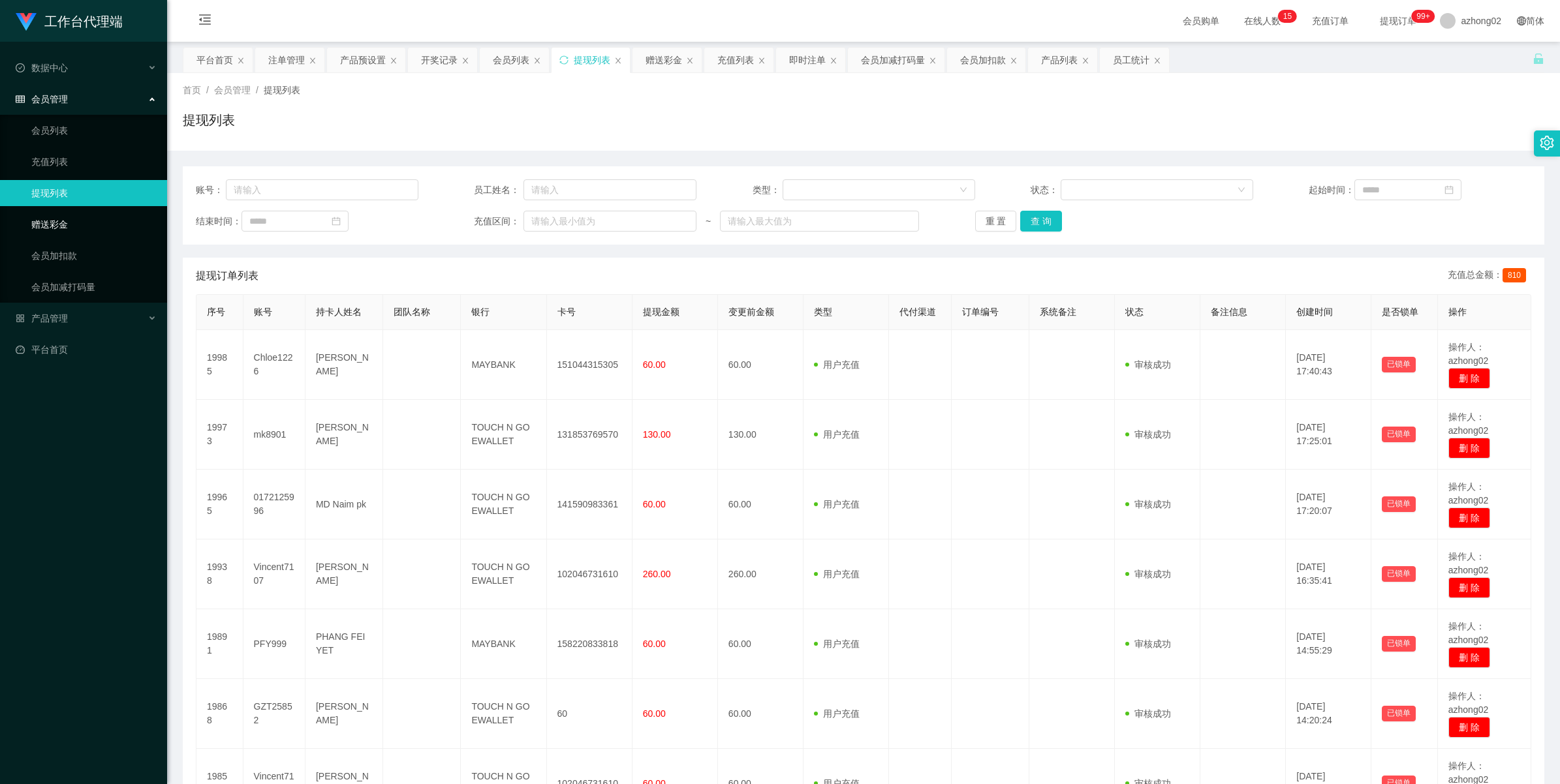
click at [67, 222] on link "赠送彩金" at bounding box center [94, 225] width 125 height 26
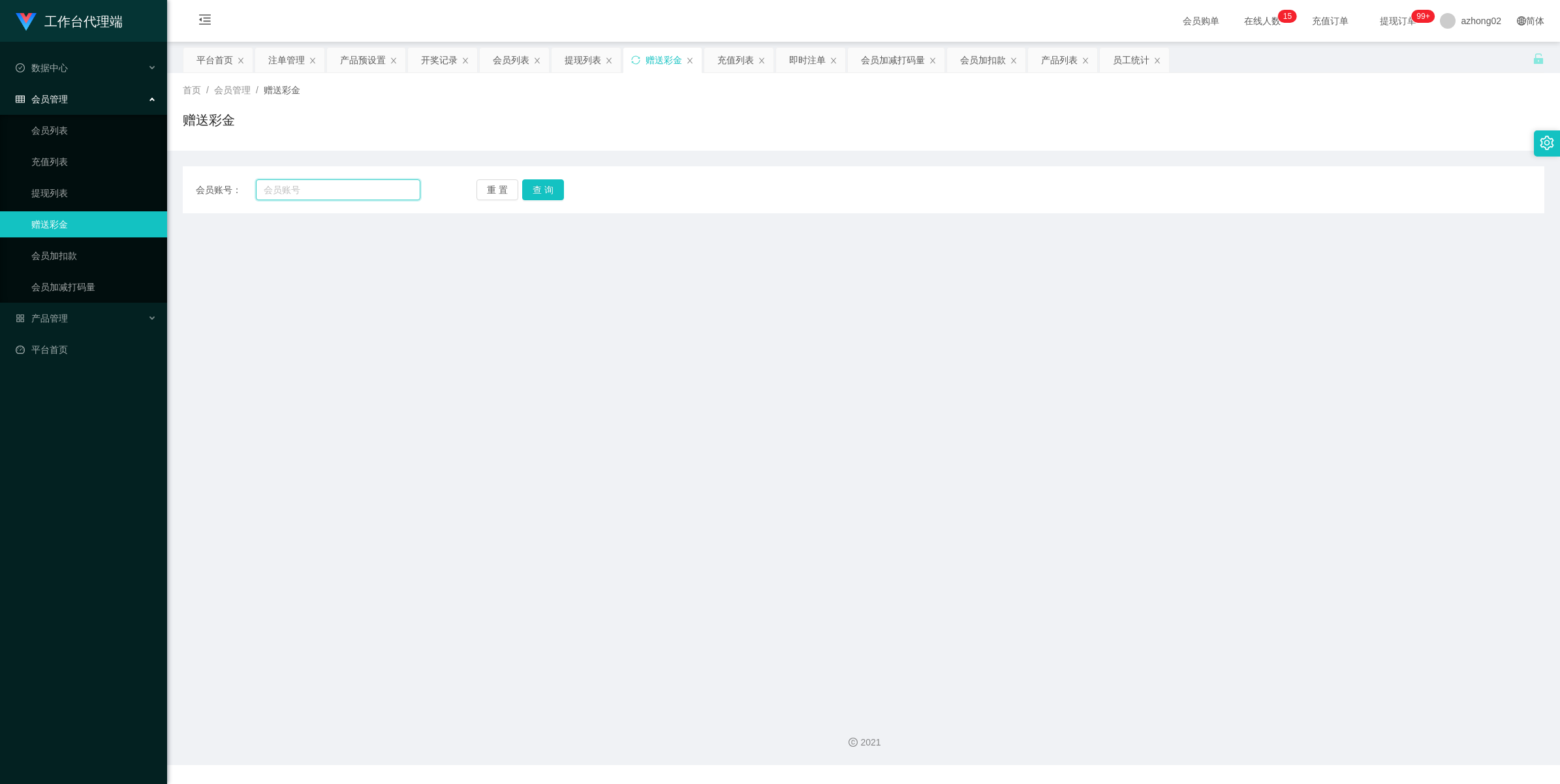
click at [343, 188] on input "text" at bounding box center [338, 190] width 165 height 21
paste input "TKH8328"
type input "TKH8328"
drag, startPoint x: 552, startPoint y: 190, endPoint x: 556, endPoint y: 206, distance: 16.5
click at [552, 190] on button "查 询" at bounding box center [543, 190] width 42 height 21
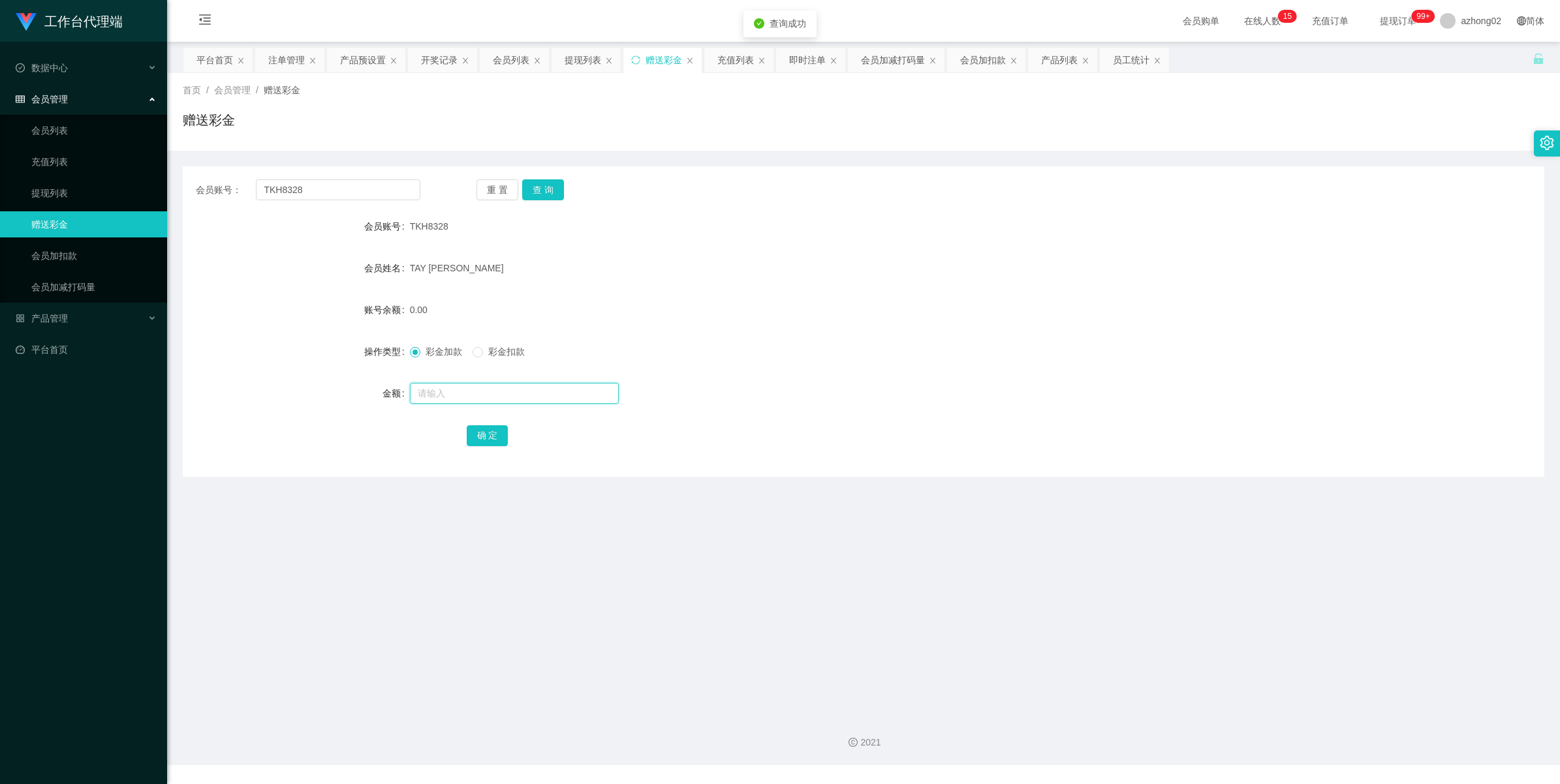
click at [444, 395] on input "text" at bounding box center [514, 393] width 209 height 21
type input "130"
click at [497, 439] on button "确 定" at bounding box center [487, 436] width 42 height 21
click at [291, 190] on input "TKH8328" at bounding box center [338, 190] width 165 height 21
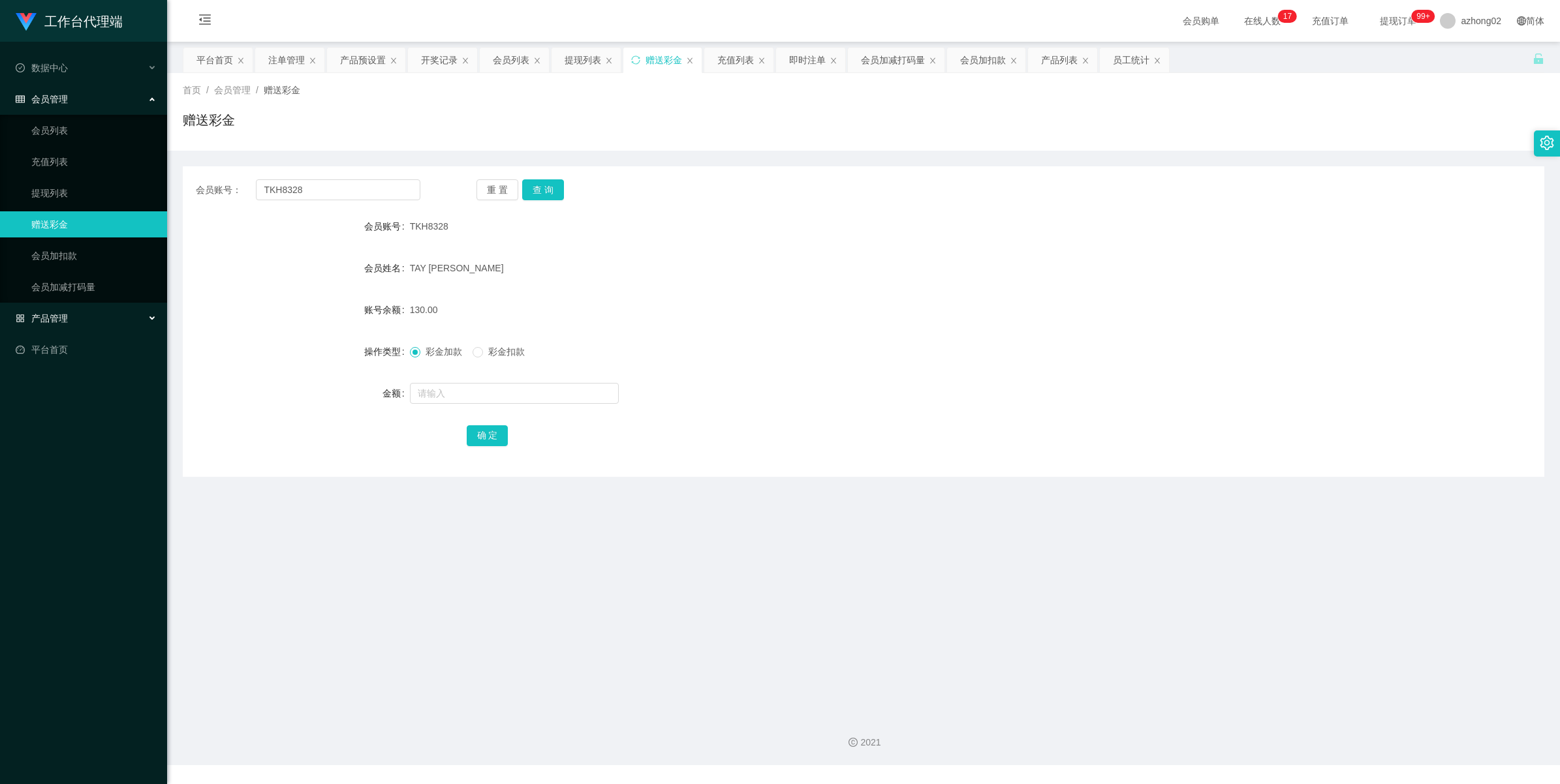
drag, startPoint x: 31, startPoint y: 317, endPoint x: 50, endPoint y: 317, distance: 19.0
click at [31, 317] on span "产品管理" at bounding box center [41, 318] width 52 height 10
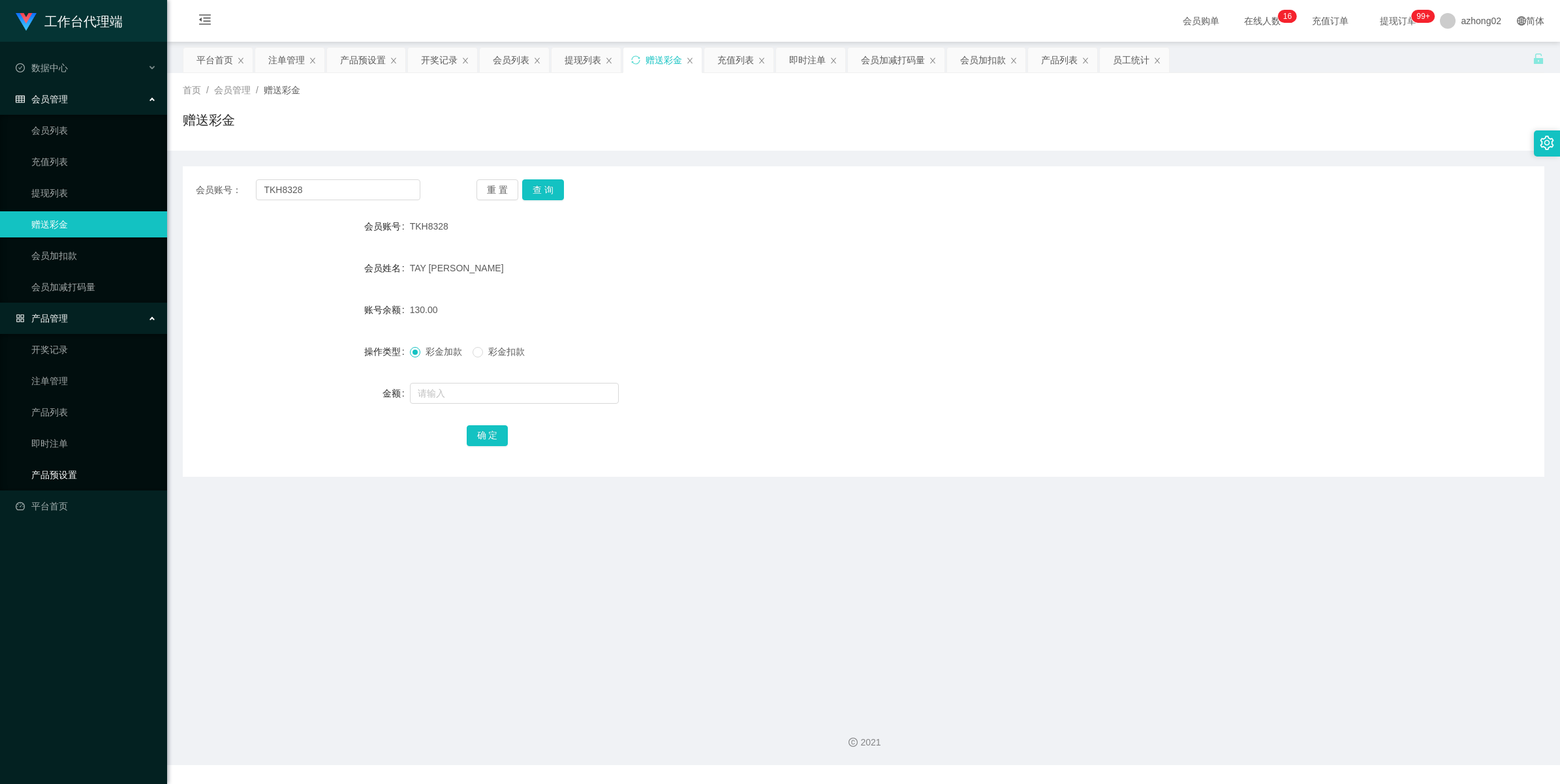
click at [67, 474] on link "产品预设置" at bounding box center [94, 475] width 125 height 26
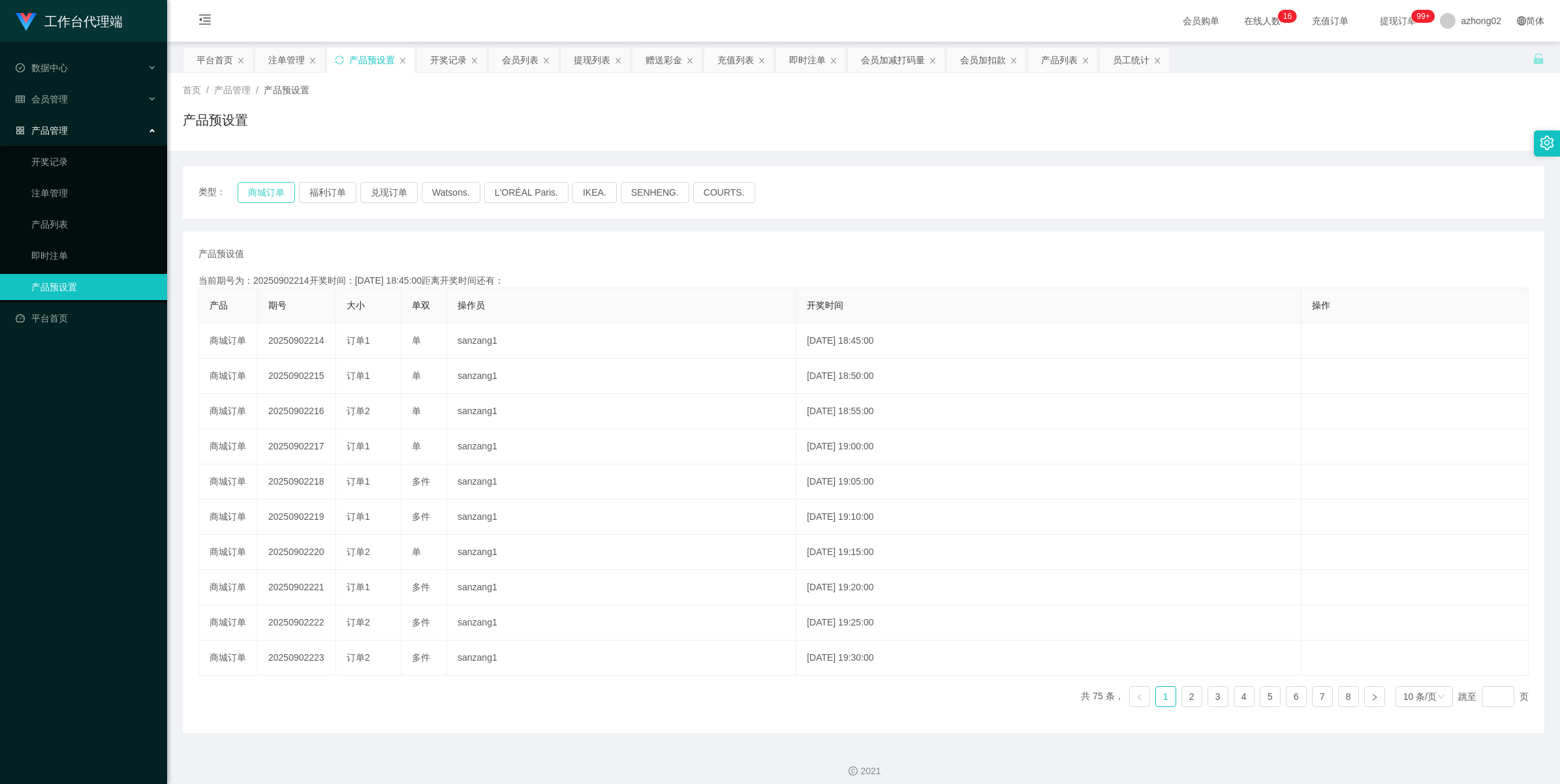
click at [256, 195] on button "商城订单" at bounding box center [266, 193] width 57 height 21
click at [301, 49] on div "注单管理" at bounding box center [286, 60] width 37 height 25
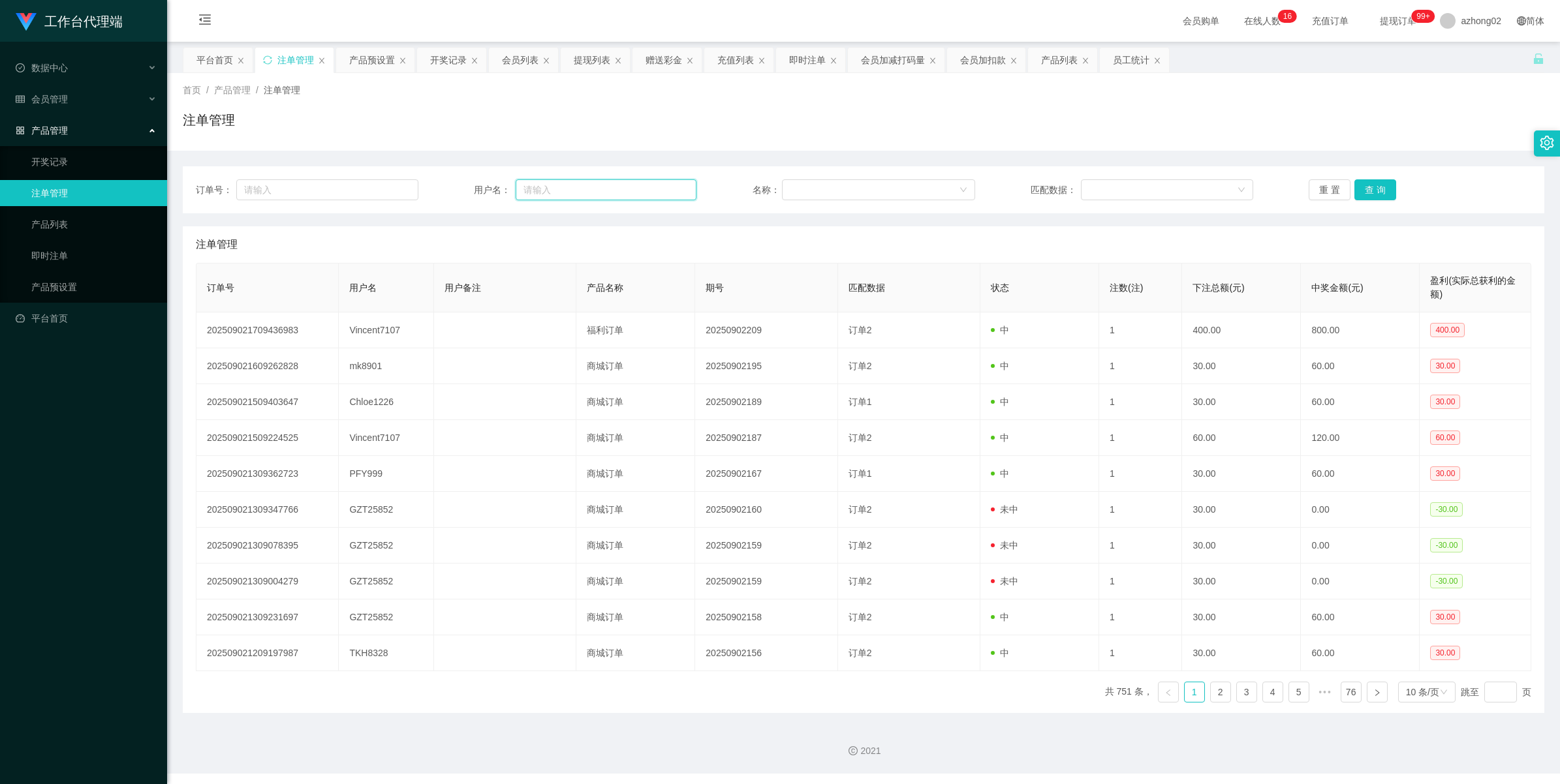
drag, startPoint x: 550, startPoint y: 187, endPoint x: 568, endPoint y: 187, distance: 18.0
click at [550, 187] on input "text" at bounding box center [606, 190] width 181 height 21
paste input "TKH8328"
type input "TKH8328"
click at [1356, 183] on button "查 询" at bounding box center [1375, 190] width 42 height 21
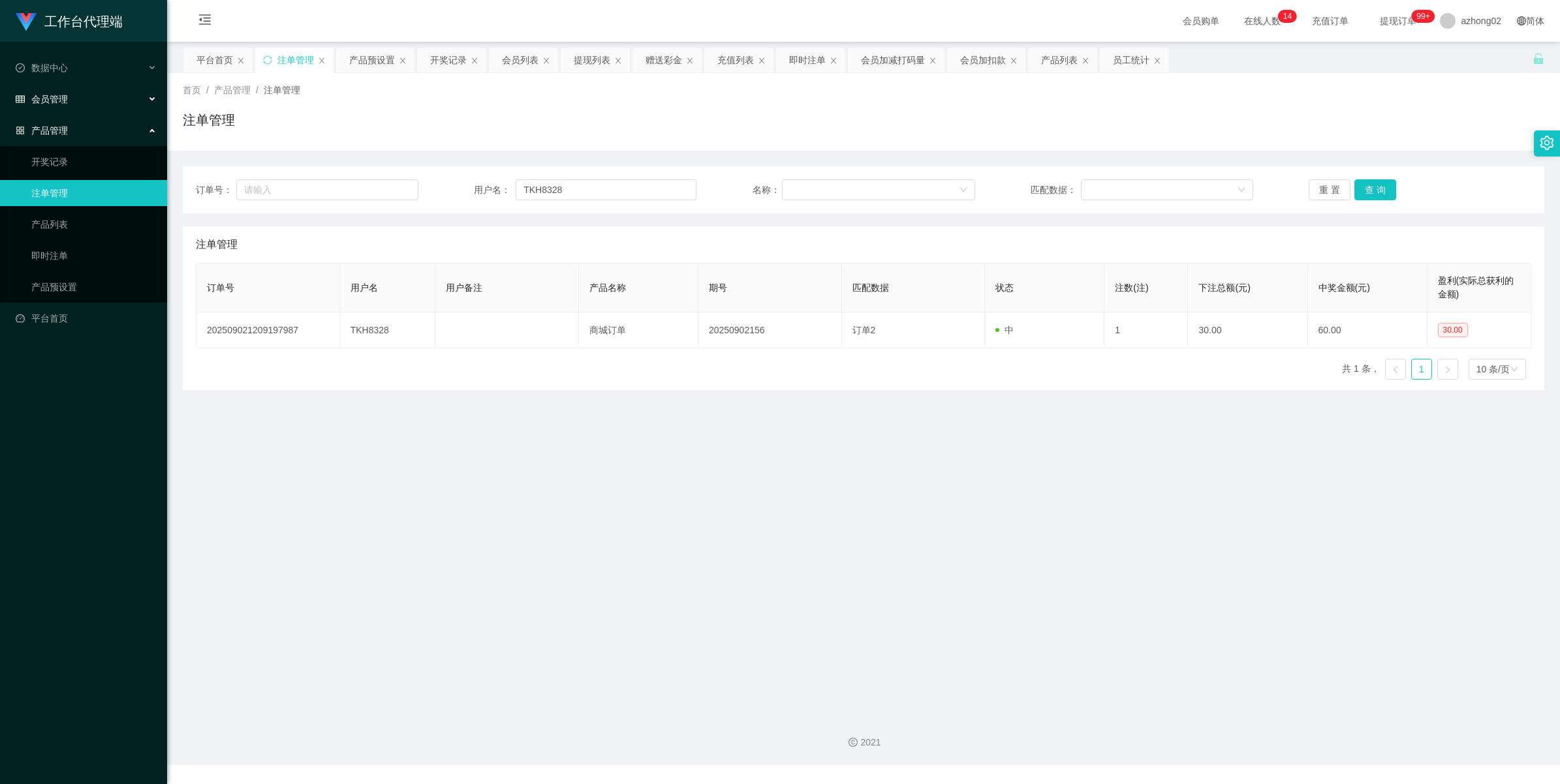
click at [39, 98] on span "会员管理" at bounding box center [41, 99] width 52 height 10
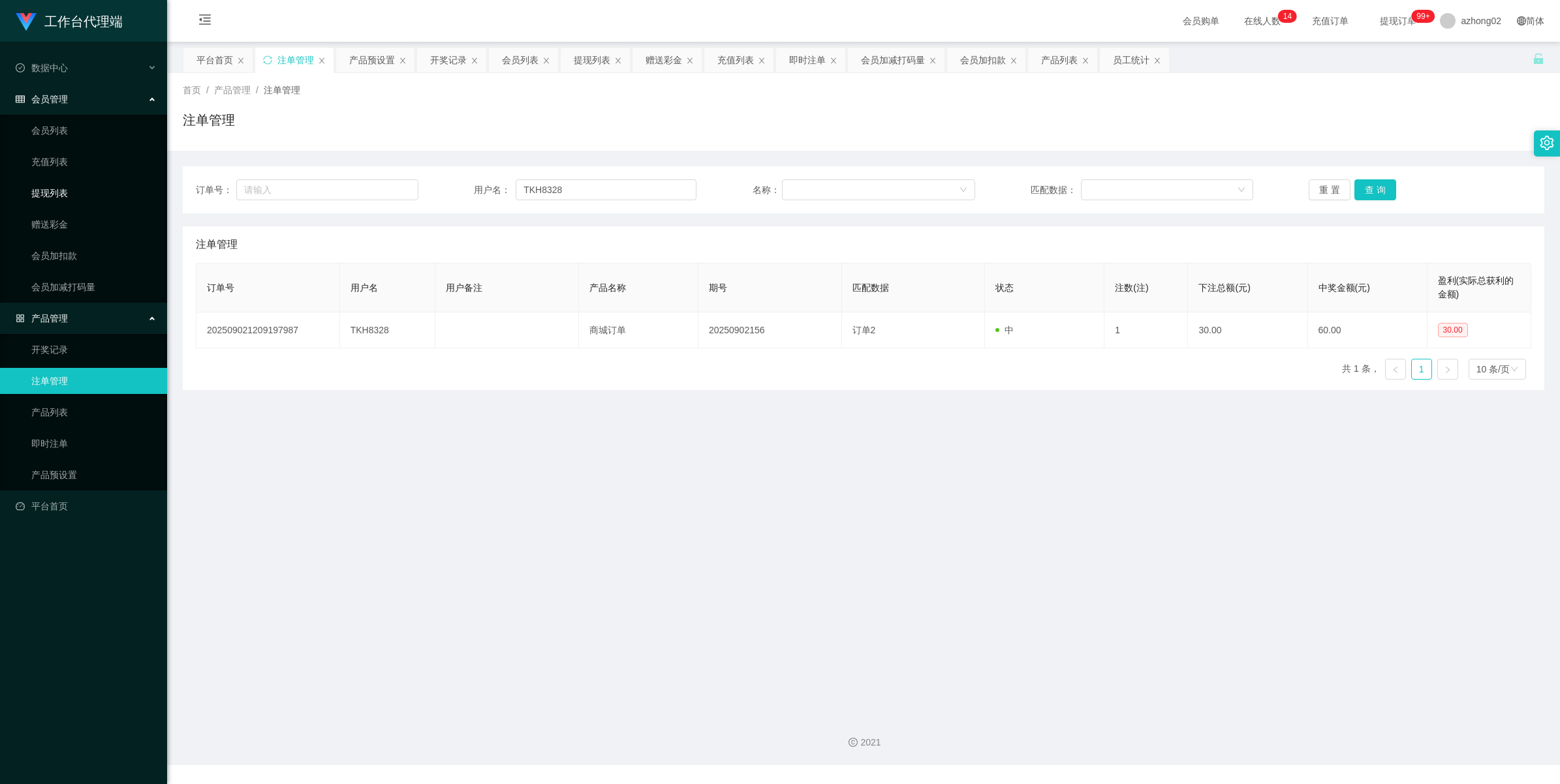
click at [64, 197] on link "提现列表" at bounding box center [94, 193] width 125 height 26
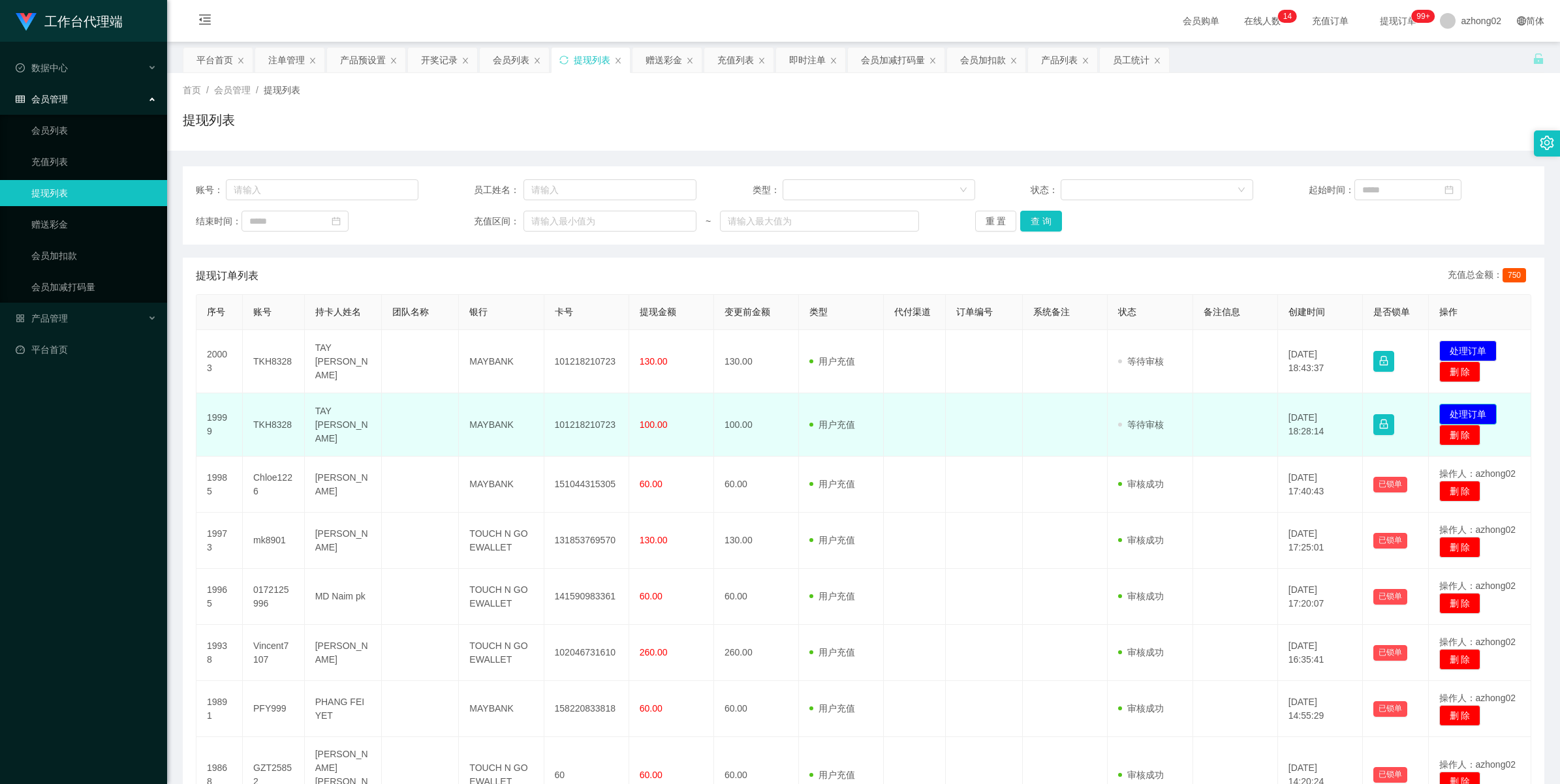
click at [1457, 410] on button "处理订单" at bounding box center [1468, 414] width 57 height 21
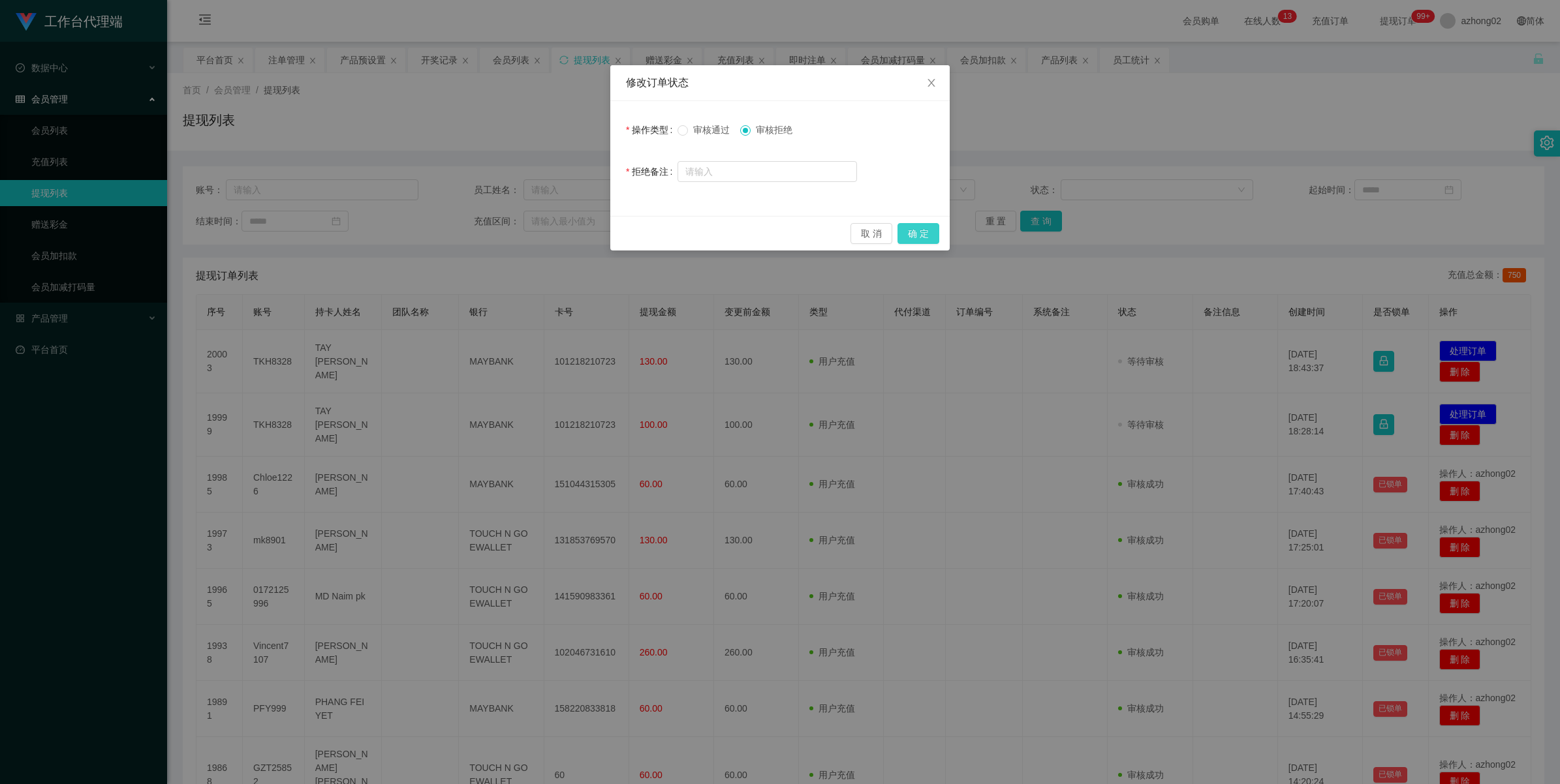
click at [914, 231] on button "确 定" at bounding box center [918, 234] width 42 height 21
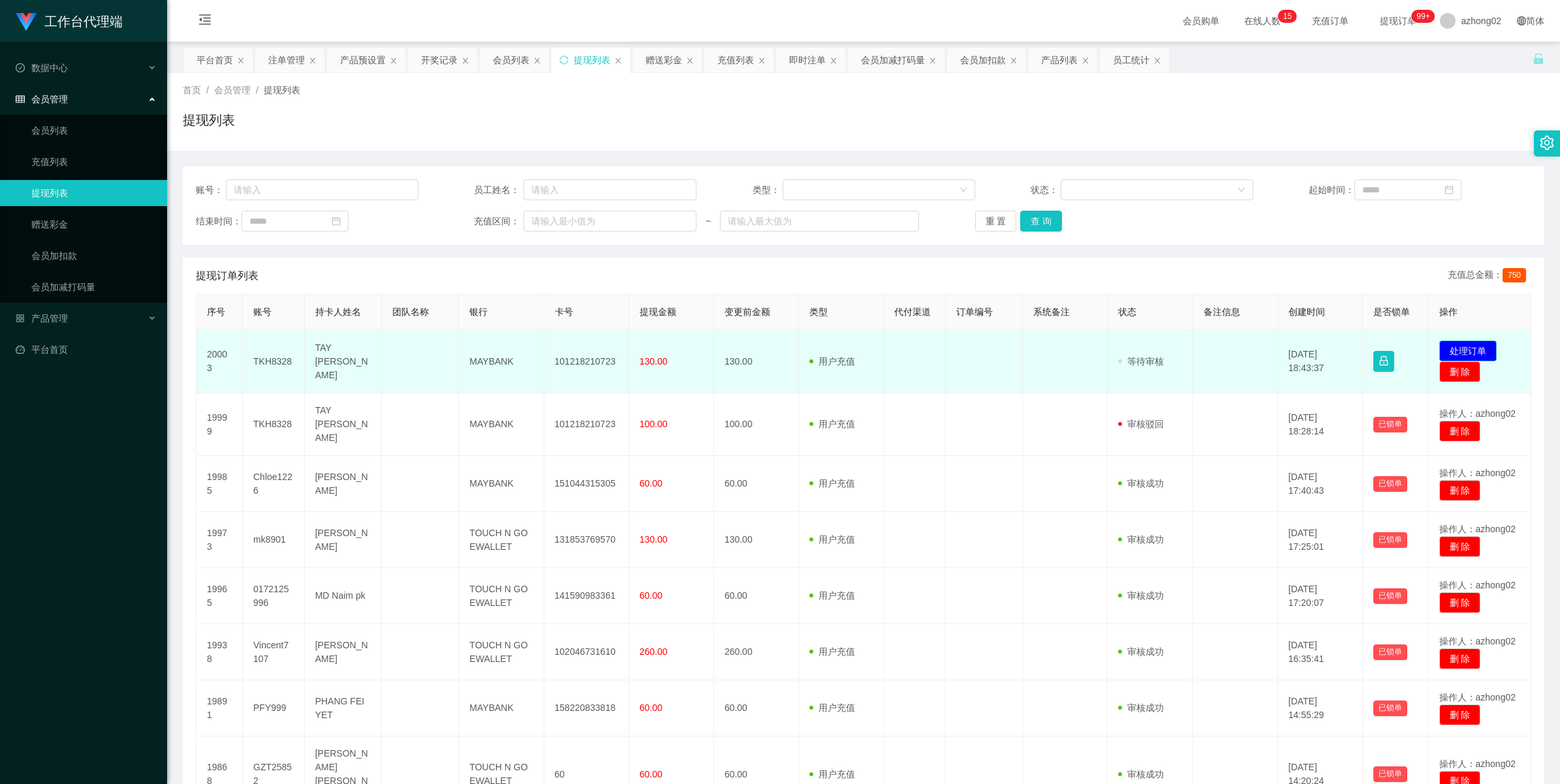
click at [1452, 348] on button "处理订单" at bounding box center [1468, 351] width 57 height 21
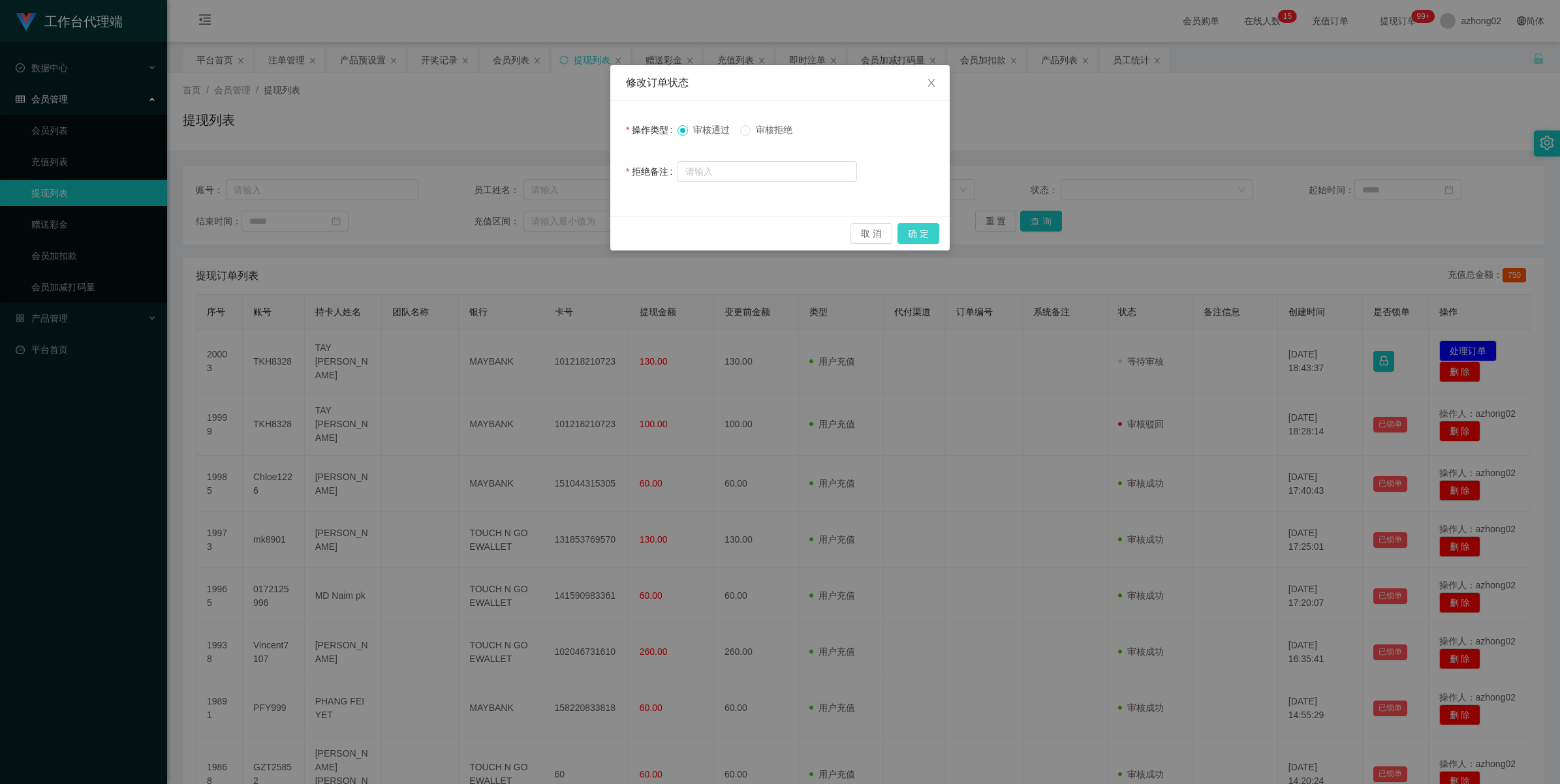
click at [914, 229] on button "确 定" at bounding box center [918, 234] width 42 height 21
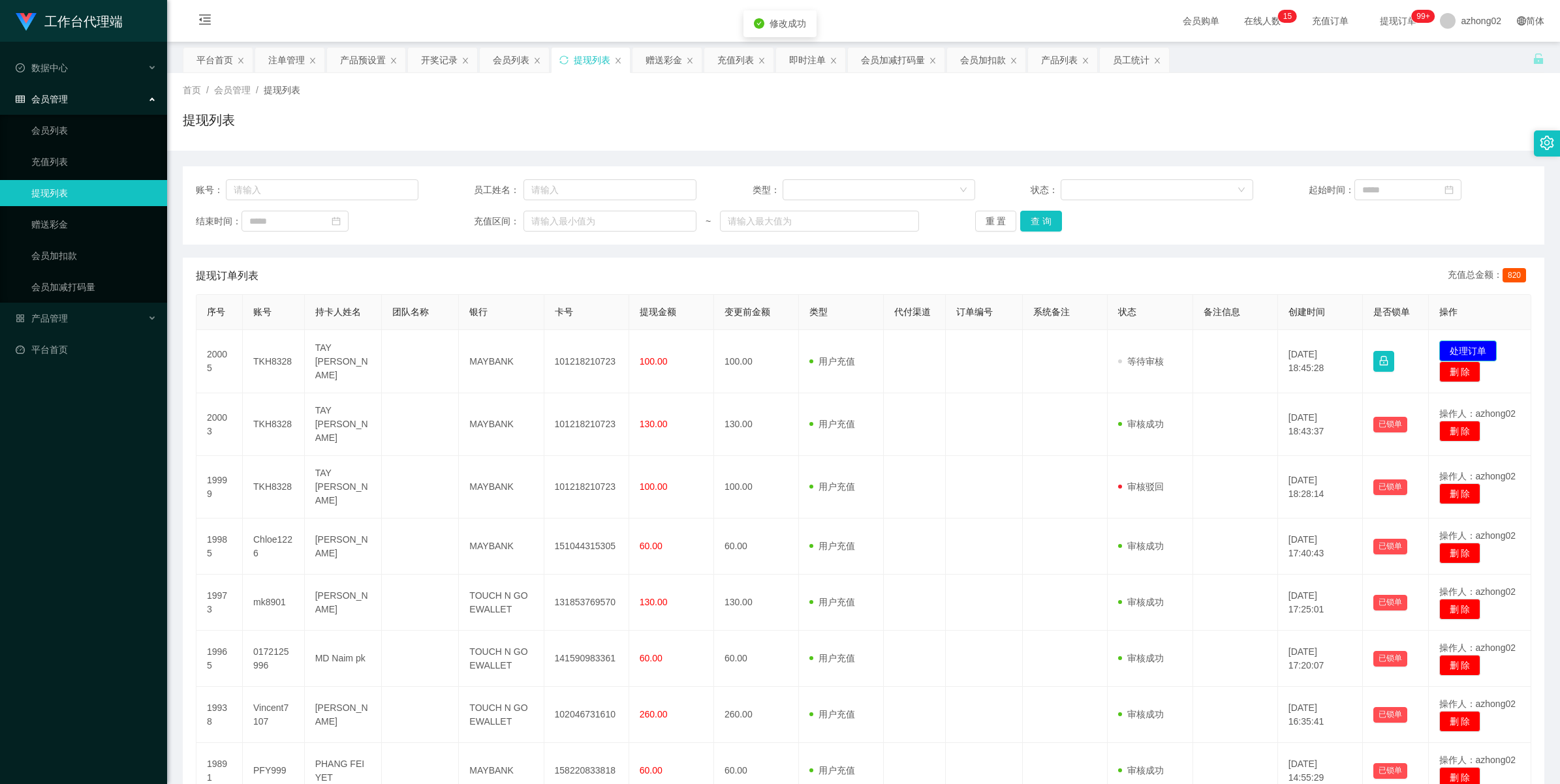
click at [1482, 346] on button "处理订单" at bounding box center [1468, 351] width 57 height 21
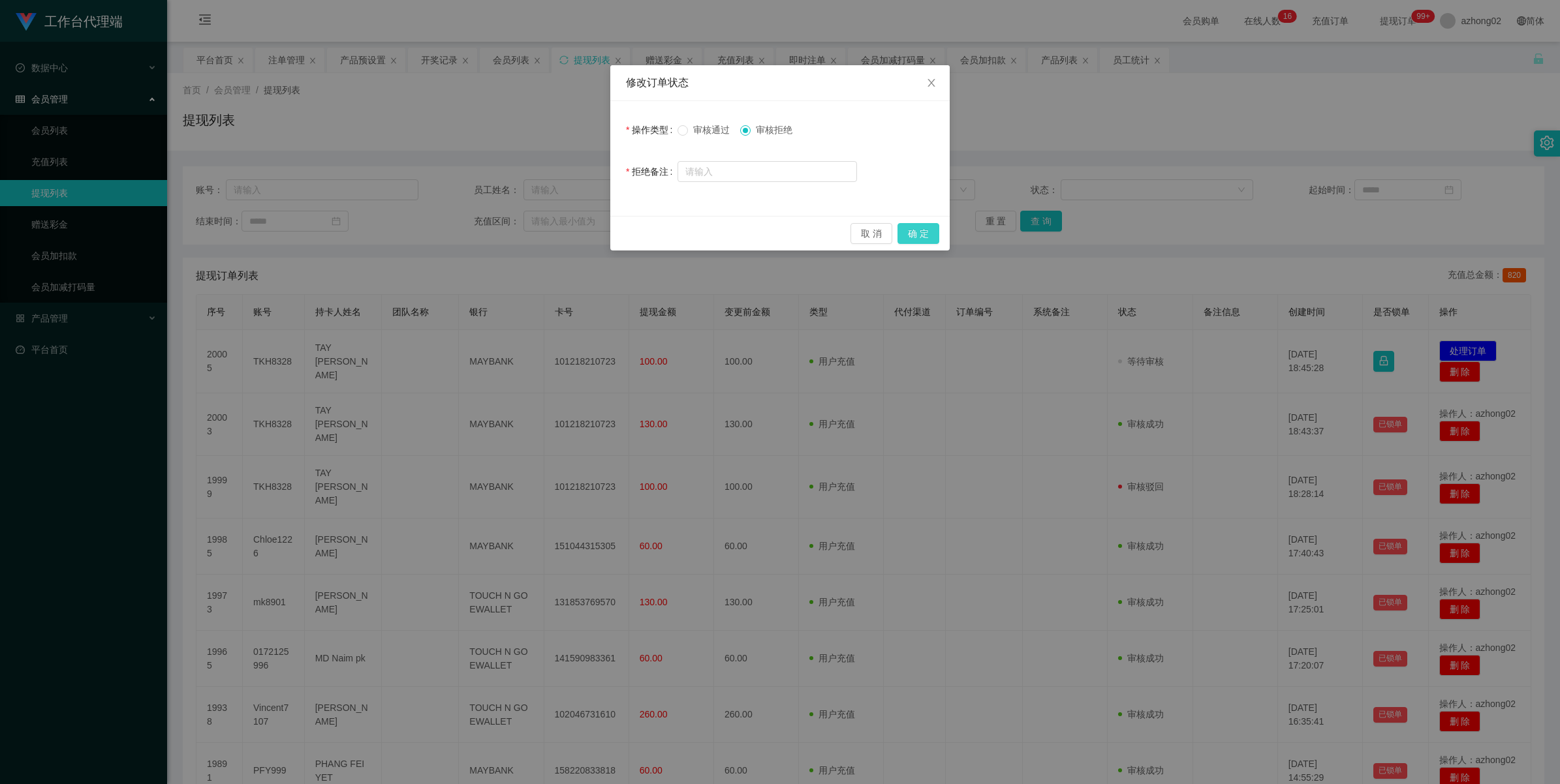
click at [910, 225] on button "确 定" at bounding box center [918, 234] width 42 height 21
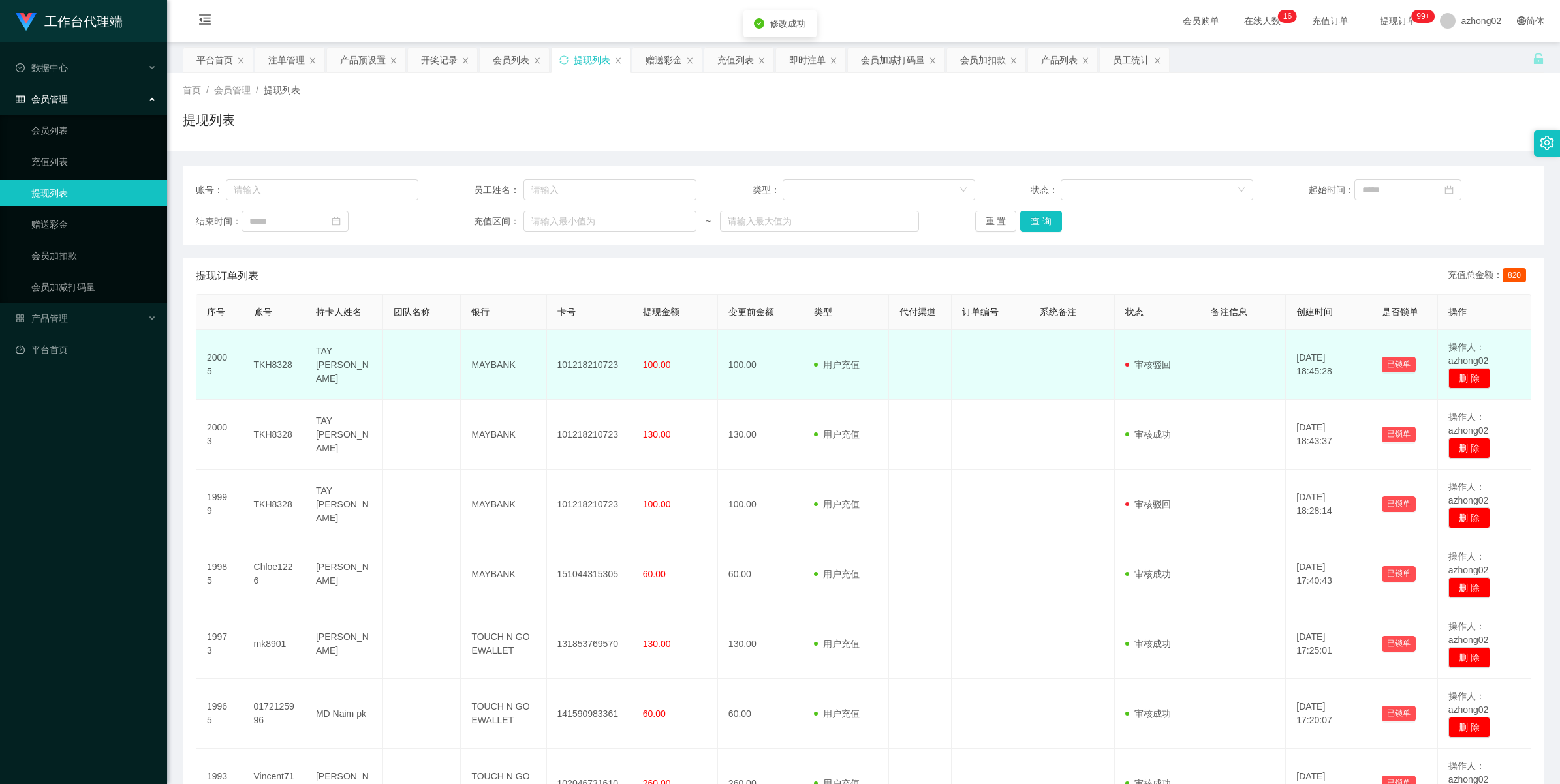
click at [573, 357] on td "101218210723" at bounding box center [590, 365] width 86 height 70
click at [275, 366] on td "TKH8328" at bounding box center [274, 365] width 62 height 70
copy td "TKH8328"
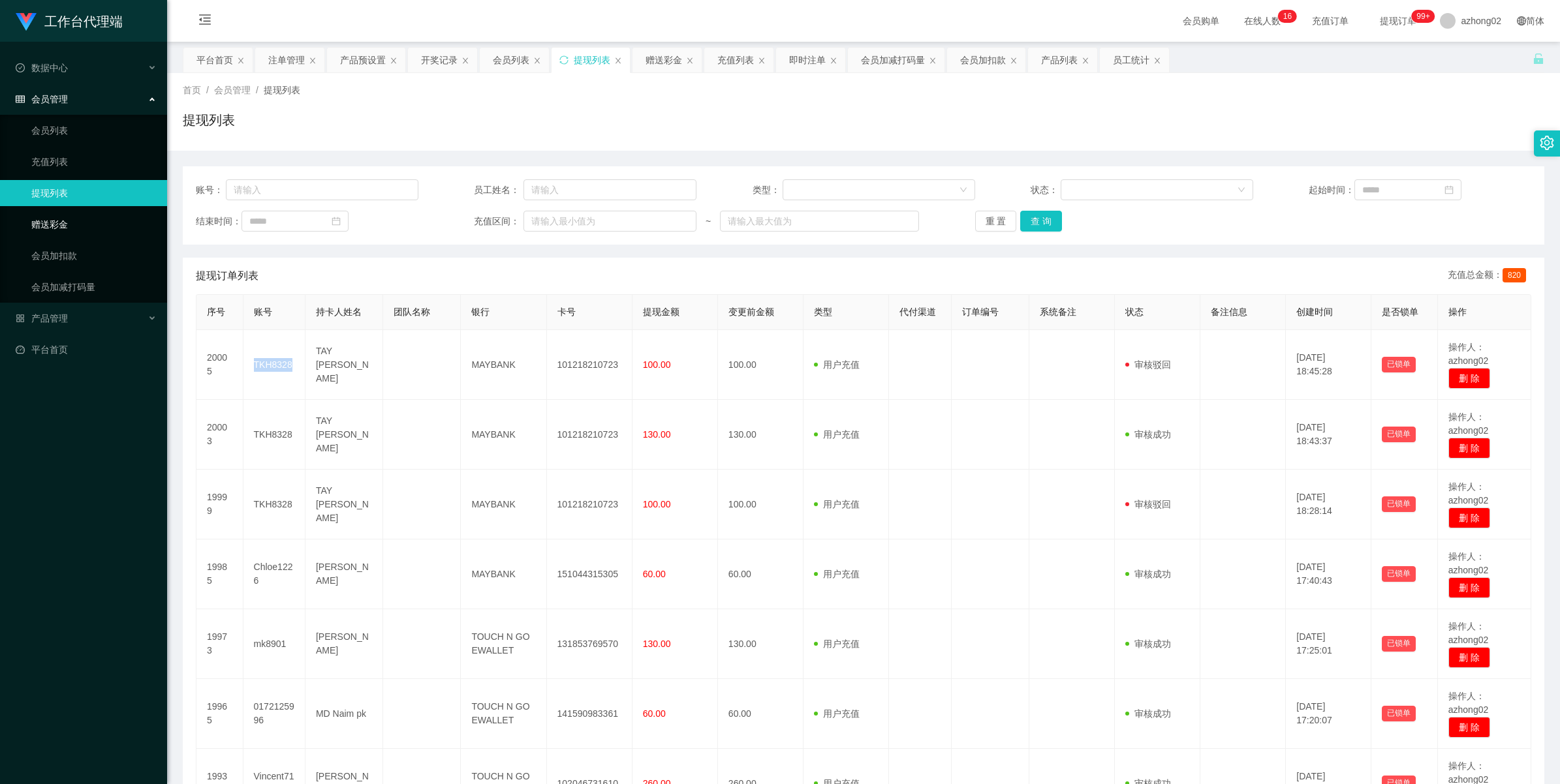
click at [31, 225] on link "赠送彩金" at bounding box center [94, 225] width 125 height 26
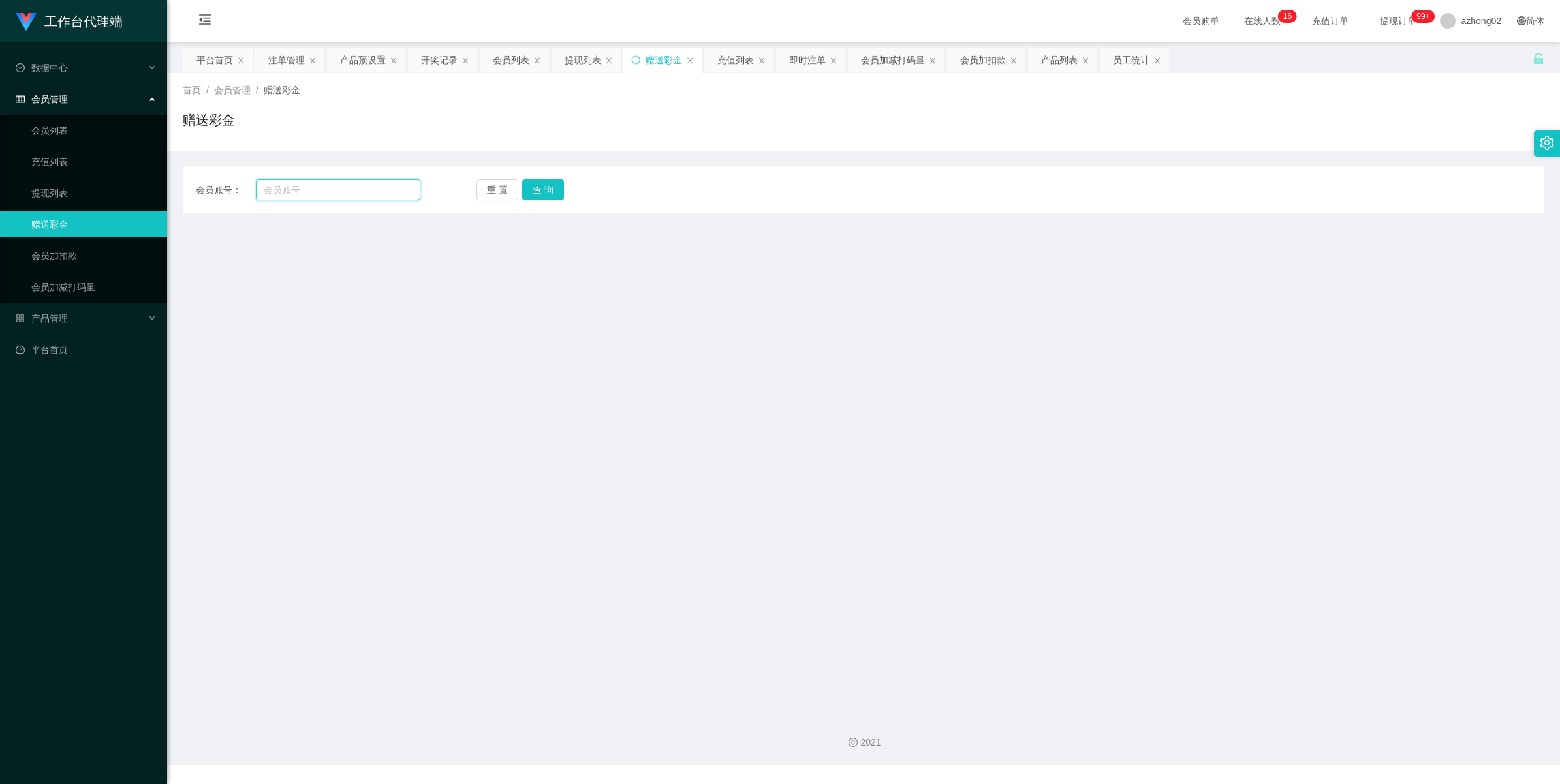
click at [354, 183] on input "text" at bounding box center [338, 190] width 165 height 21
paste input "TKH8328"
type input "TKH8328"
click at [537, 199] on button "查 询" at bounding box center [543, 190] width 42 height 21
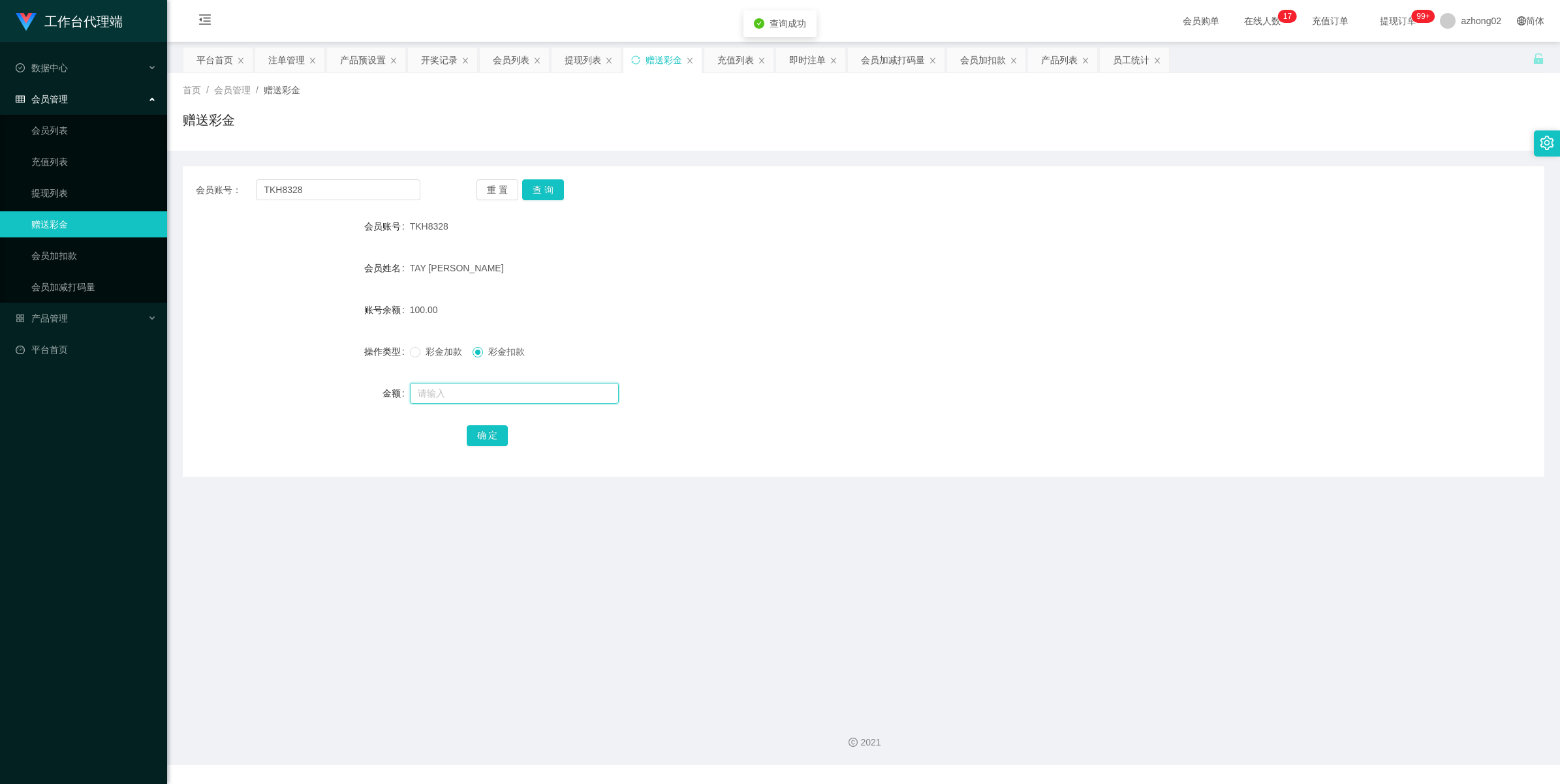
click at [461, 395] on input "text" at bounding box center [514, 393] width 209 height 21
type input "100"
click at [491, 445] on button "确 定" at bounding box center [487, 436] width 42 height 21
